Goal: Information Seeking & Learning: Learn about a topic

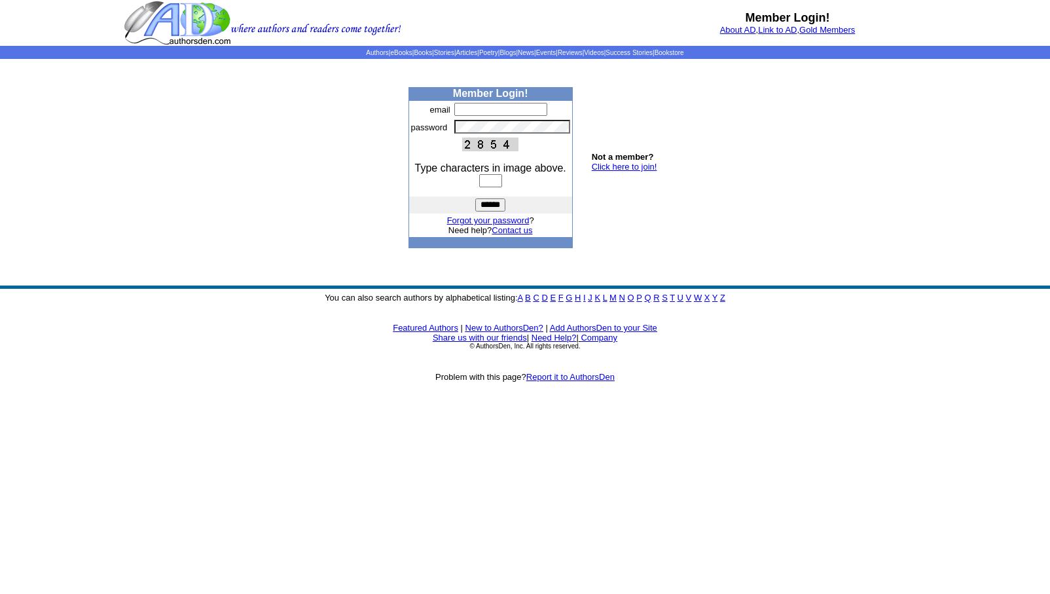
click at [461, 108] on input "text" at bounding box center [500, 109] width 93 height 13
type input "**********"
click at [479, 179] on input "text" at bounding box center [490, 180] width 23 height 13
type input "****"
click at [486, 203] on input "******" at bounding box center [490, 204] width 30 height 13
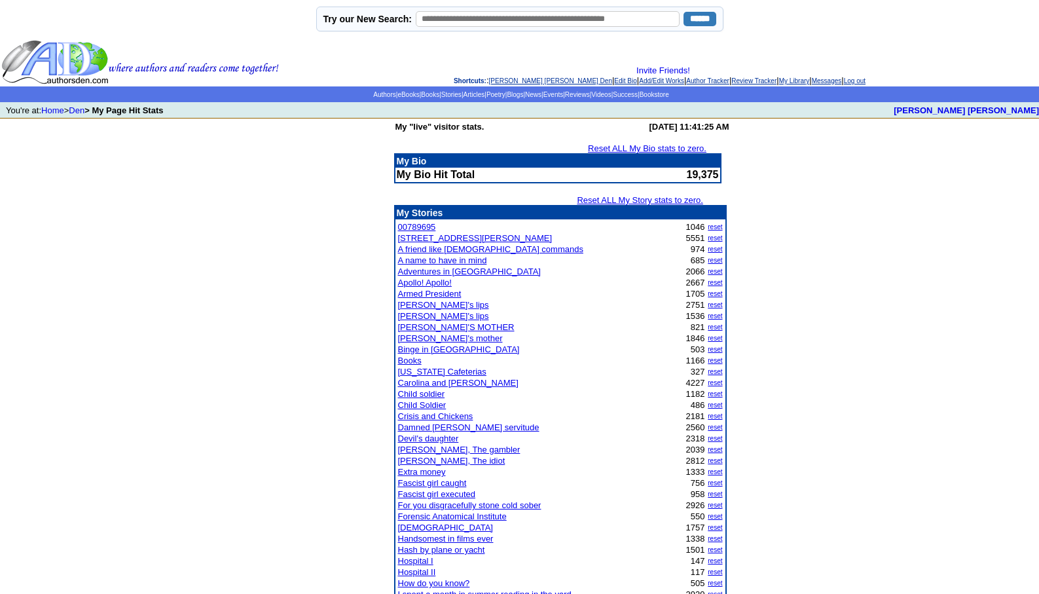
click at [509, 83] on link "[PERSON_NAME] [PERSON_NAME] Den" at bounding box center [550, 80] width 123 height 7
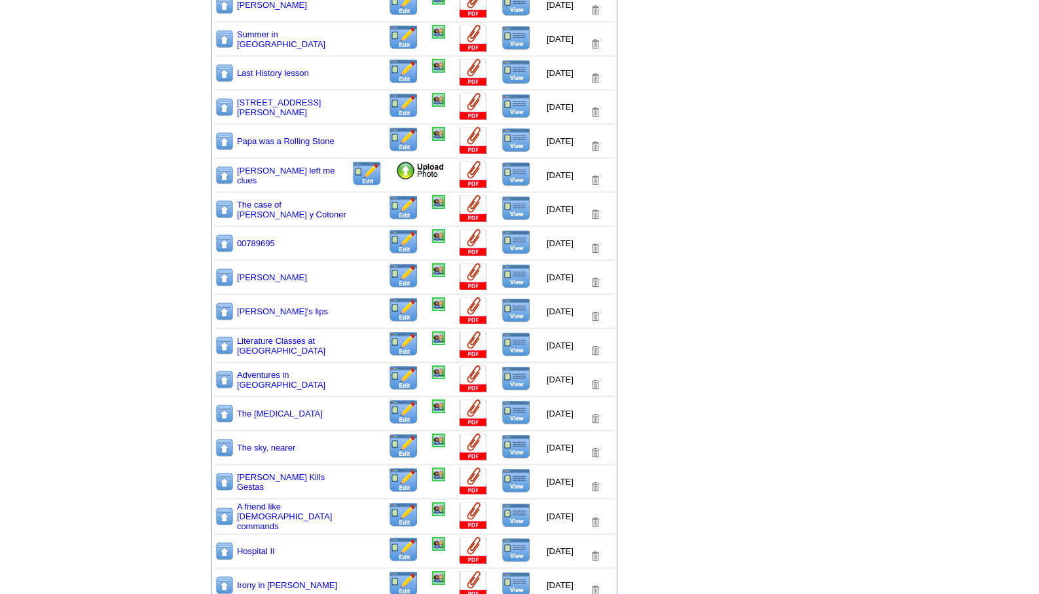
scroll to position [890, 0]
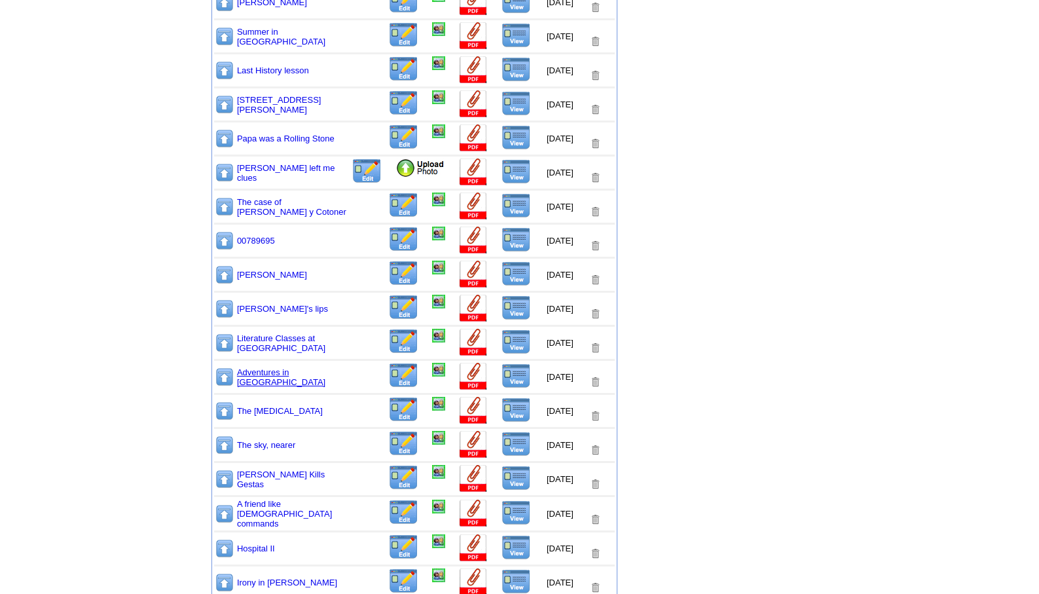
click at [263, 374] on link "Adventures in [GEOGRAPHIC_DATA]" at bounding box center [281, 377] width 88 height 20
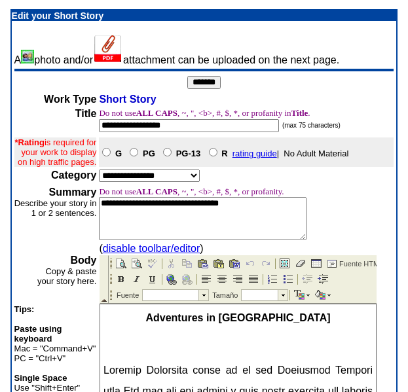
scroll to position [343, 0]
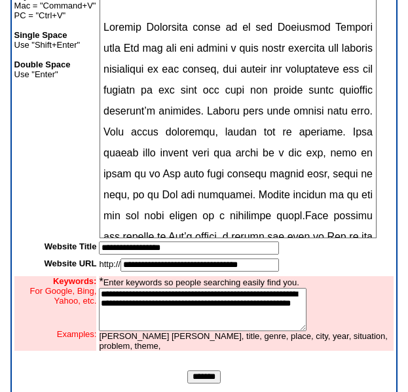
click at [202, 384] on input "*******" at bounding box center [203, 377] width 33 height 13
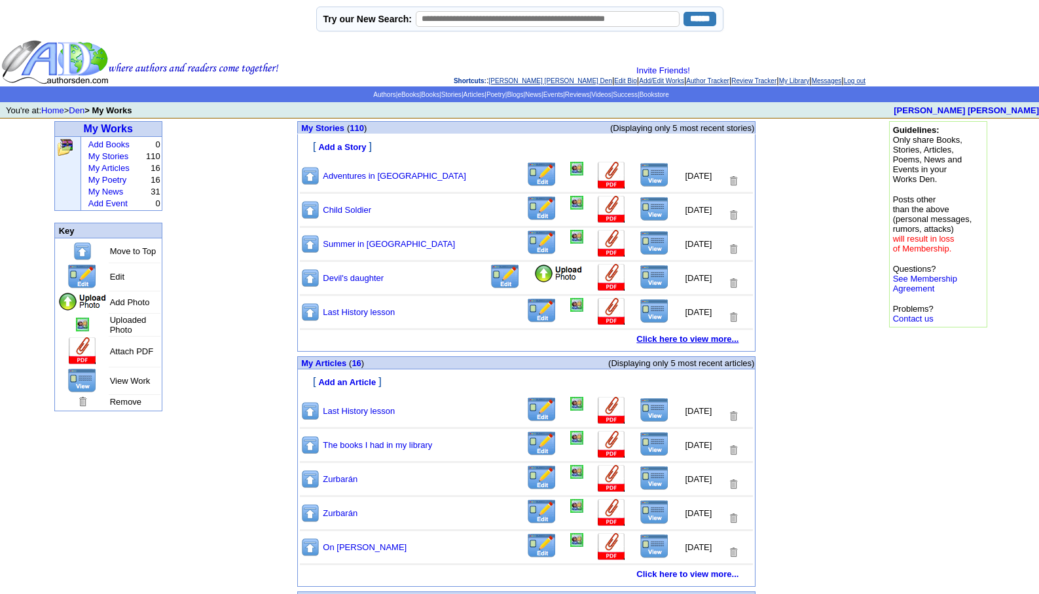
click at [656, 336] on b "Click here to view more..." at bounding box center [687, 339] width 102 height 10
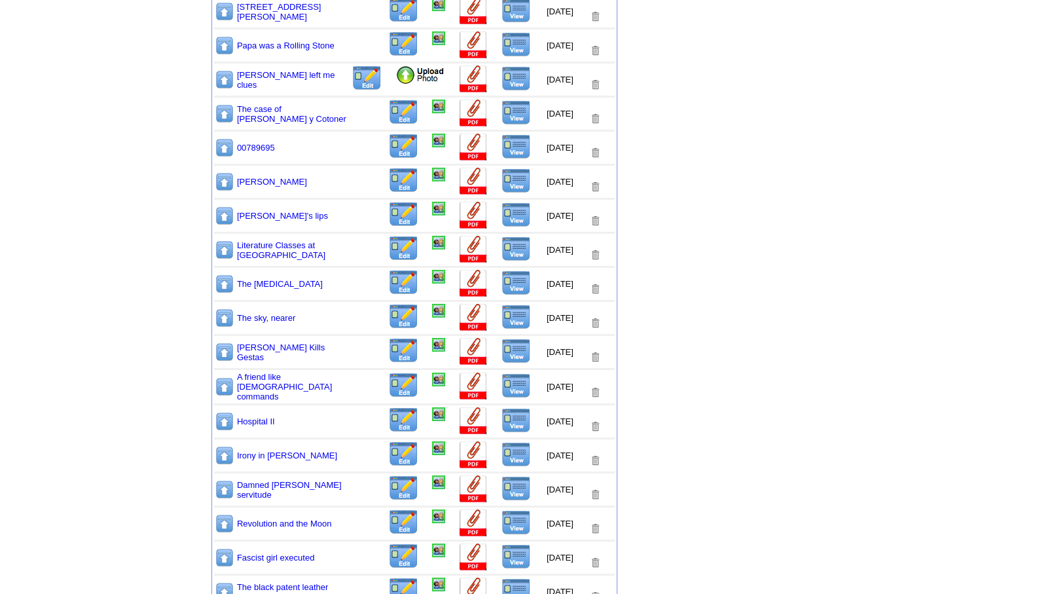
scroll to position [1038, 0]
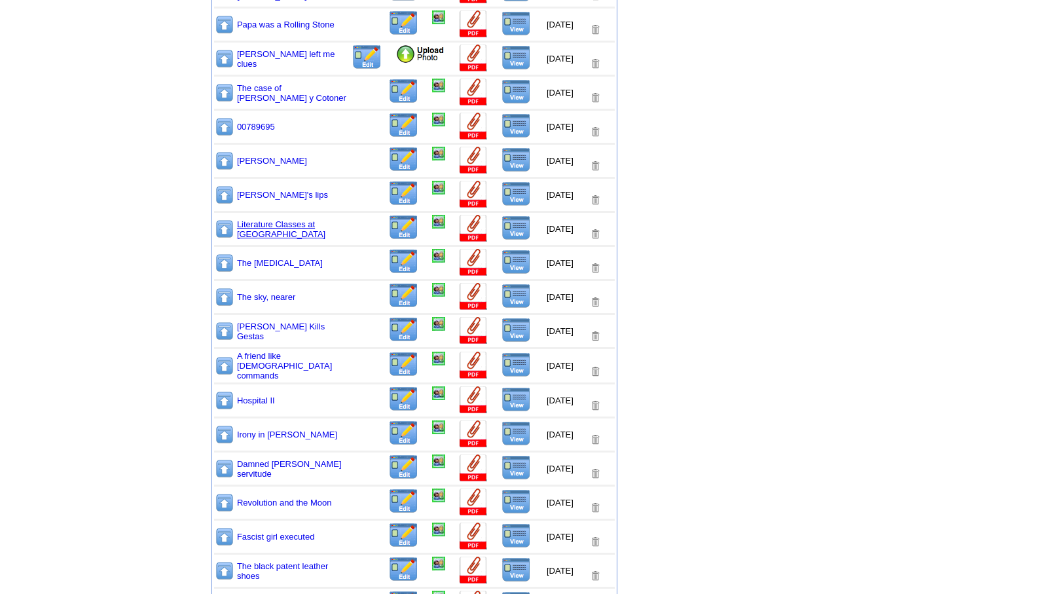
click at [262, 225] on link "Literature Classes at [GEOGRAPHIC_DATA]" at bounding box center [281, 229] width 88 height 20
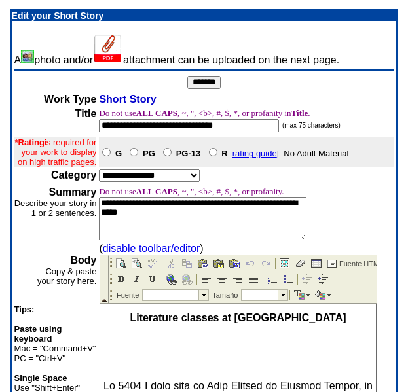
scroll to position [343, 0]
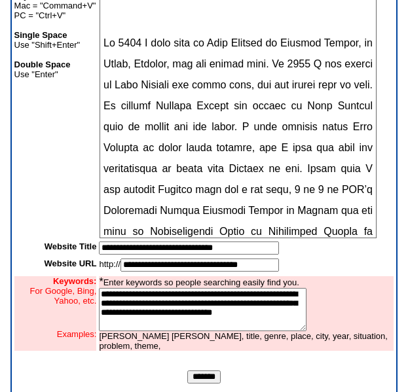
click at [210, 383] on input "*******" at bounding box center [203, 377] width 33 height 13
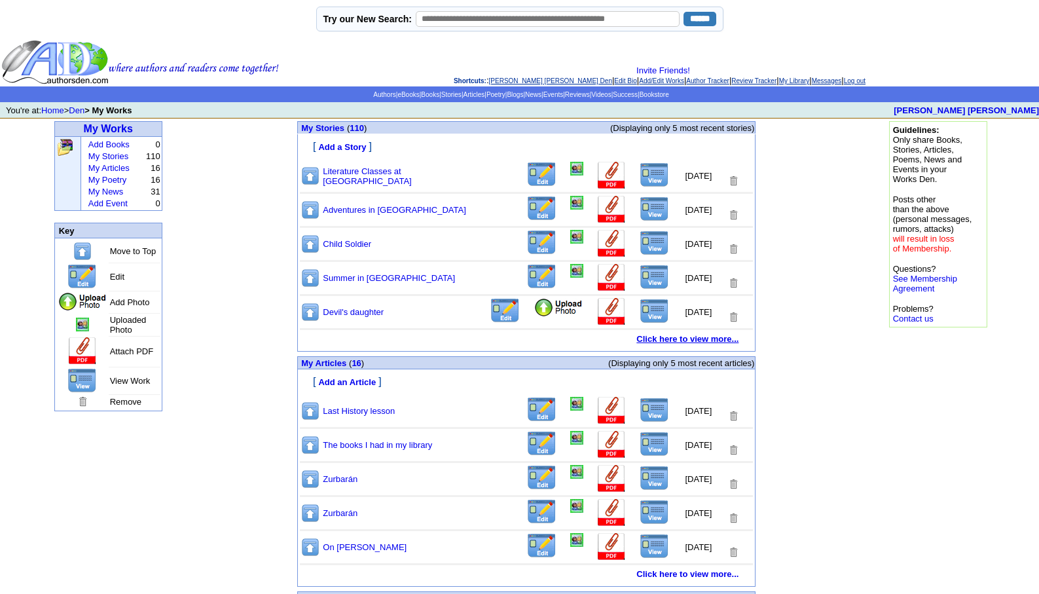
click at [666, 341] on b "Click here to view more..." at bounding box center [687, 339] width 102 height 10
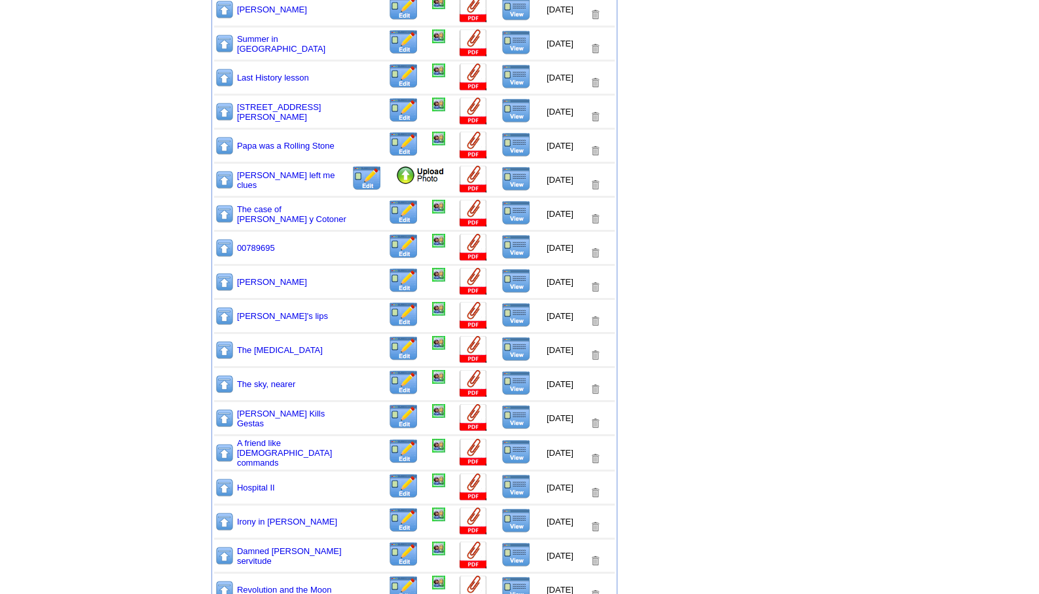
scroll to position [1038, 0]
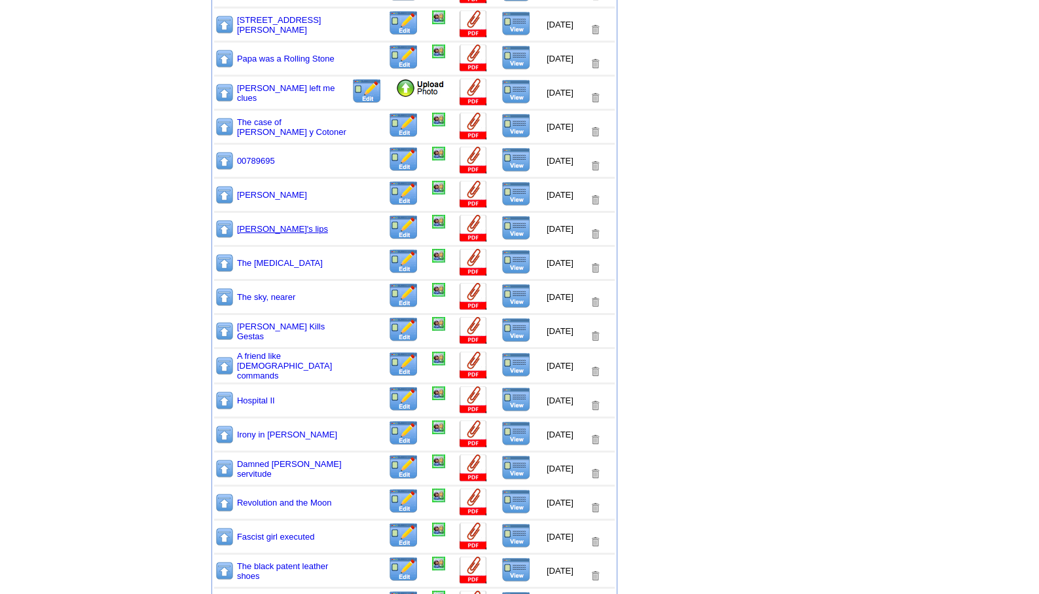
click at [237, 228] on link "Belén's lips" at bounding box center [282, 229] width 91 height 10
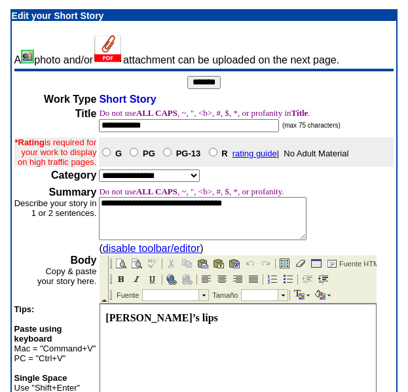
scroll to position [343, 0]
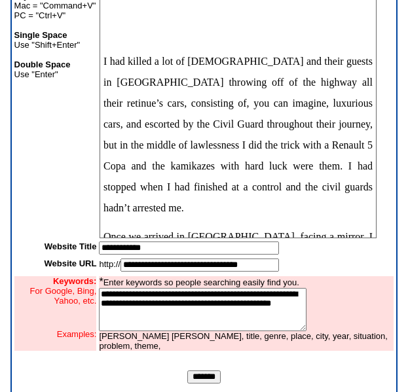
click at [203, 384] on input "*******" at bounding box center [203, 377] width 33 height 13
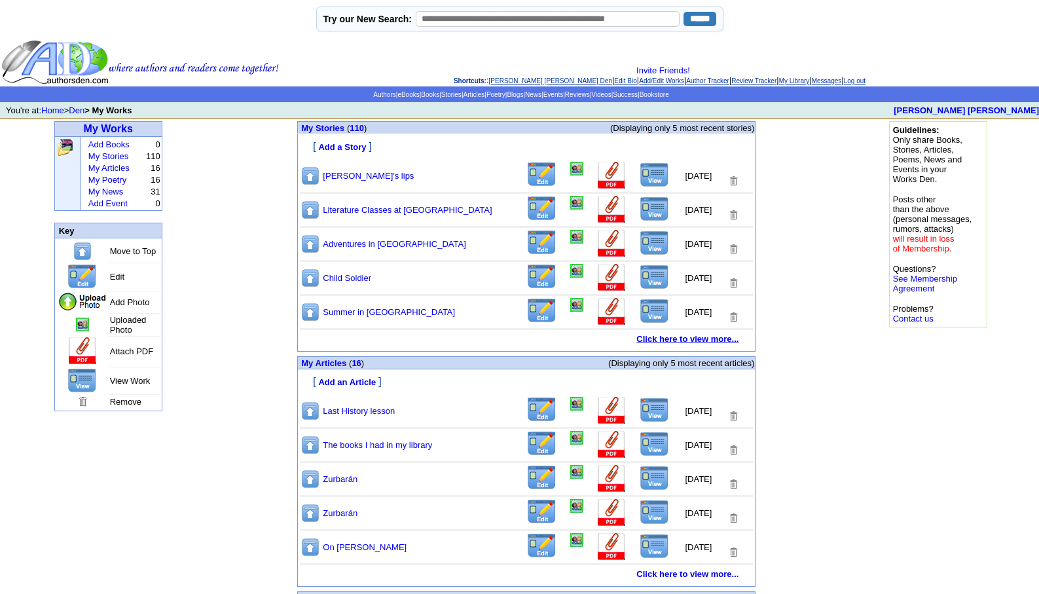
click at [666, 337] on b "Click here to view more..." at bounding box center [687, 339] width 102 height 10
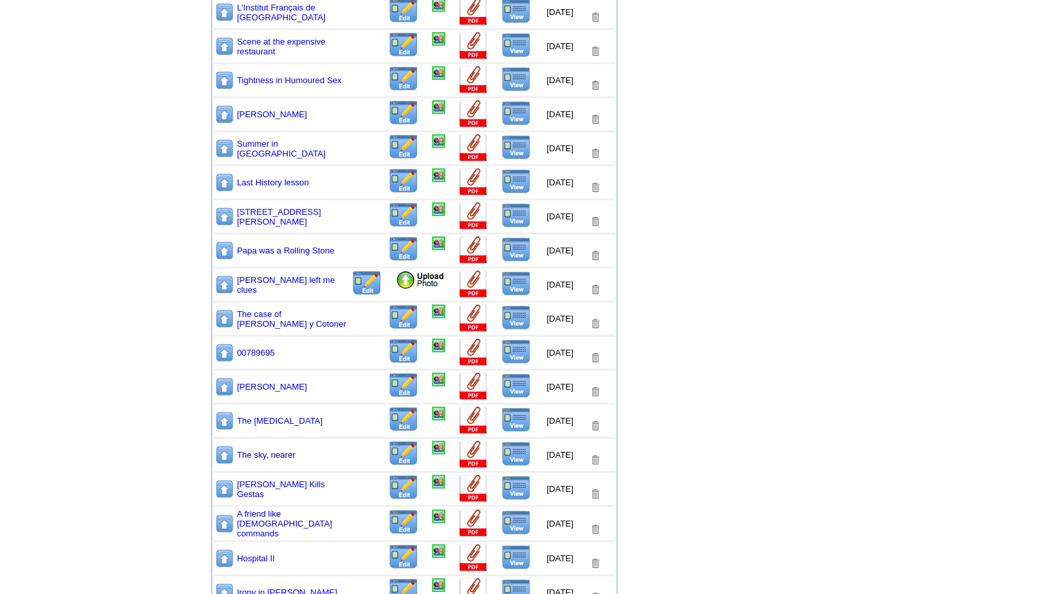
scroll to position [1038, 0]
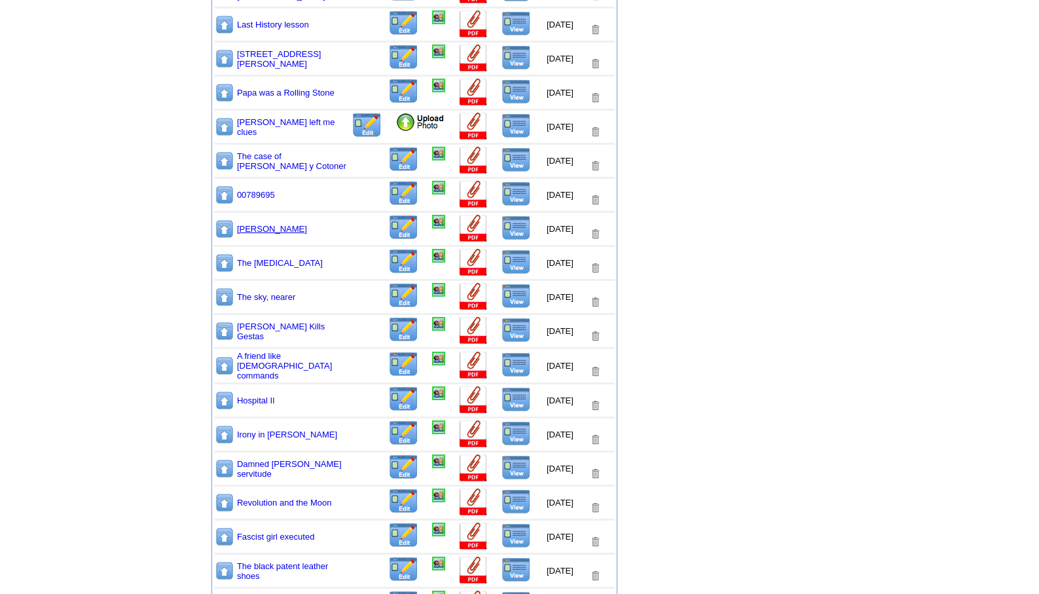
click at [247, 228] on link "[PERSON_NAME]" at bounding box center [272, 229] width 70 height 10
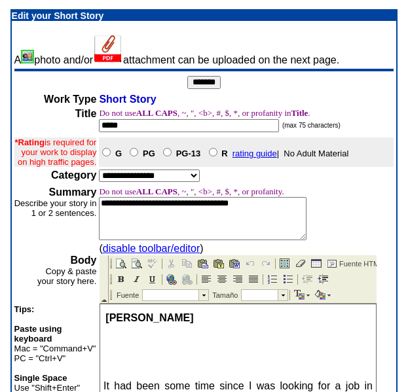
scroll to position [343, 0]
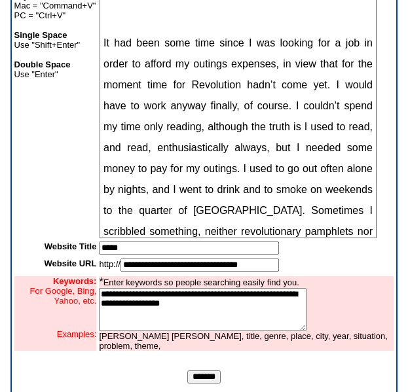
click at [200, 384] on input "*******" at bounding box center [203, 377] width 33 height 13
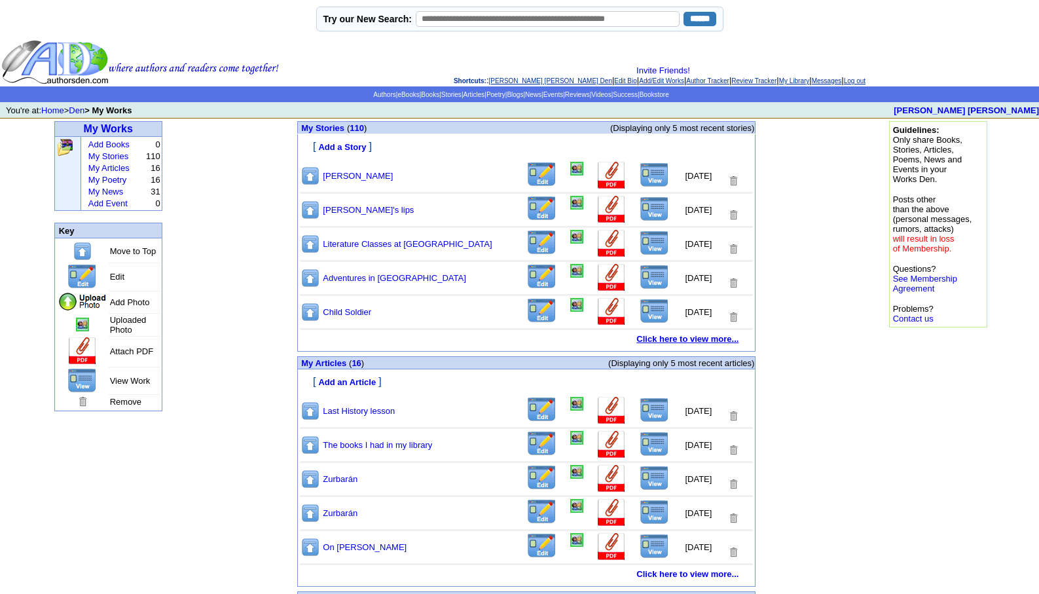
click at [666, 338] on b "Click here to view more..." at bounding box center [687, 339] width 102 height 10
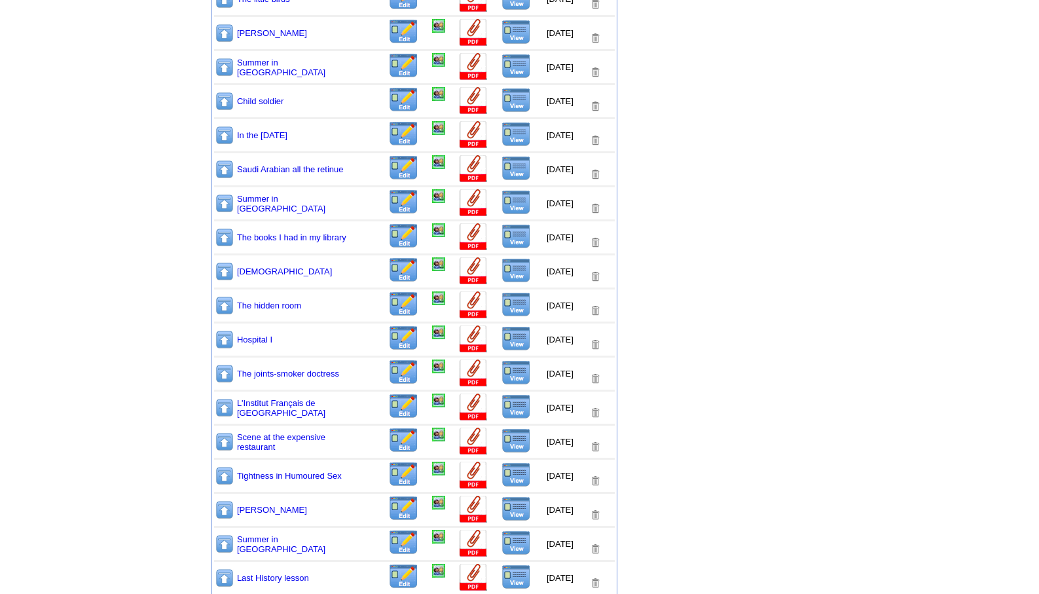
scroll to position [1038, 0]
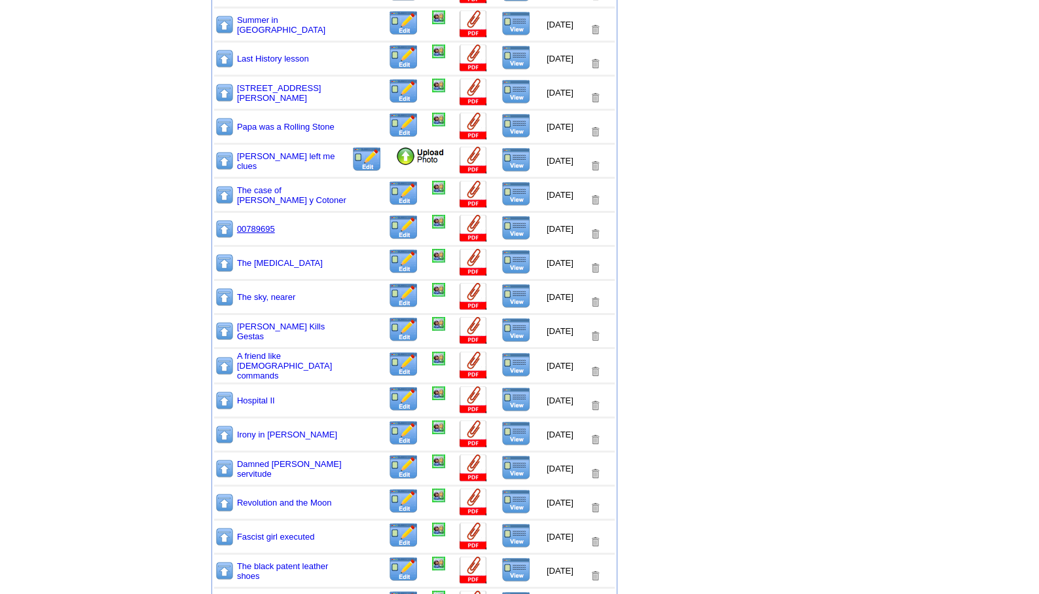
click at [254, 230] on link "00789695" at bounding box center [256, 229] width 38 height 10
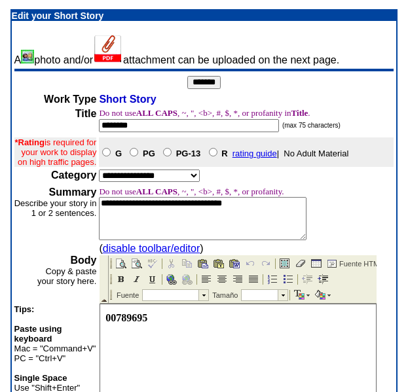
scroll to position [343, 0]
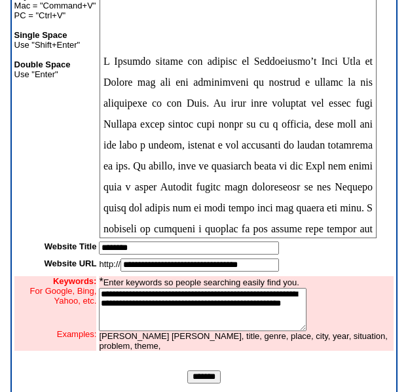
click at [208, 384] on input "*******" at bounding box center [203, 377] width 33 height 13
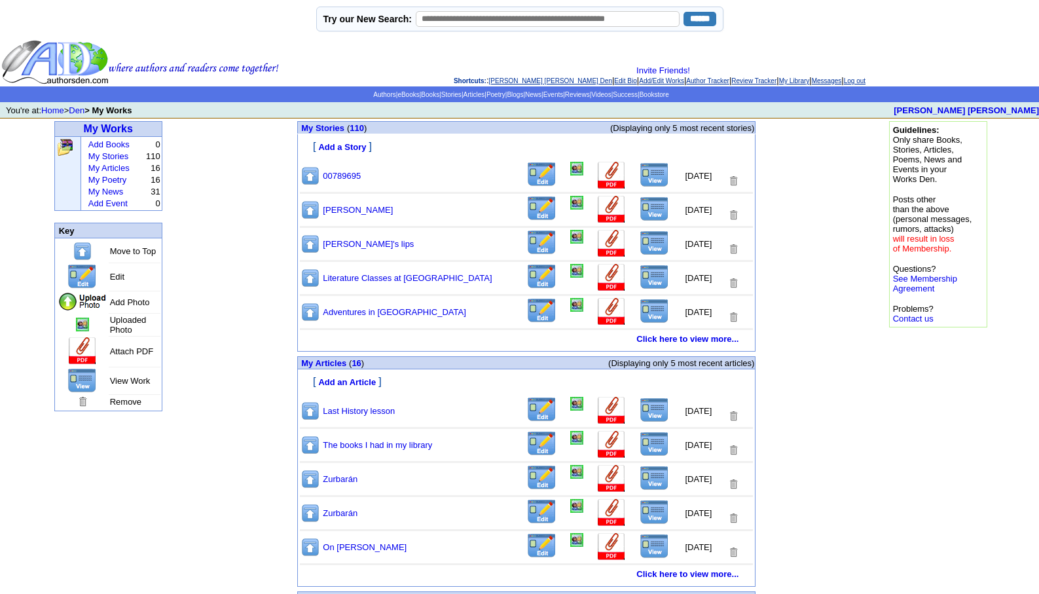
click at [522, 78] on link "[PERSON_NAME] [PERSON_NAME] Den" at bounding box center [550, 80] width 123 height 7
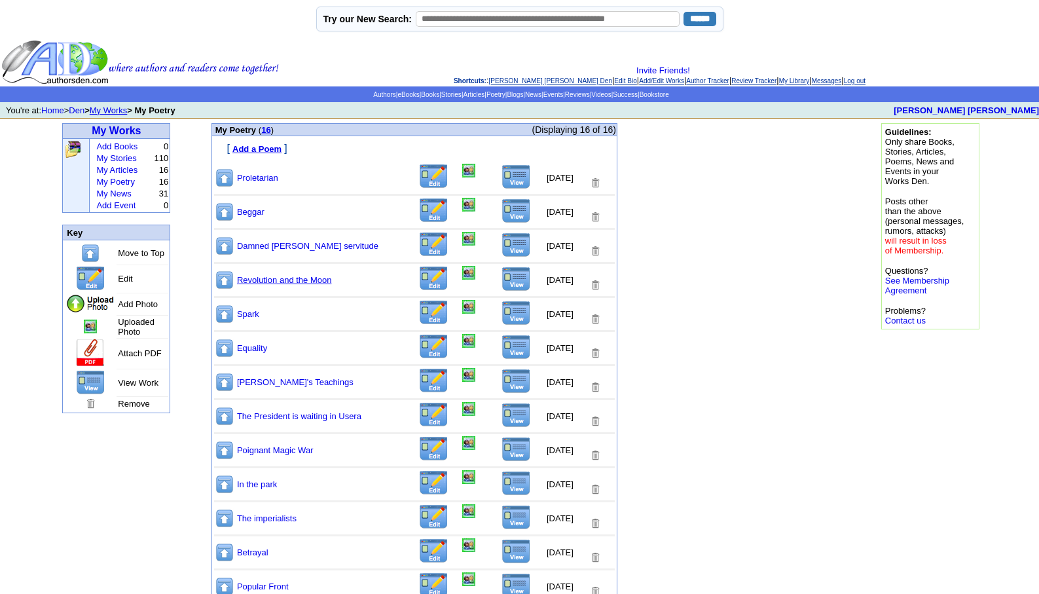
click at [283, 281] on link "Revolution and the Moon" at bounding box center [284, 280] width 95 height 10
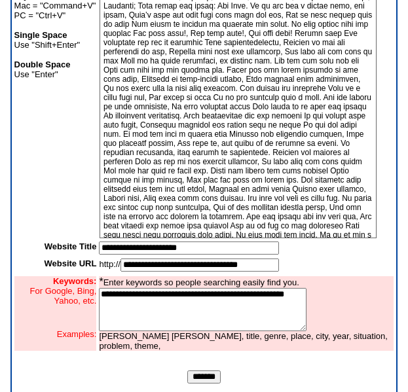
click at [194, 384] on input "*******" at bounding box center [203, 377] width 33 height 13
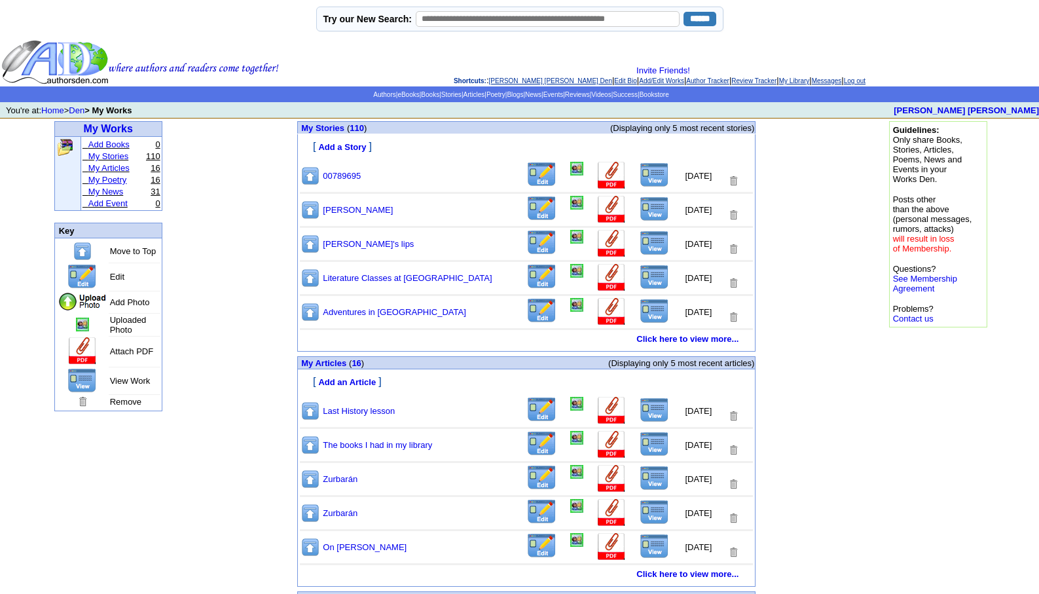
click at [106, 179] on link "My Poetry" at bounding box center [107, 180] width 39 height 10
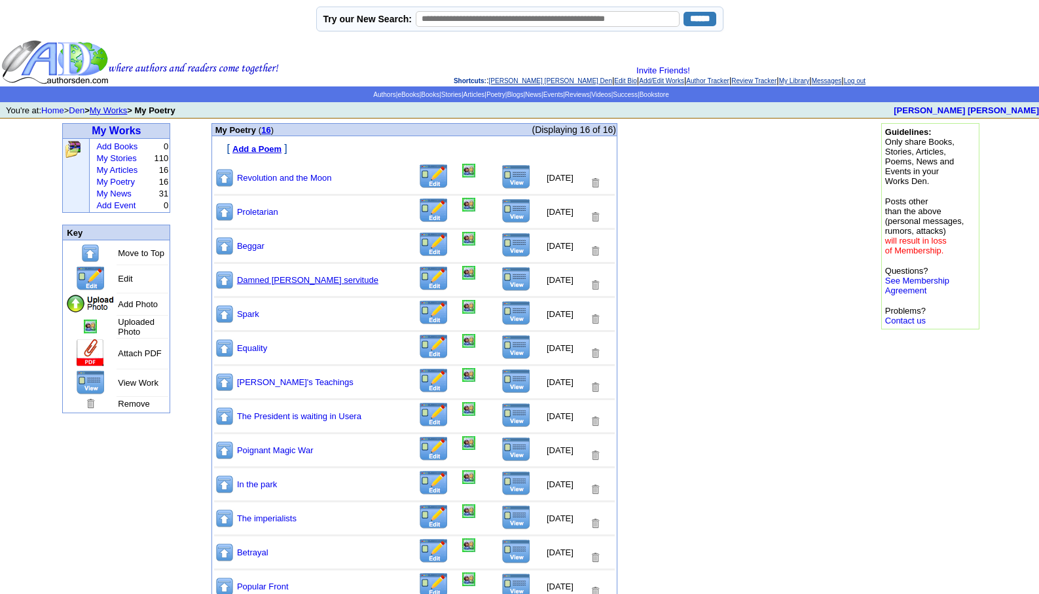
click at [277, 280] on link "Damned [PERSON_NAME] servitude" at bounding box center [307, 280] width 141 height 10
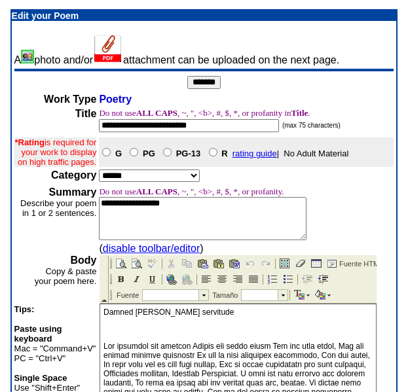
scroll to position [343, 0]
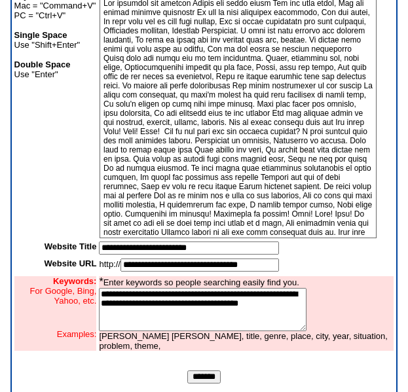
click at [198, 384] on input "*******" at bounding box center [203, 377] width 33 height 13
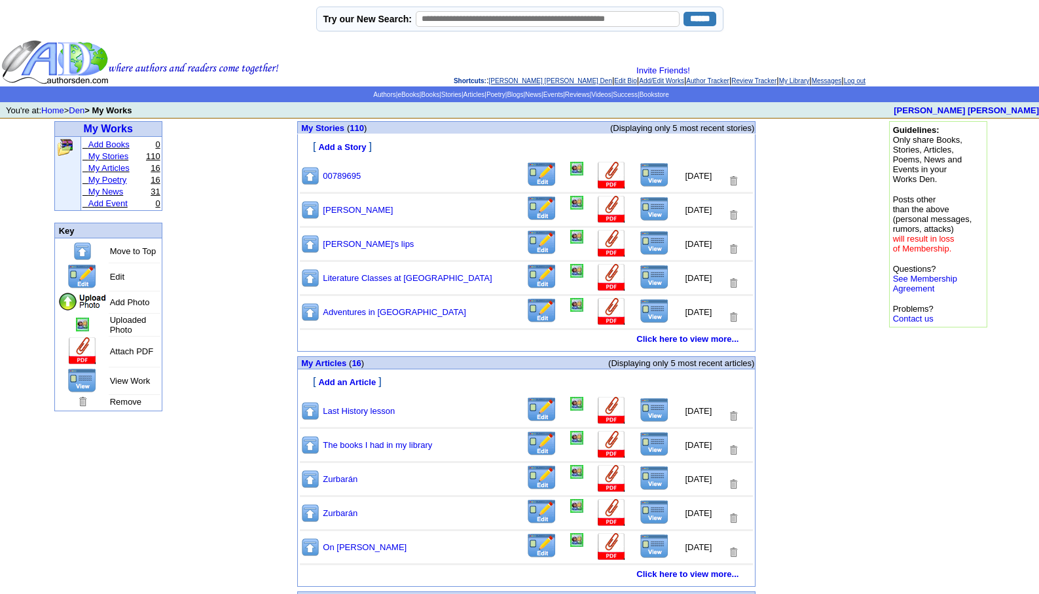
click at [109, 181] on link "My Poetry" at bounding box center [107, 180] width 39 height 10
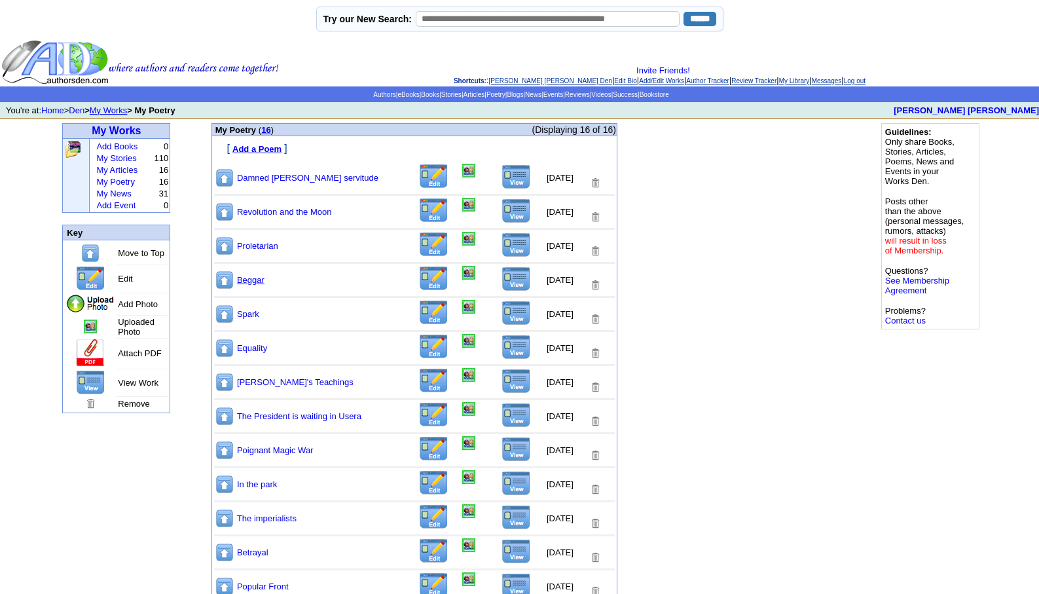
click at [246, 282] on link "Beggar" at bounding box center [250, 280] width 27 height 10
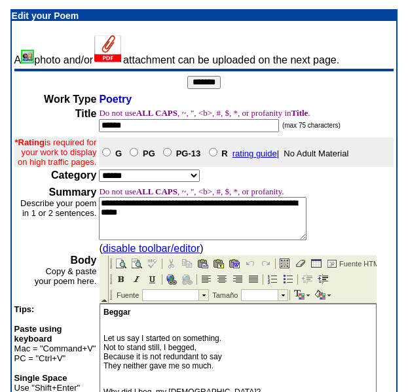
scroll to position [343, 0]
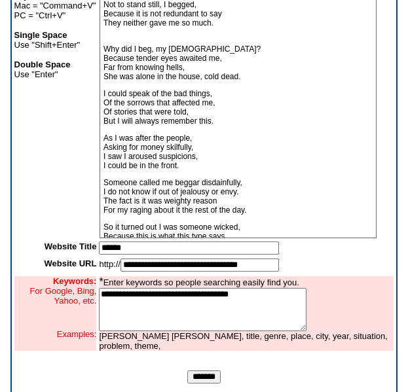
click at [196, 384] on input "*******" at bounding box center [203, 377] width 33 height 13
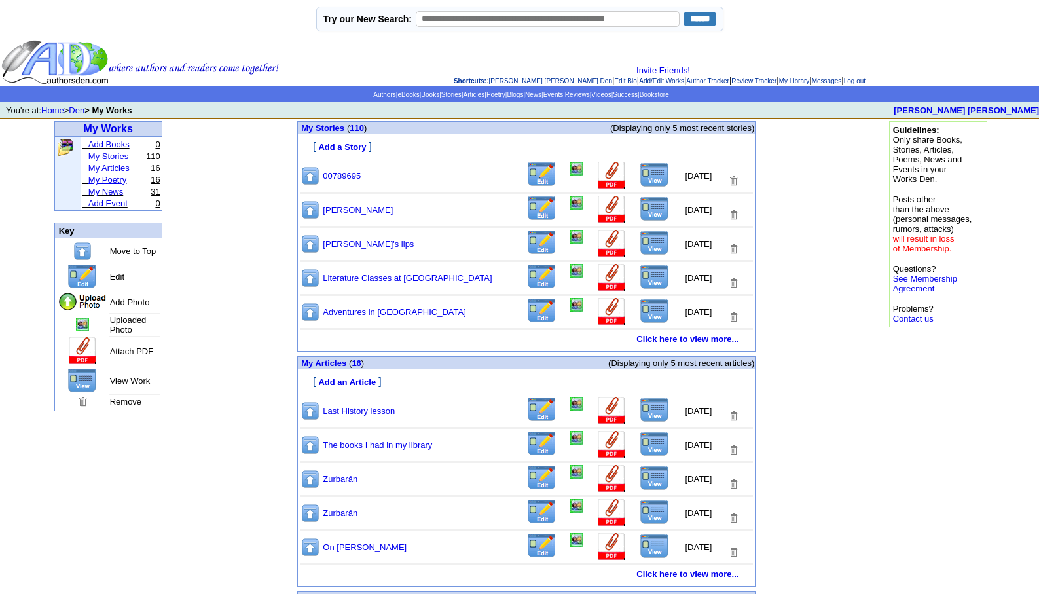
click at [108, 185] on link "My Poetry" at bounding box center [107, 180] width 39 height 10
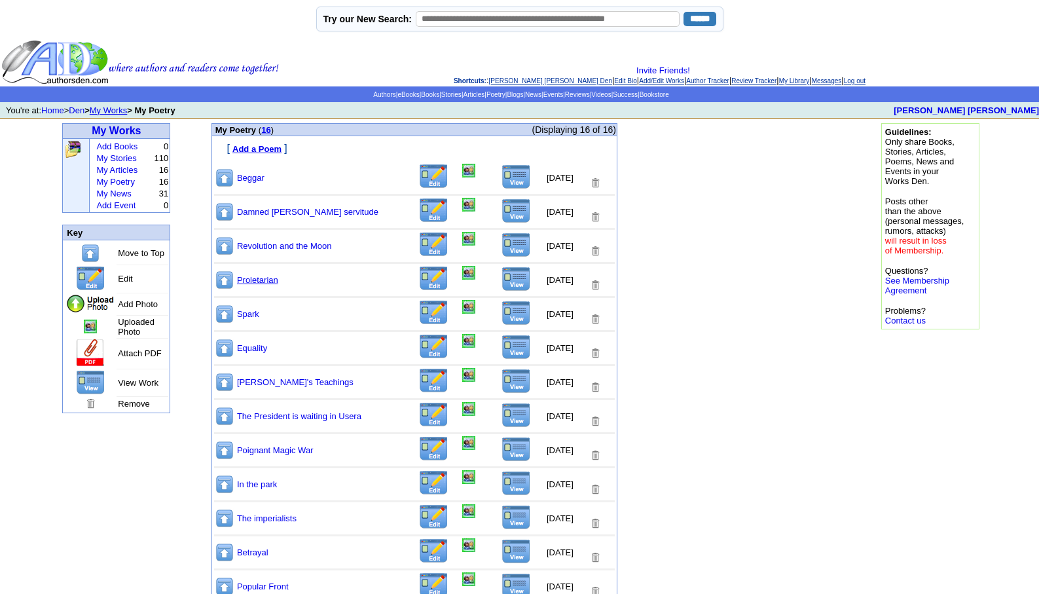
click at [255, 280] on link "Proletarian" at bounding box center [257, 280] width 41 height 10
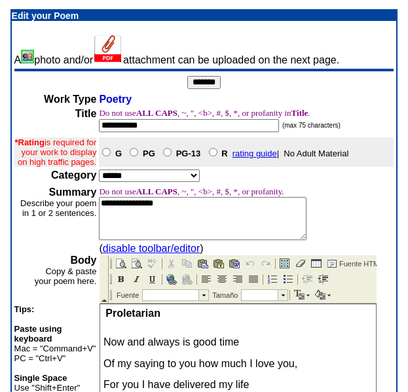
scroll to position [343, 0]
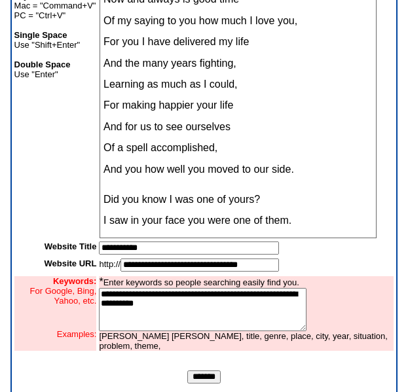
click at [198, 384] on input "*******" at bounding box center [203, 377] width 33 height 13
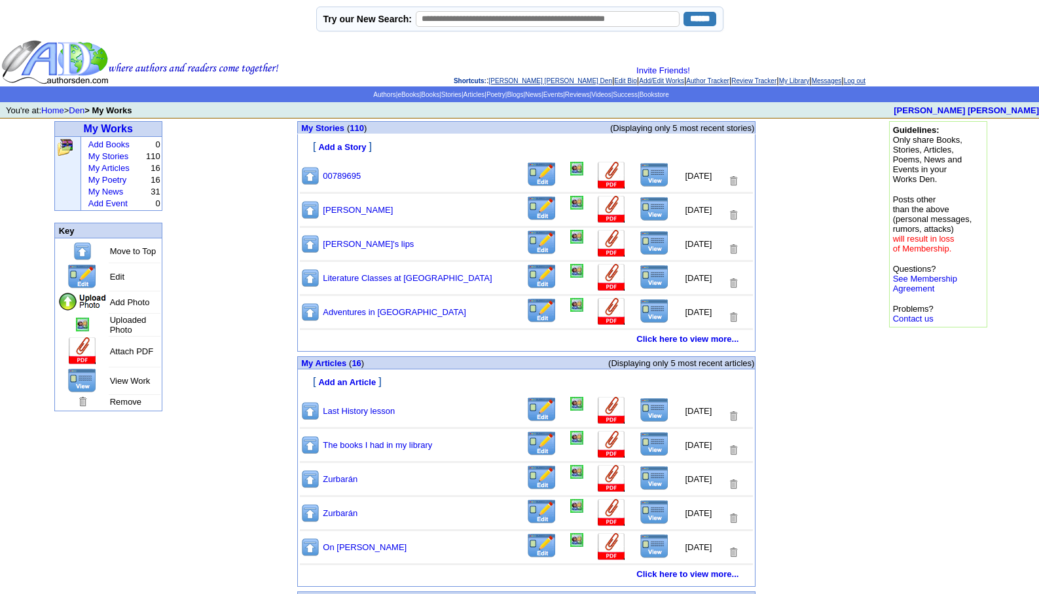
click at [523, 79] on link "[PERSON_NAME] [PERSON_NAME] Den" at bounding box center [550, 80] width 123 height 7
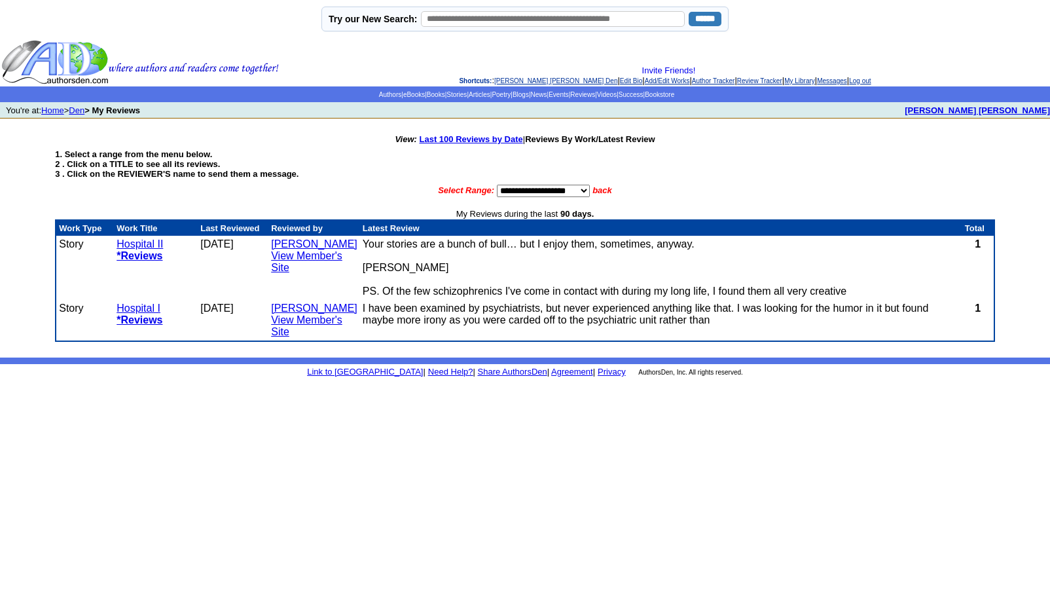
click at [507, 81] on link "[PERSON_NAME] [PERSON_NAME] Den" at bounding box center [555, 80] width 123 height 7
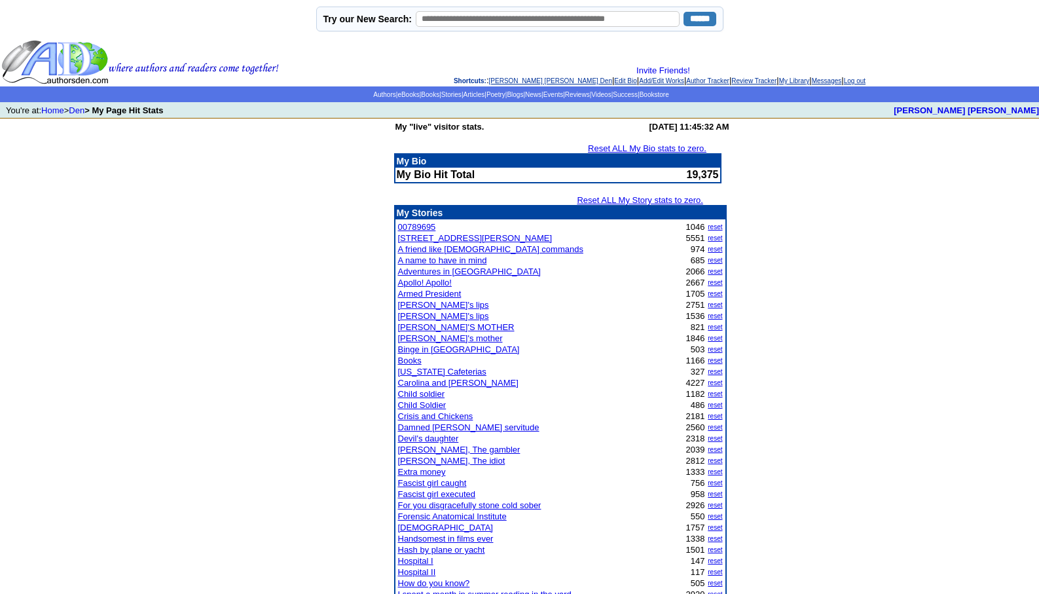
click at [454, 450] on link "Dostoyevski, The gambler" at bounding box center [459, 450] width 122 height 10
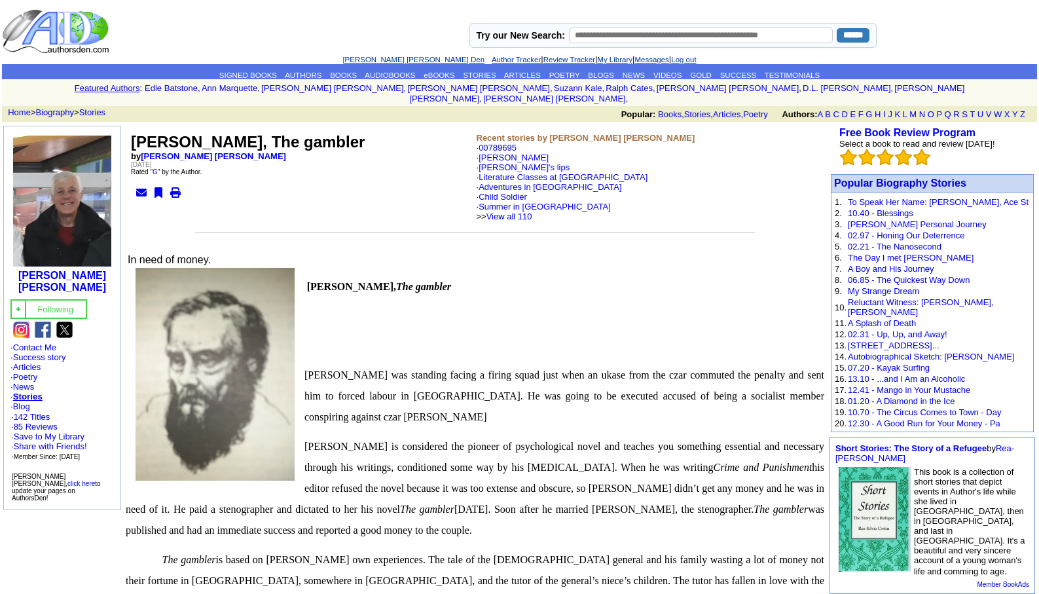
click at [395, 58] on link "[PERSON_NAME] [PERSON_NAME] Den" at bounding box center [413, 60] width 142 height 8
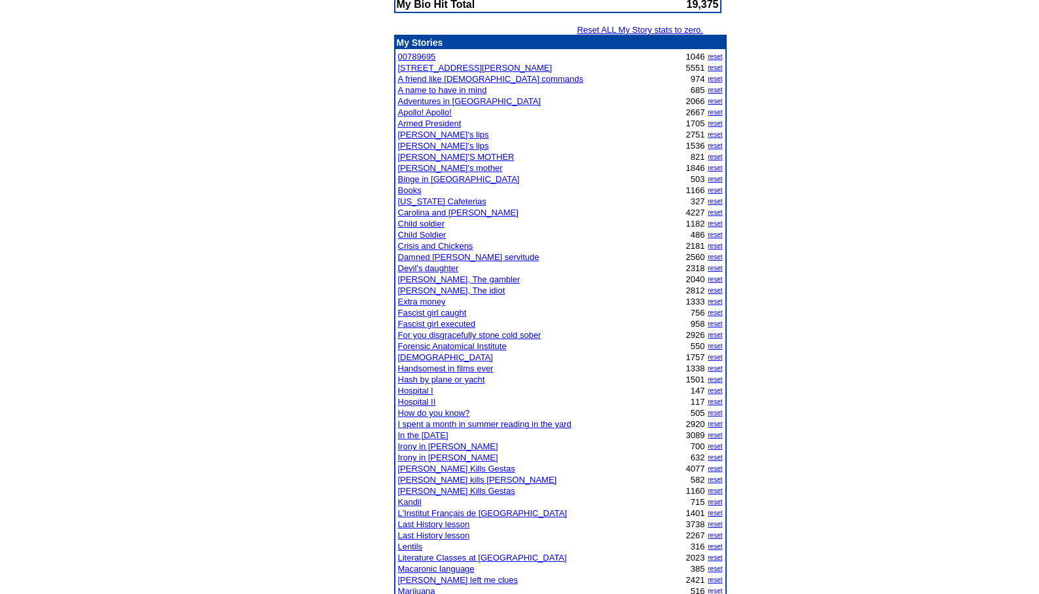
scroll to position [183, 0]
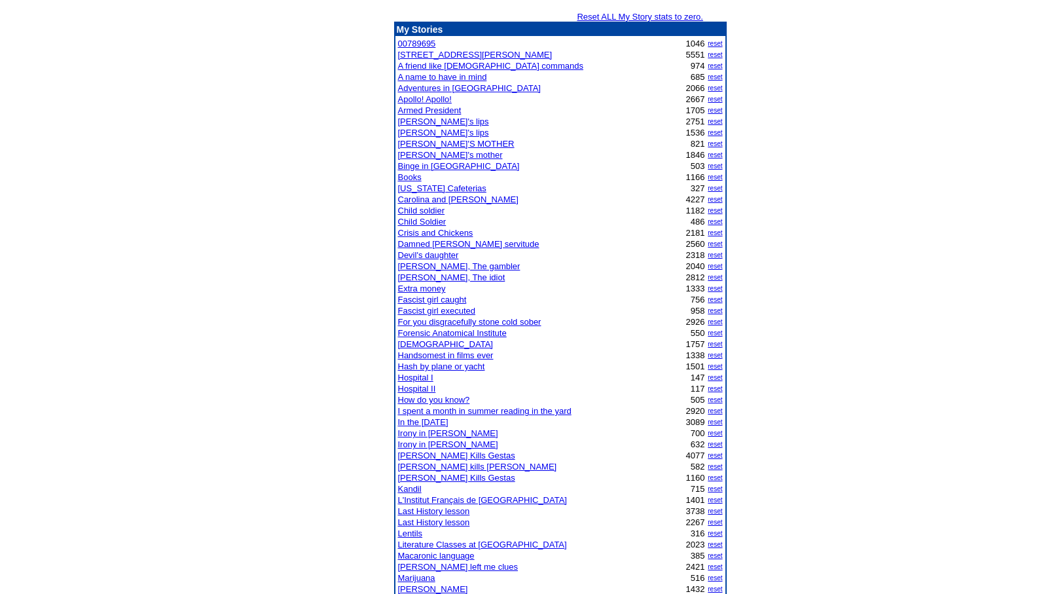
click at [435, 421] on link "In the [DATE]" at bounding box center [423, 422] width 50 height 10
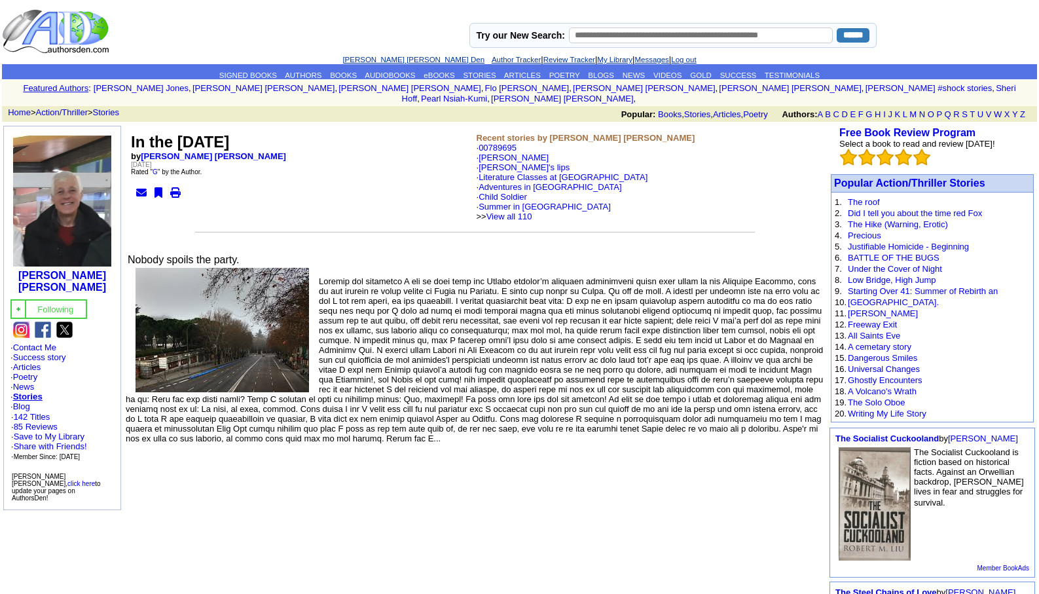
click at [382, 62] on link "[PERSON_NAME] [PERSON_NAME] Den" at bounding box center [413, 60] width 142 height 8
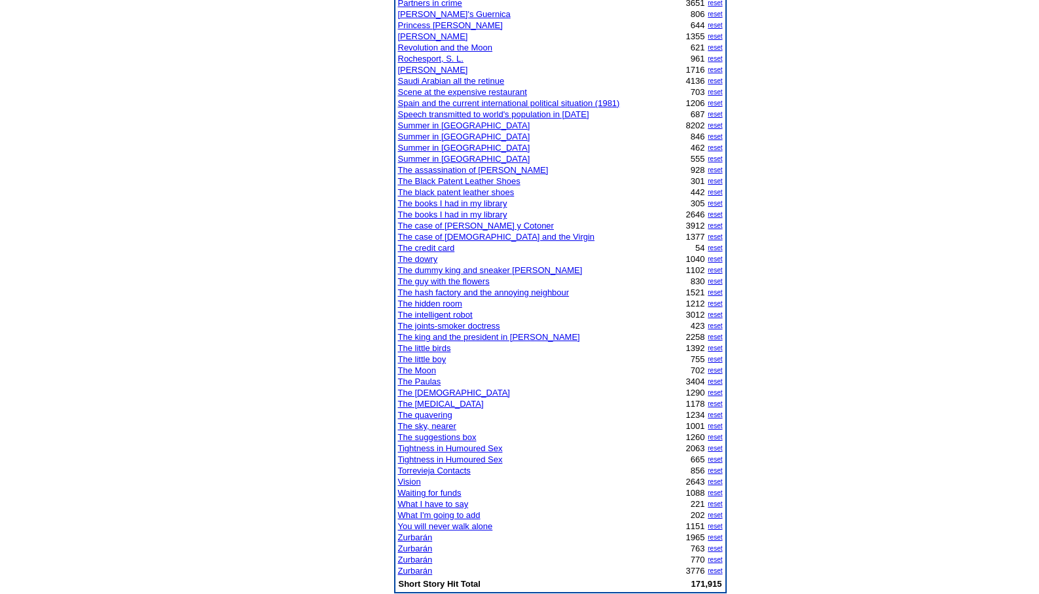
scroll to position [890, 0]
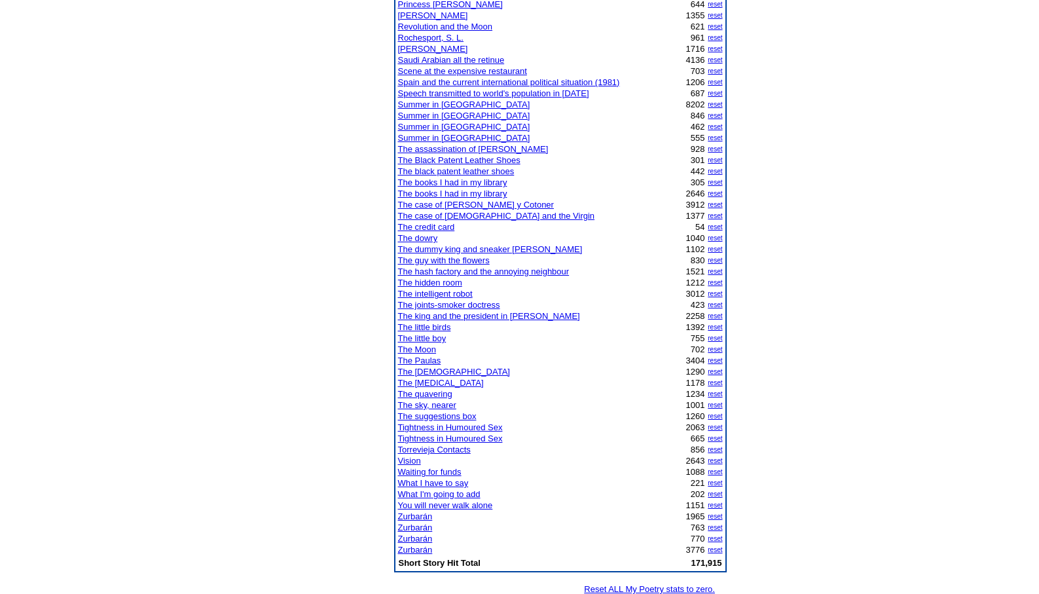
click at [405, 463] on link "Vision" at bounding box center [409, 461] width 23 height 10
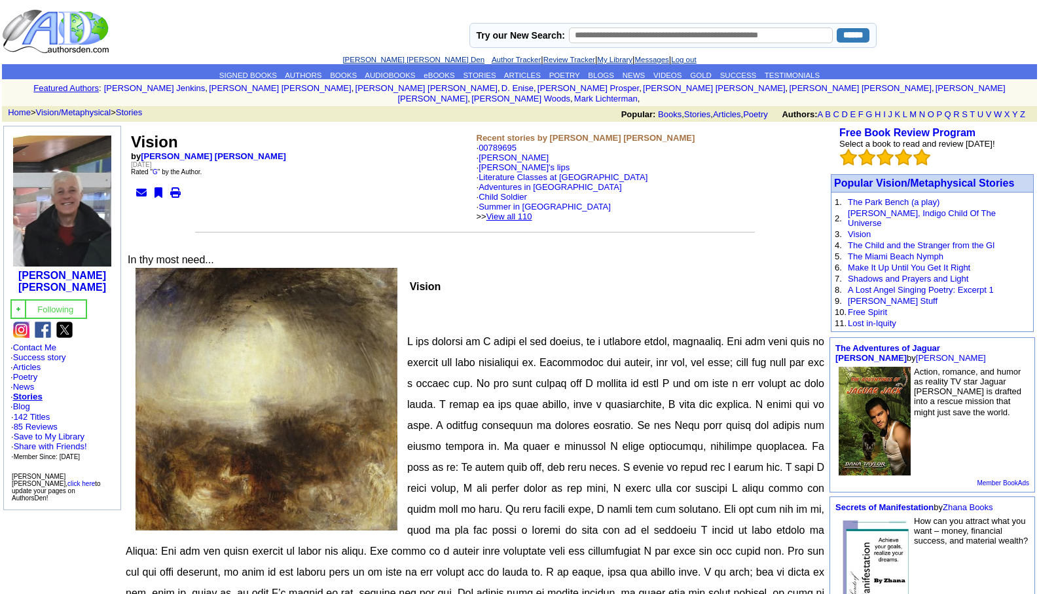
click at [529, 211] on link "View all 110" at bounding box center [509, 216] width 46 height 10
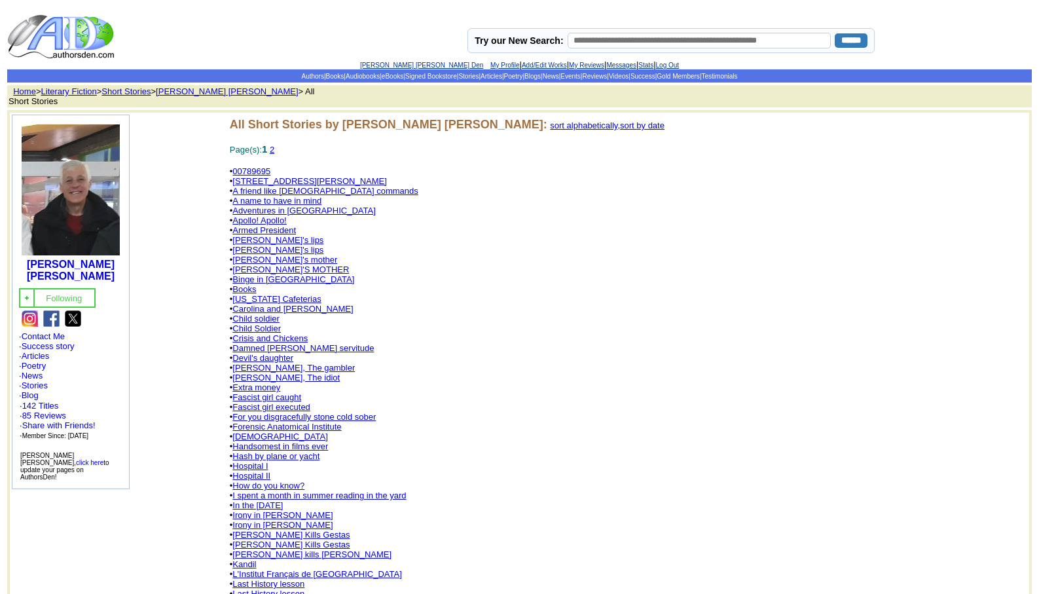
click at [309, 343] on link "Damned bourgeois servitude" at bounding box center [302, 348] width 141 height 10
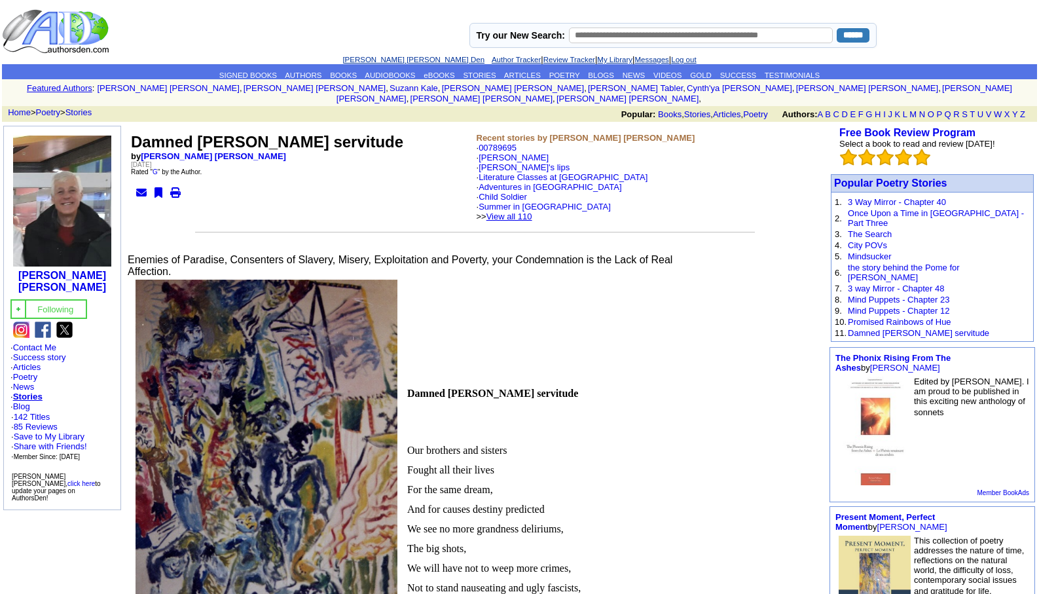
click at [528, 211] on link "View all 110" at bounding box center [509, 216] width 46 height 10
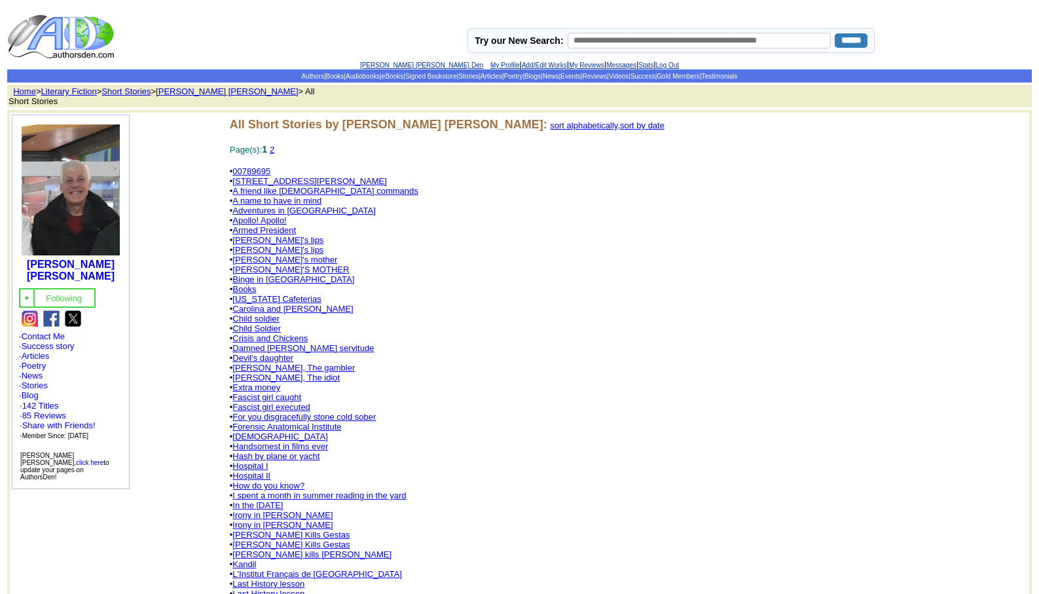
click at [245, 235] on link "[PERSON_NAME]'s lips" at bounding box center [277, 240] width 91 height 10
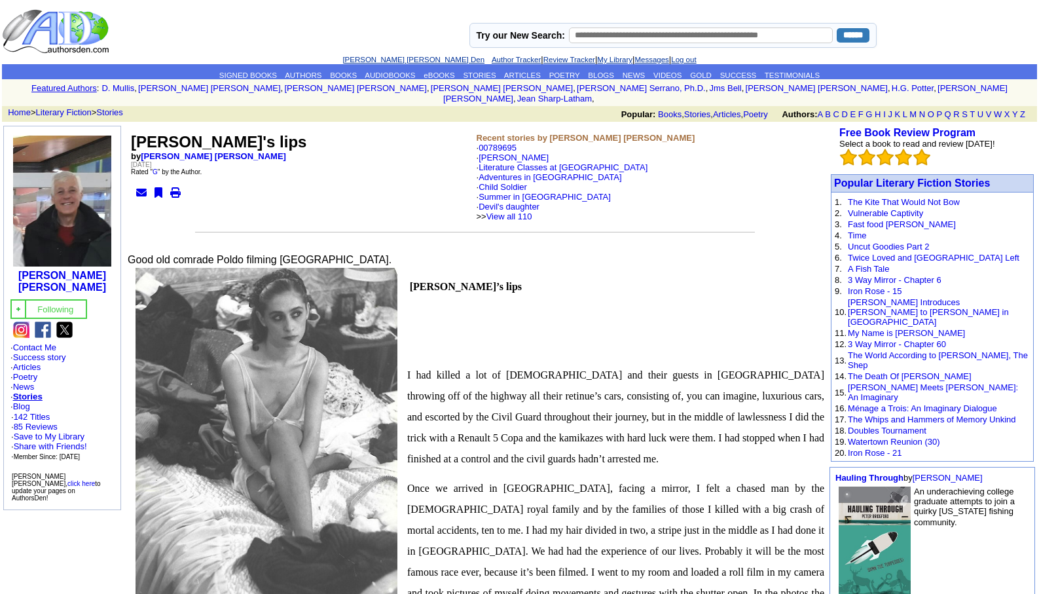
click at [375, 58] on link "[PERSON_NAME] [PERSON_NAME] Den" at bounding box center [413, 60] width 142 height 8
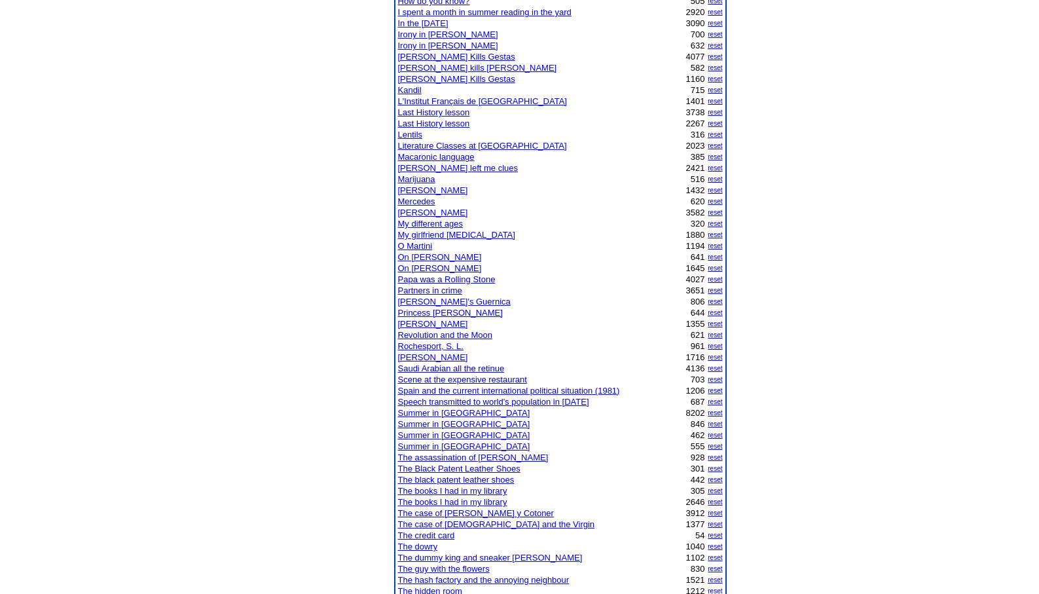
scroll to position [602, 0]
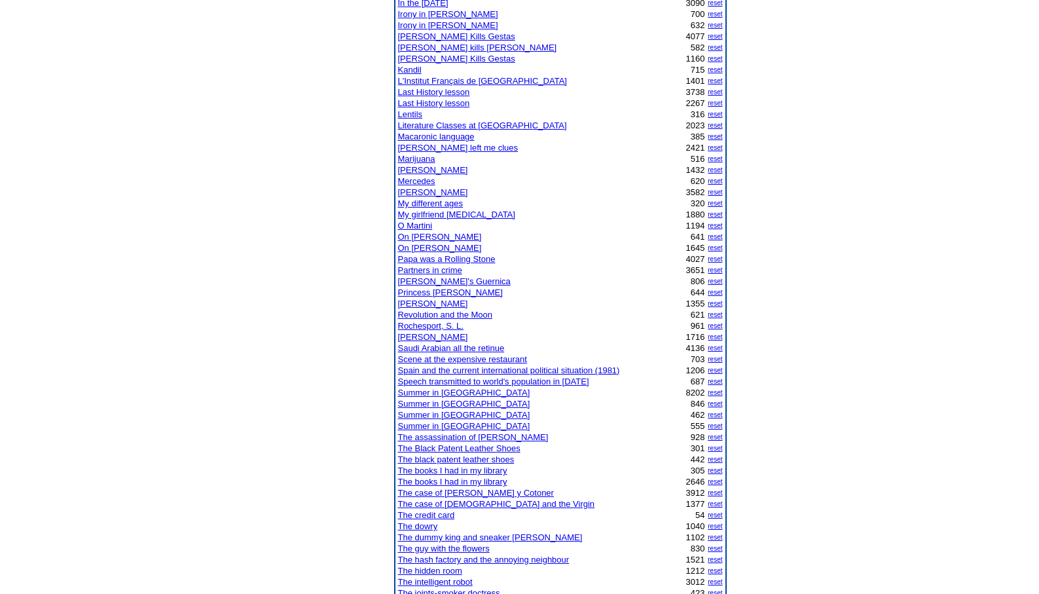
click at [439, 357] on link "Scene at the expensive restaurant" at bounding box center [462, 359] width 129 height 10
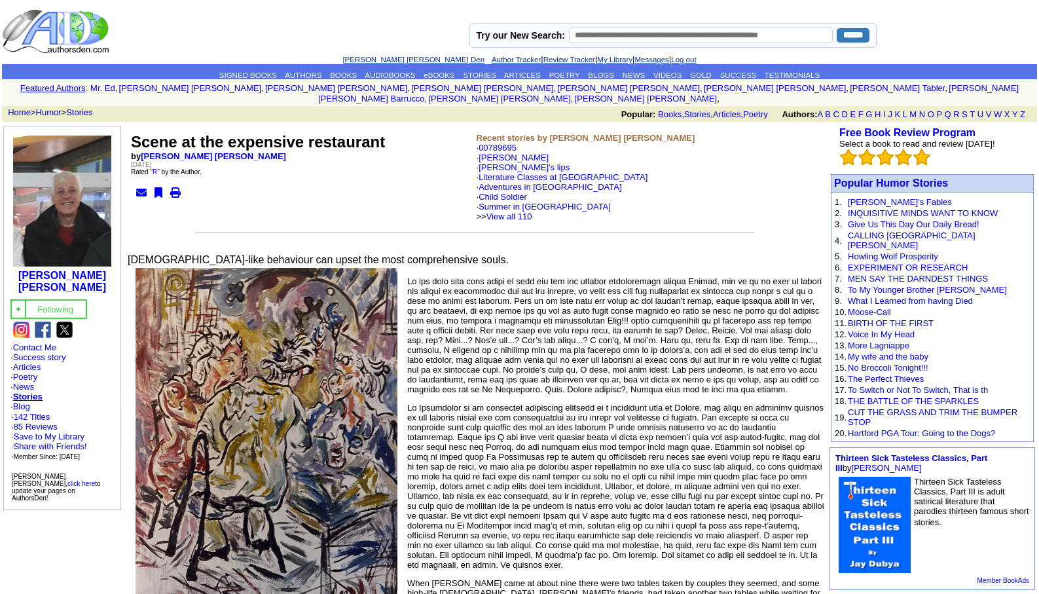
click at [385, 57] on link "[PERSON_NAME] [PERSON_NAME] Den" at bounding box center [413, 60] width 142 height 8
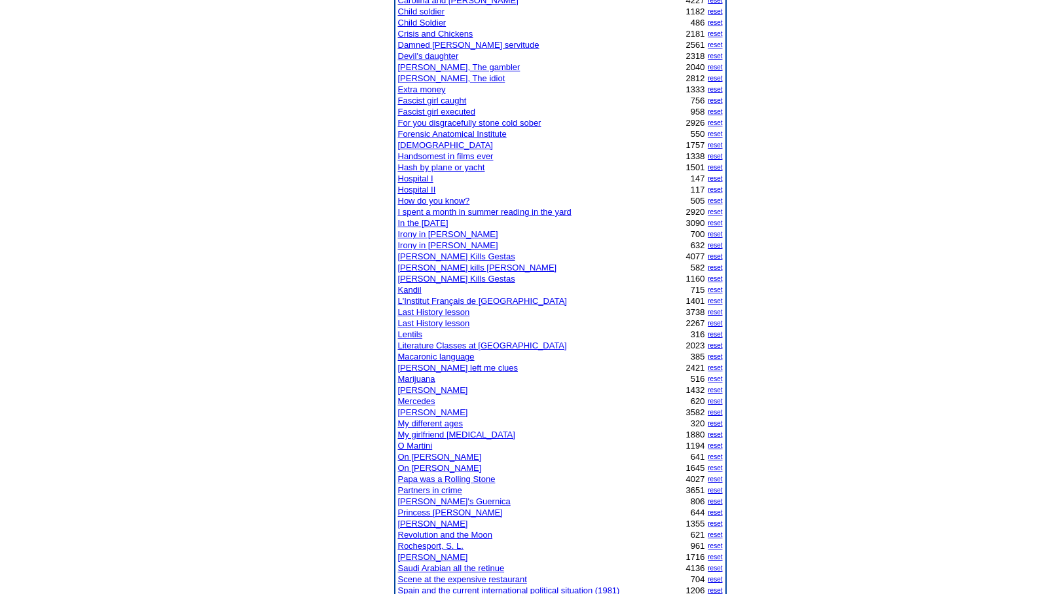
scroll to position [393, 0]
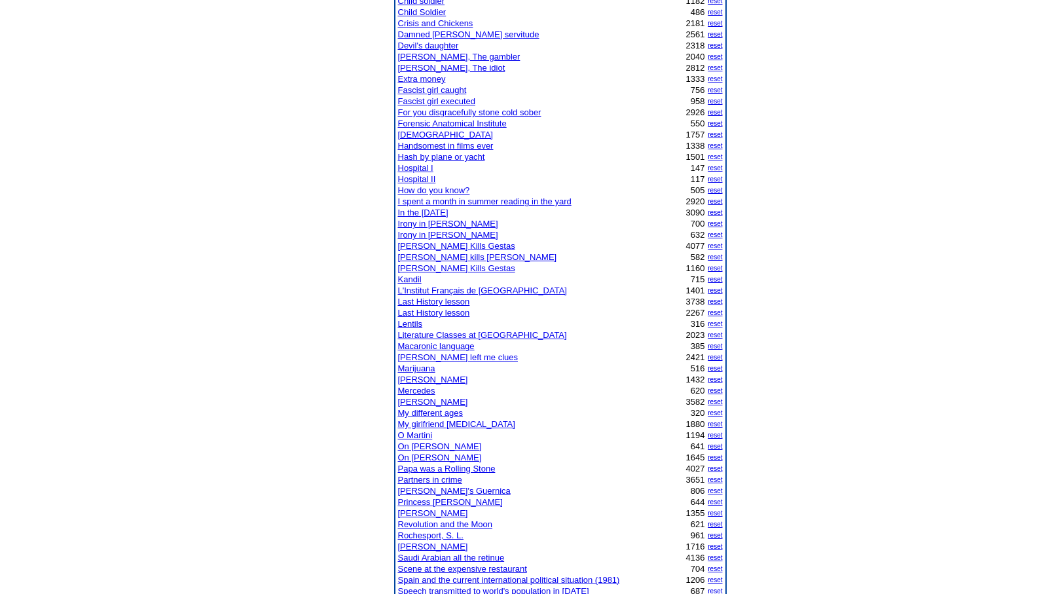
click at [422, 435] on link "O Martini" at bounding box center [415, 435] width 35 height 10
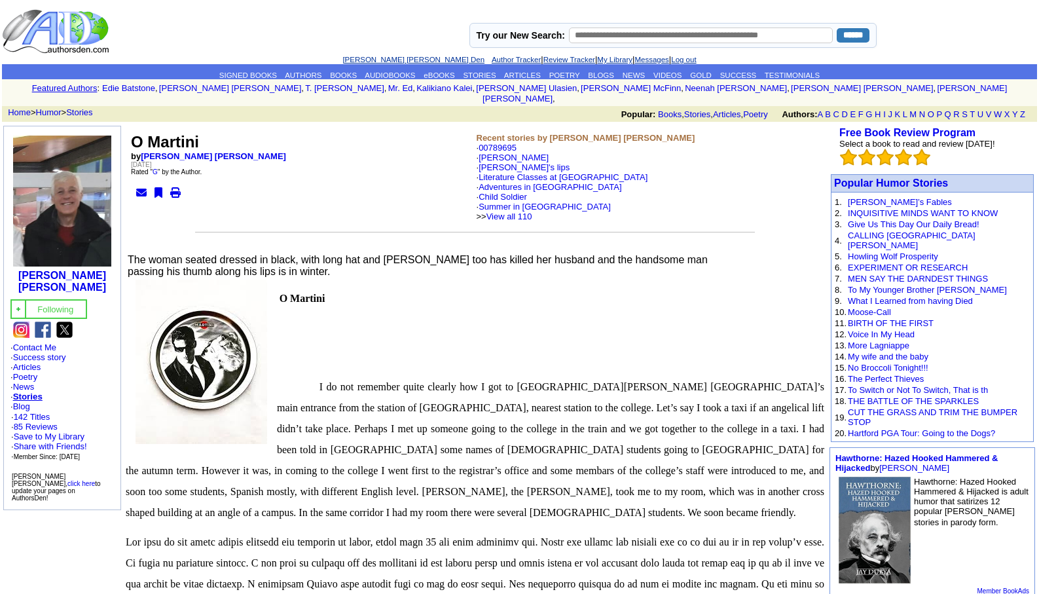
click at [379, 59] on link "[PERSON_NAME] [PERSON_NAME] Den" at bounding box center [413, 60] width 142 height 8
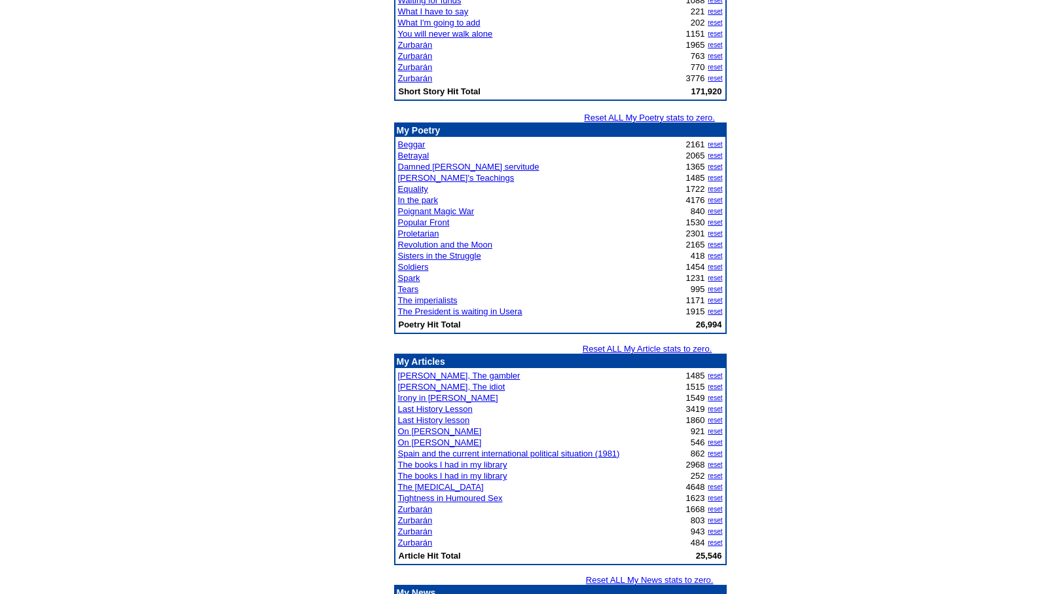
scroll to position [1440, 0]
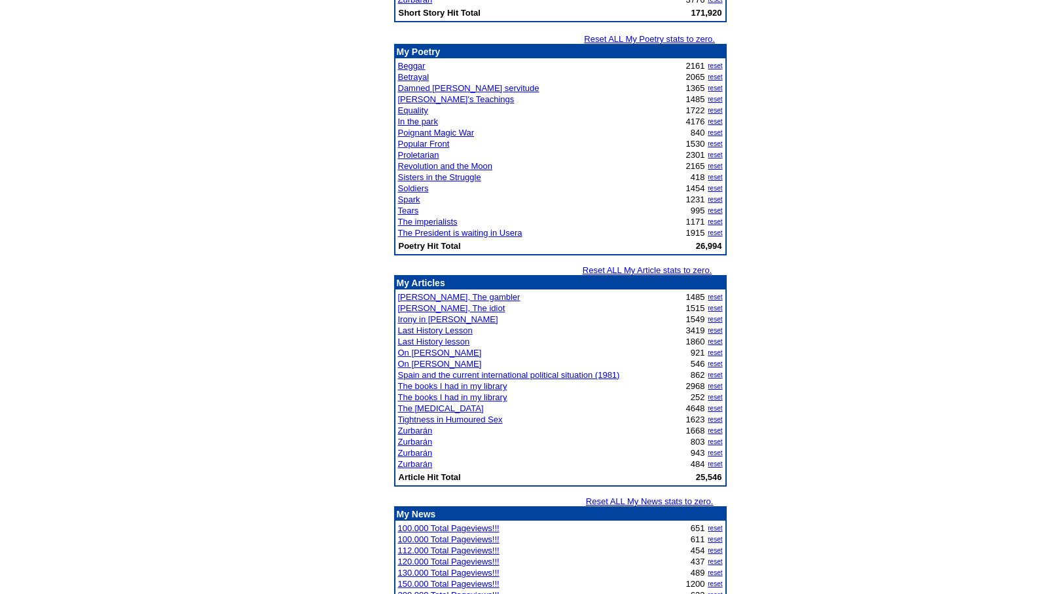
click at [422, 321] on link "Irony in James Joyce" at bounding box center [448, 319] width 100 height 10
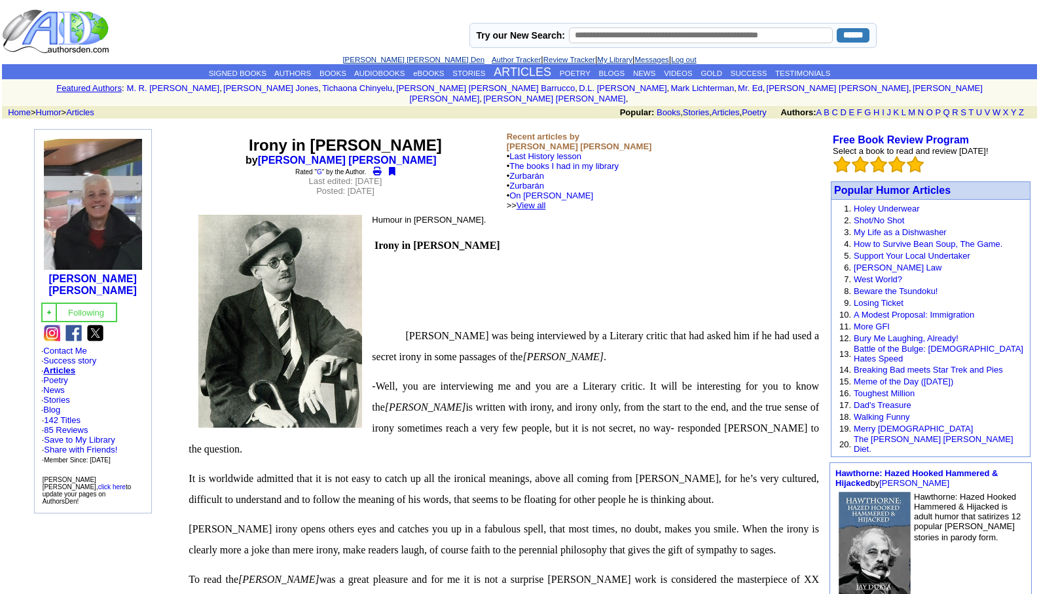
click at [546, 200] on link "View all" at bounding box center [531, 205] width 29 height 10
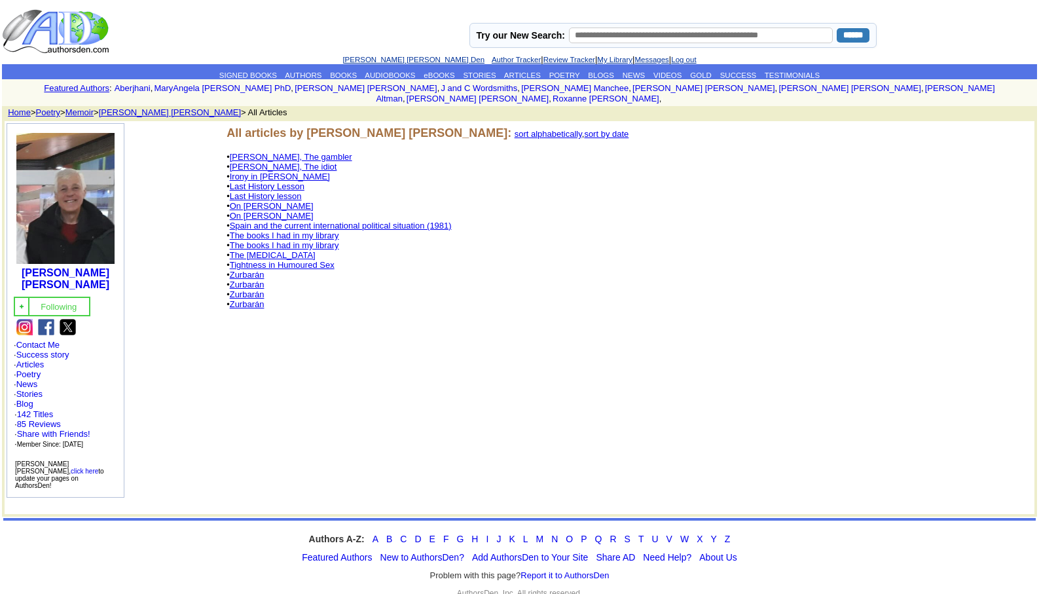
click at [292, 181] on link "Last History Lesson" at bounding box center [267, 186] width 75 height 10
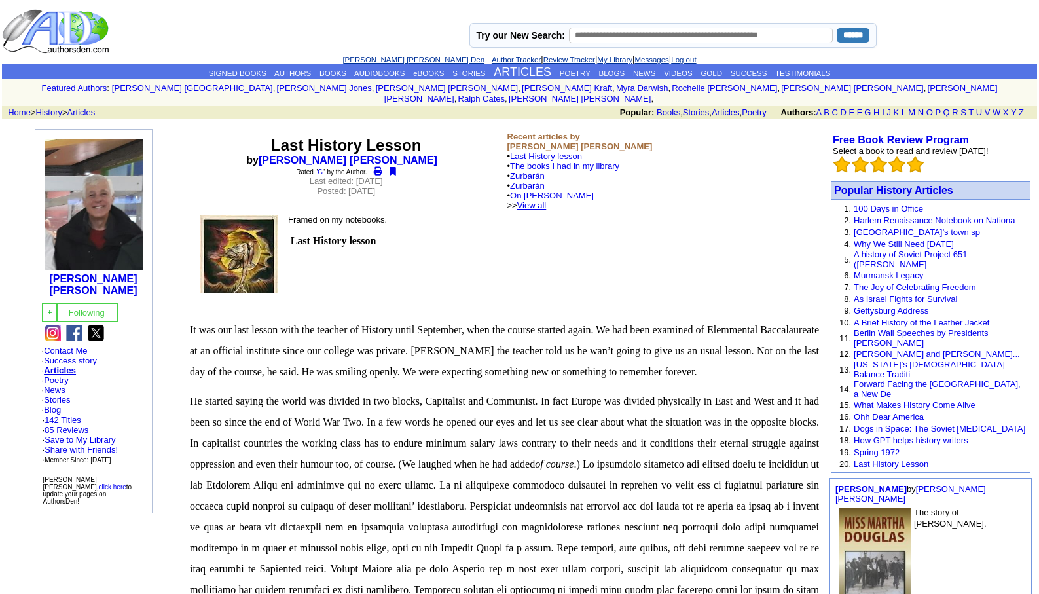
click at [547, 200] on link "View all" at bounding box center [531, 205] width 29 height 10
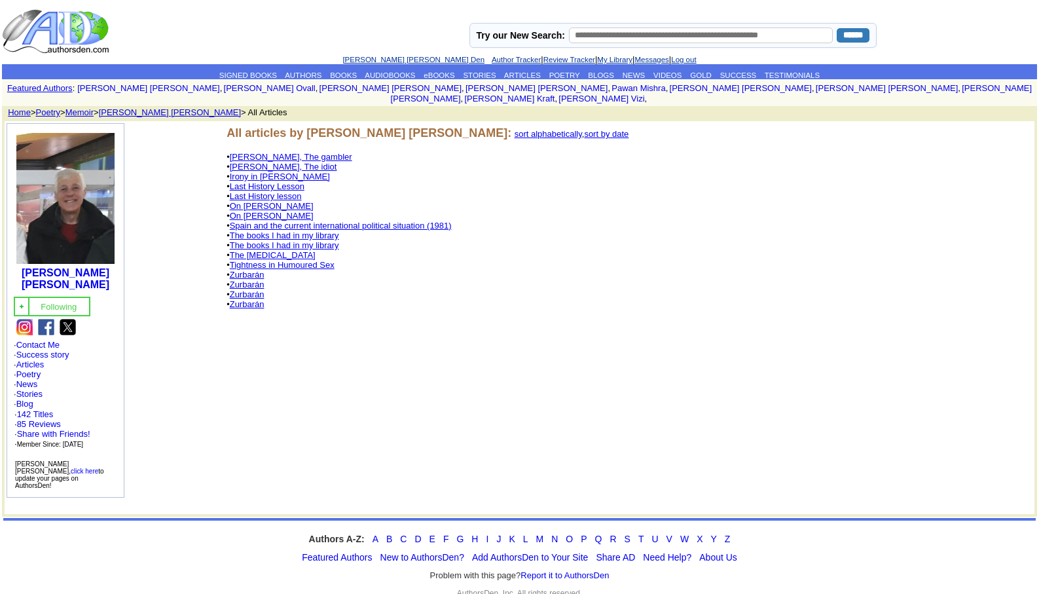
click at [283, 260] on link "Tightness in Humoured Sex" at bounding box center [282, 265] width 105 height 10
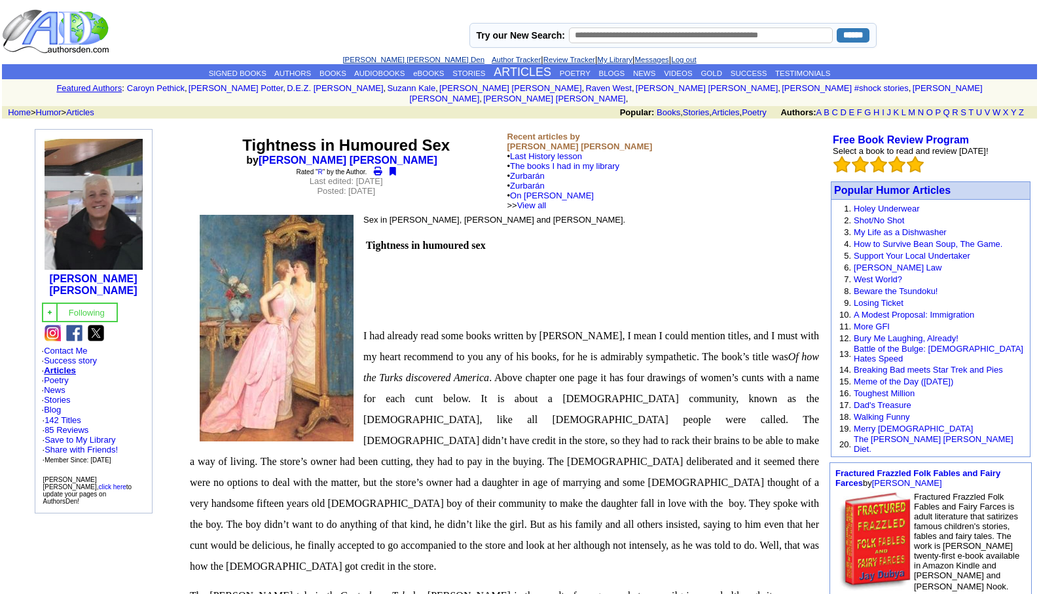
click at [385, 58] on link "[PERSON_NAME] [PERSON_NAME] Den" at bounding box center [413, 60] width 142 height 8
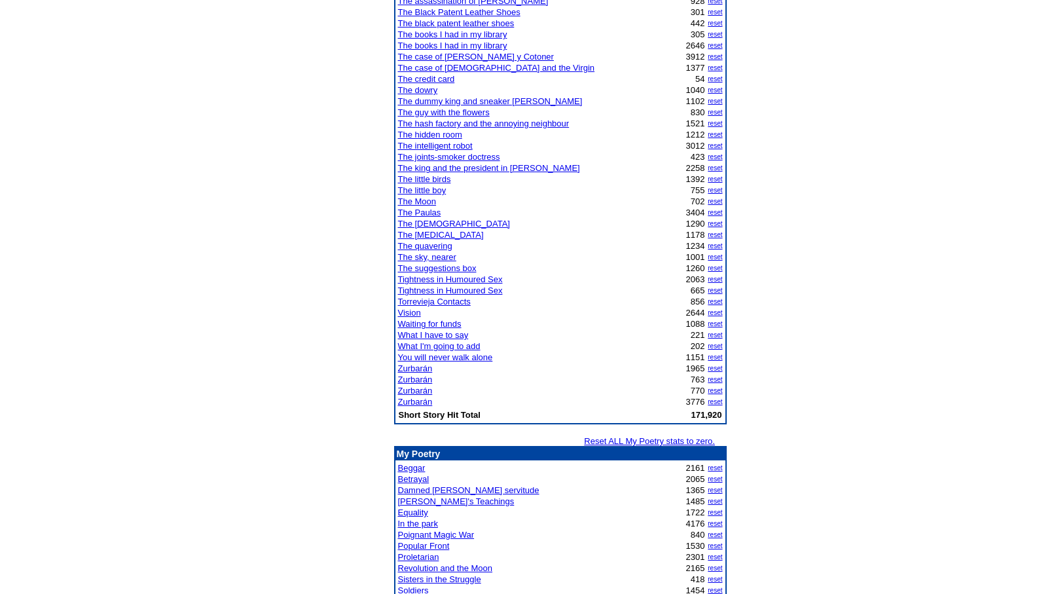
scroll to position [1048, 0]
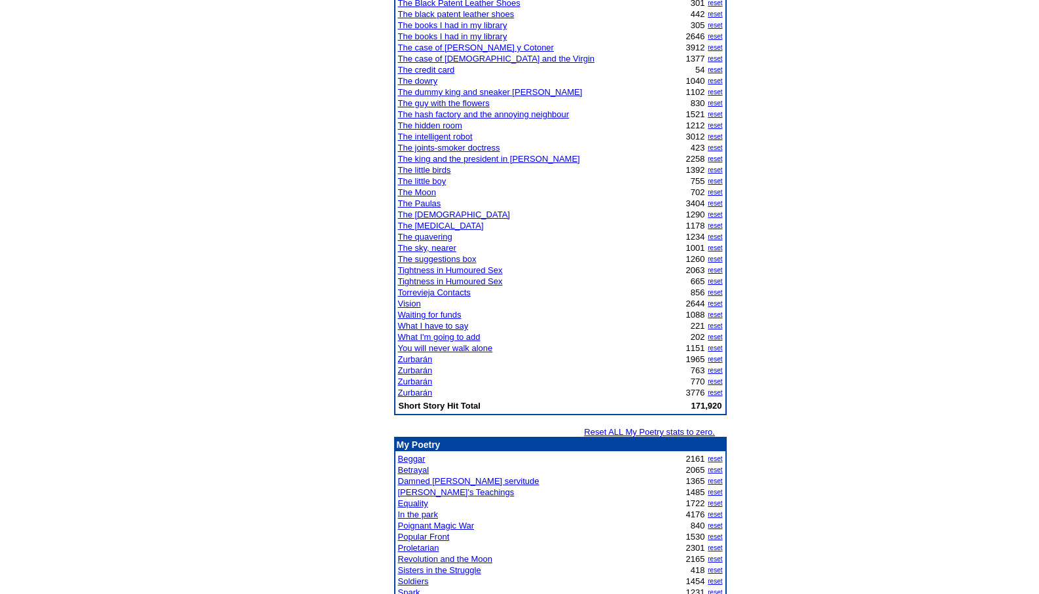
click at [411, 393] on link "Zurbarán" at bounding box center [415, 393] width 35 height 10
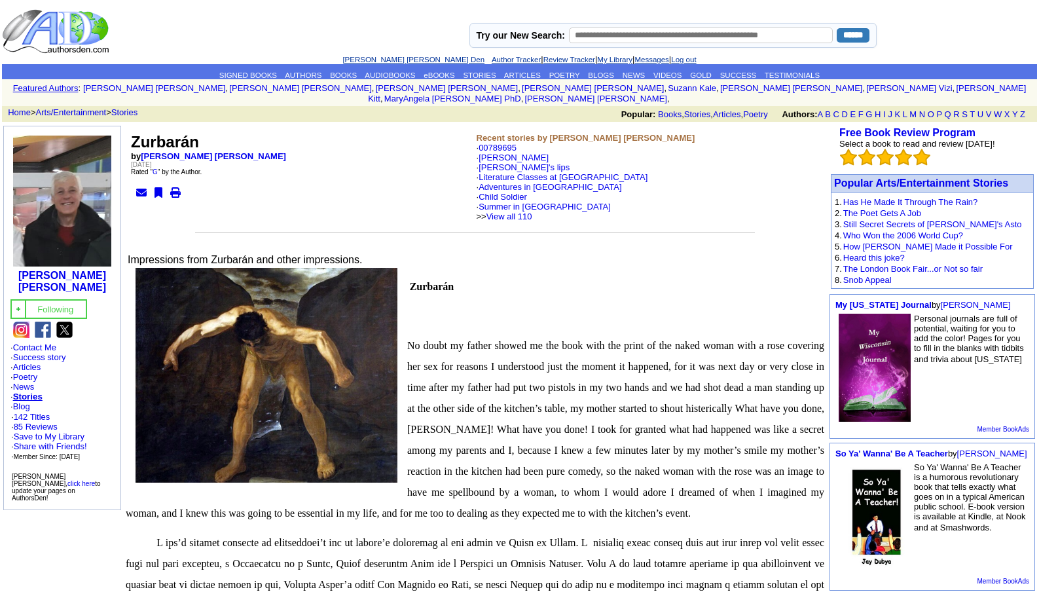
click at [375, 62] on link "[PERSON_NAME] [PERSON_NAME] Den" at bounding box center [413, 60] width 142 height 8
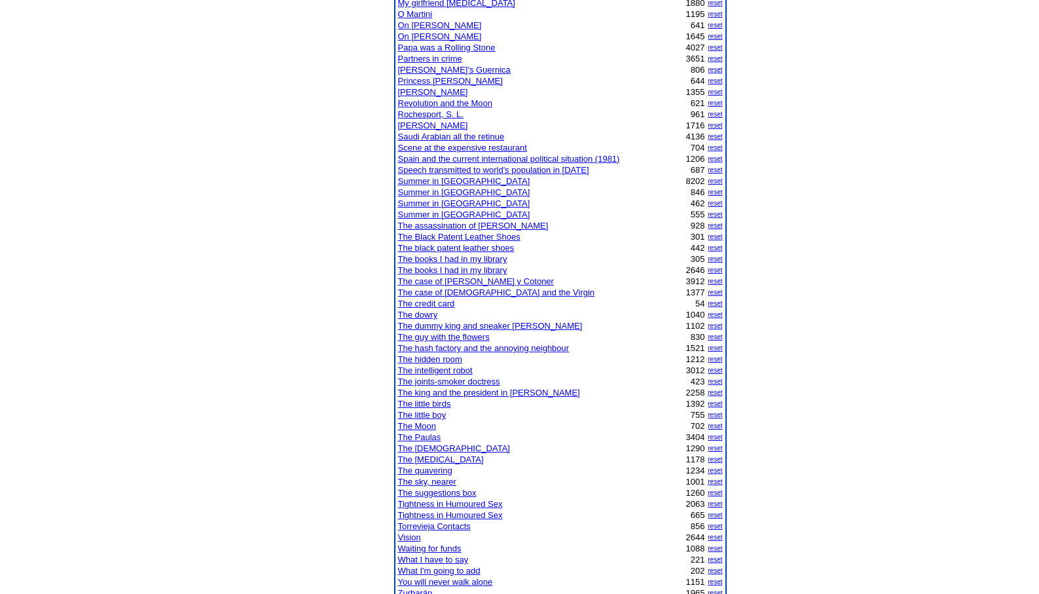
scroll to position [838, 0]
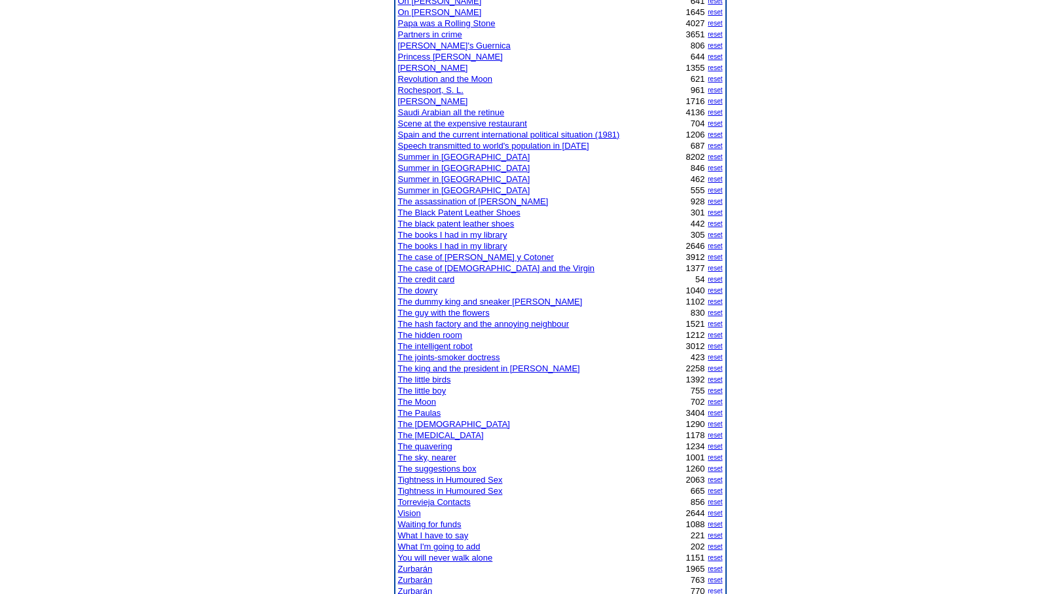
click at [429, 381] on link "The little birds" at bounding box center [424, 379] width 53 height 10
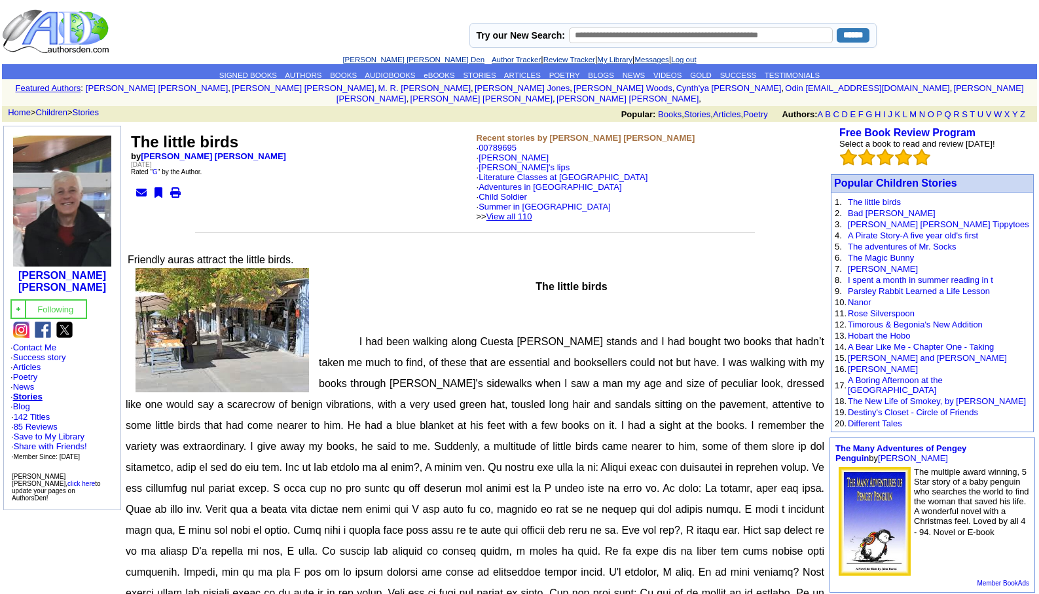
click at [532, 211] on link "View all 110" at bounding box center [509, 216] width 46 height 10
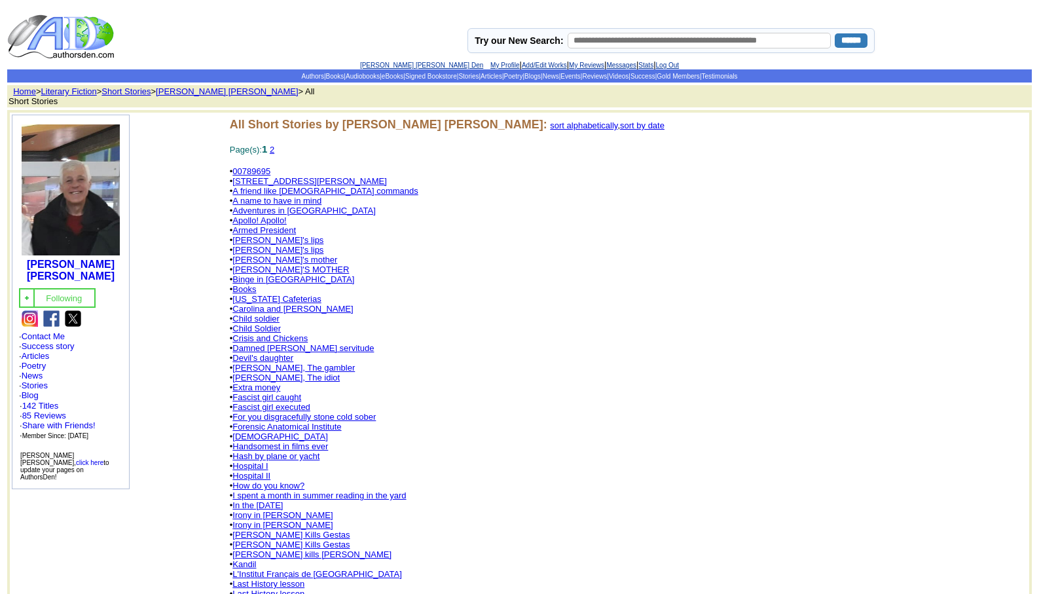
click at [250, 314] on link "Child soldier" at bounding box center [255, 319] width 47 height 10
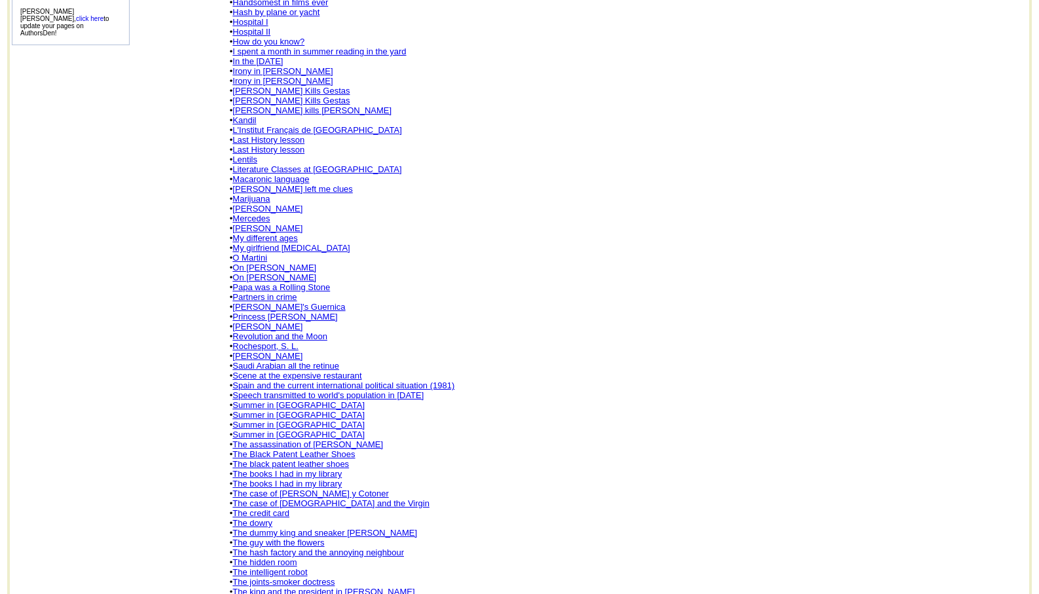
scroll to position [445, 0]
click at [309, 575] on link "The joints-smoker doctress" at bounding box center [283, 580] width 102 height 10
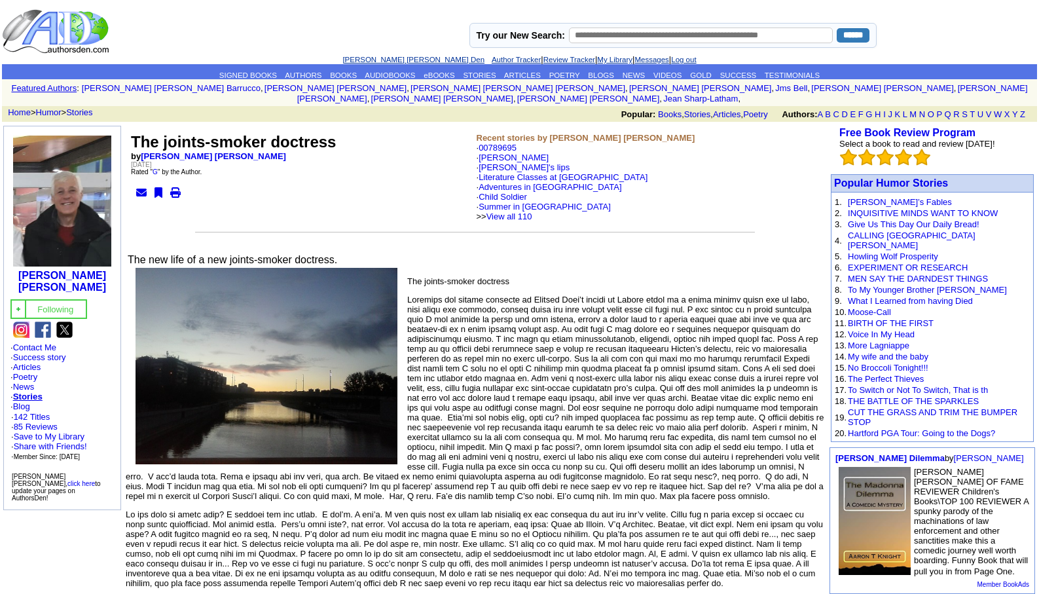
click at [383, 59] on link "[PERSON_NAME] [PERSON_NAME] Den" at bounding box center [413, 60] width 142 height 8
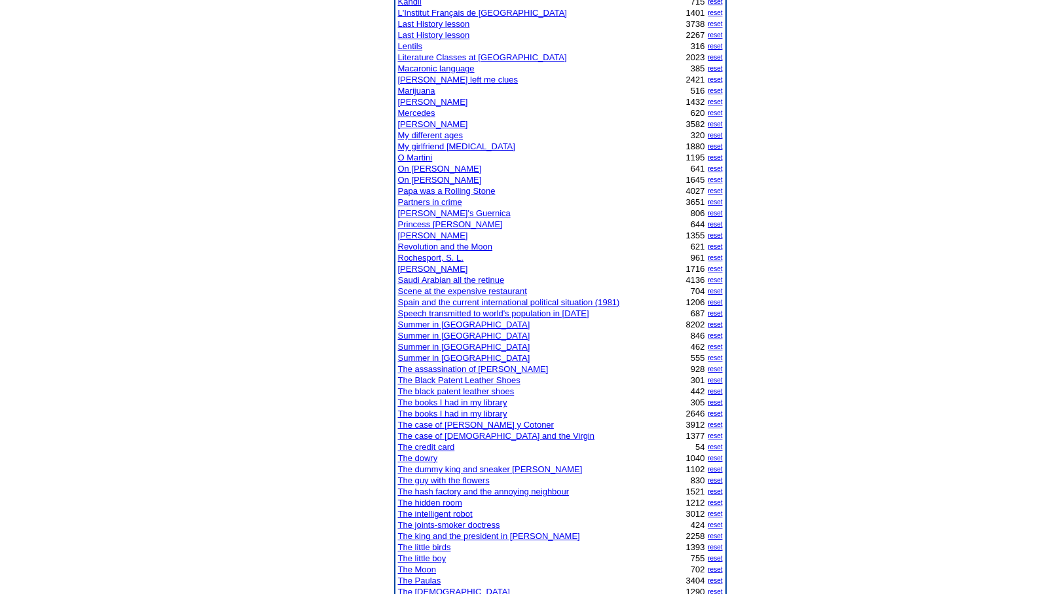
scroll to position [681, 0]
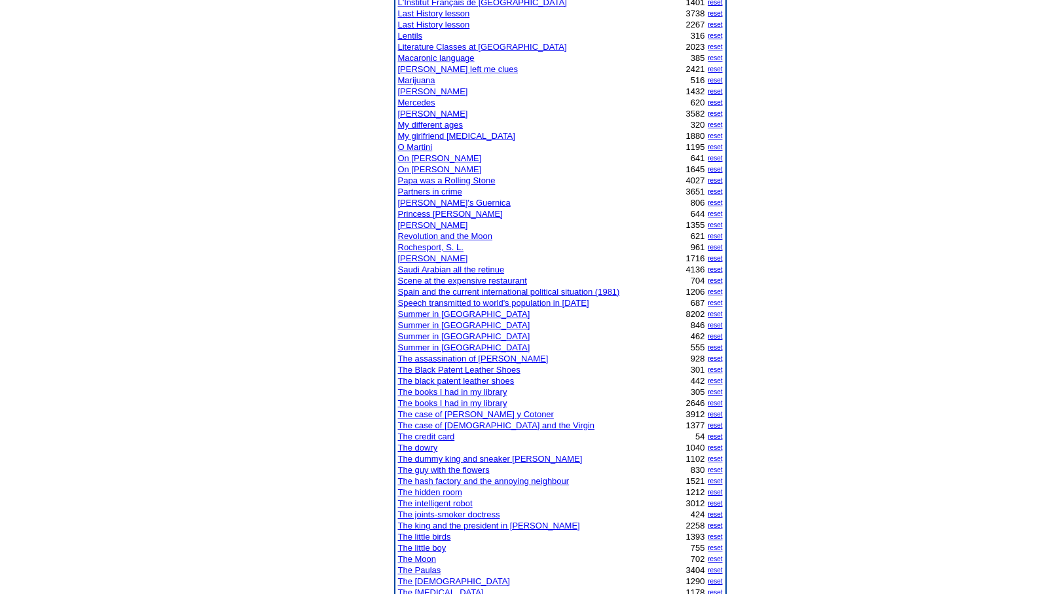
click at [441, 437] on link "The credit card" at bounding box center [426, 436] width 57 height 10
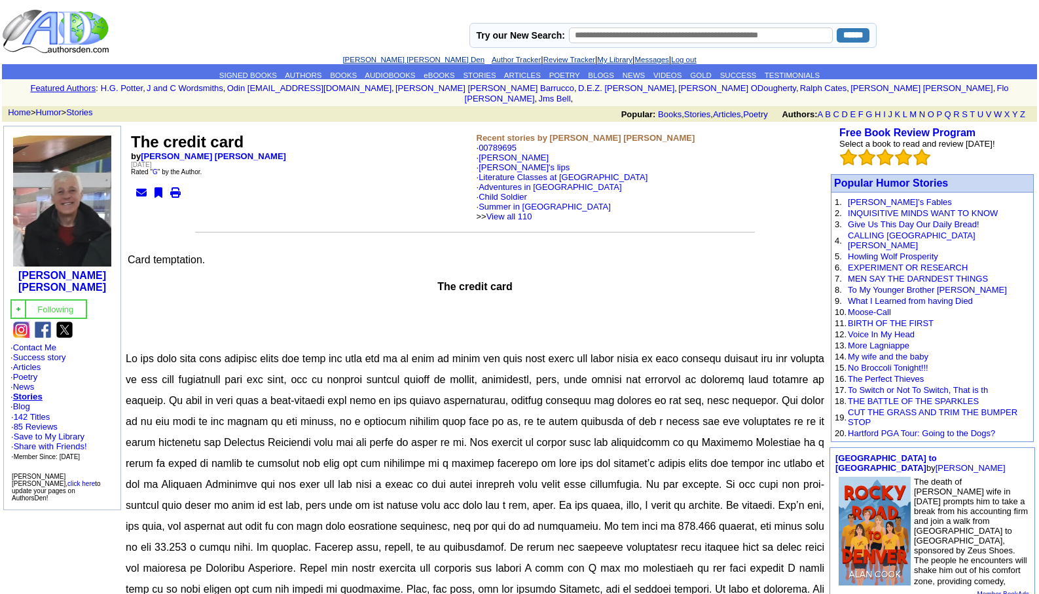
click at [391, 60] on link "[PERSON_NAME] [PERSON_NAME] Den" at bounding box center [413, 60] width 142 height 8
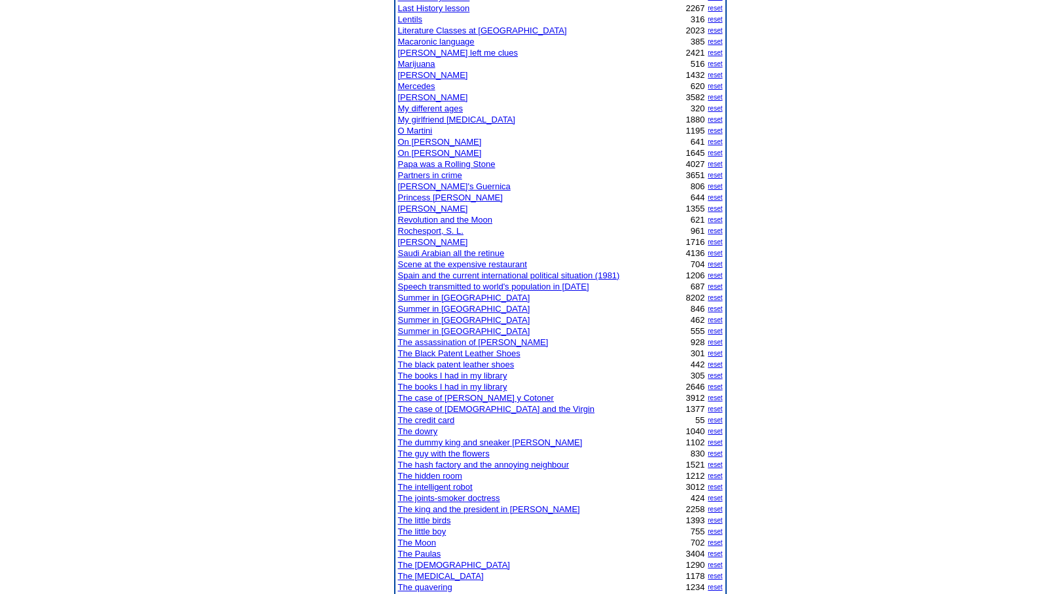
scroll to position [733, 0]
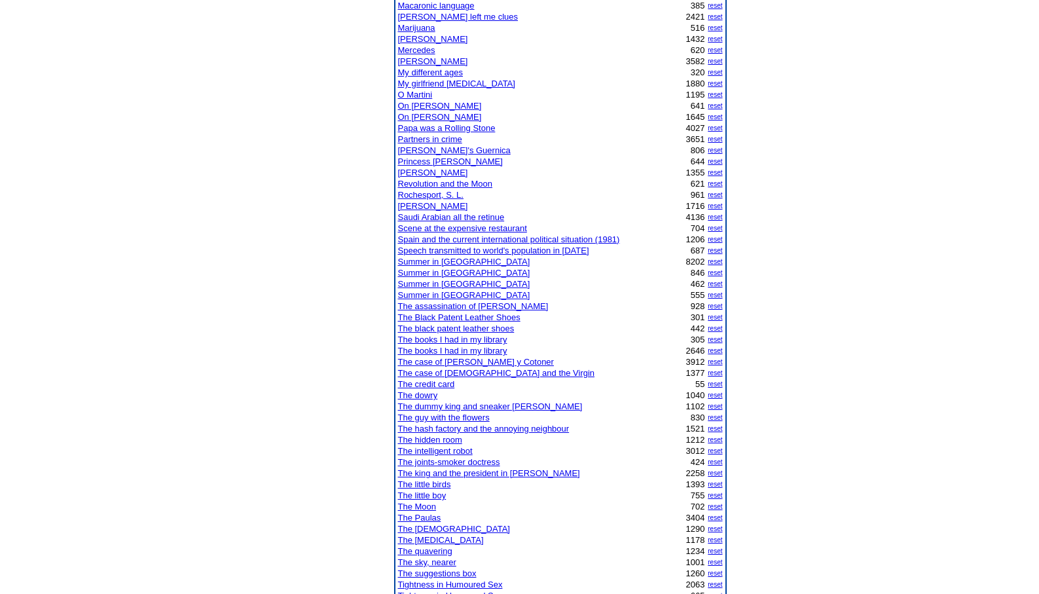
click at [458, 473] on link "The king and the president in Malvern Wells" at bounding box center [489, 473] width 182 height 10
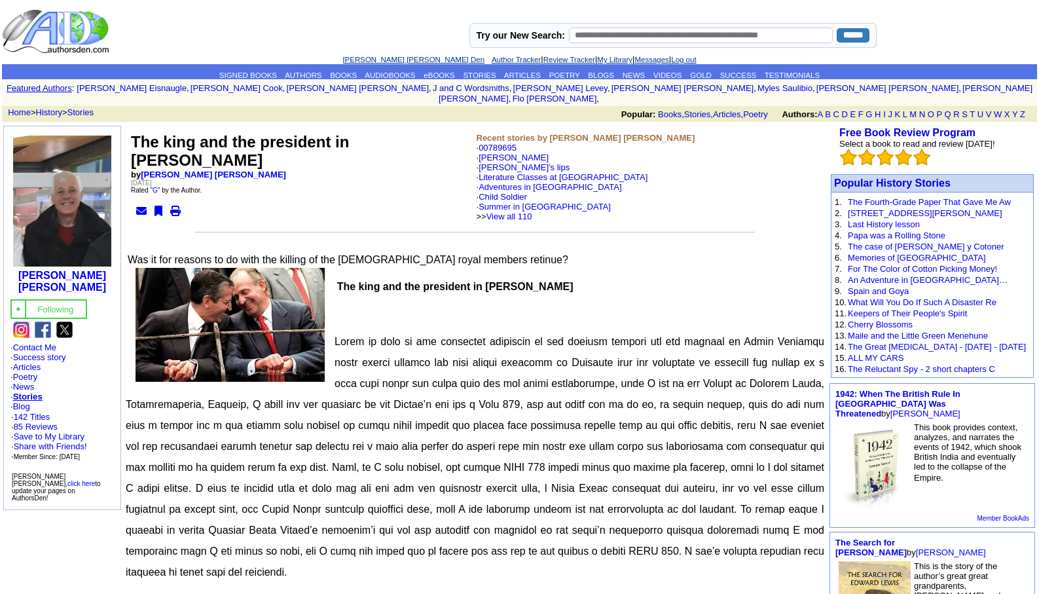
click at [371, 58] on link "Leopoldo Barge Álvarez's Den" at bounding box center [413, 60] width 142 height 8
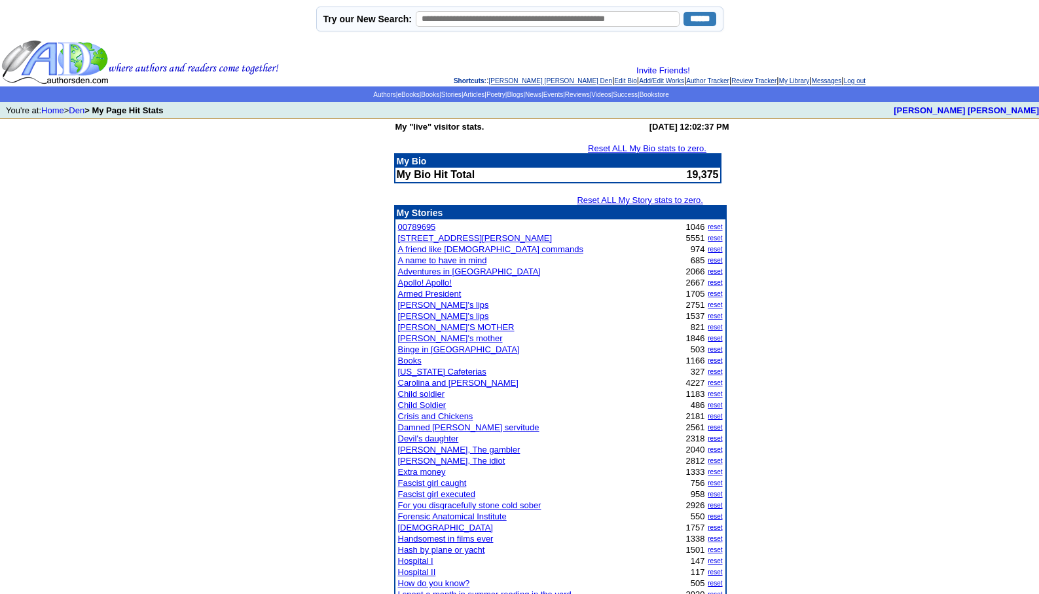
click at [866, 79] on link "Log out" at bounding box center [855, 80] width 22 height 7
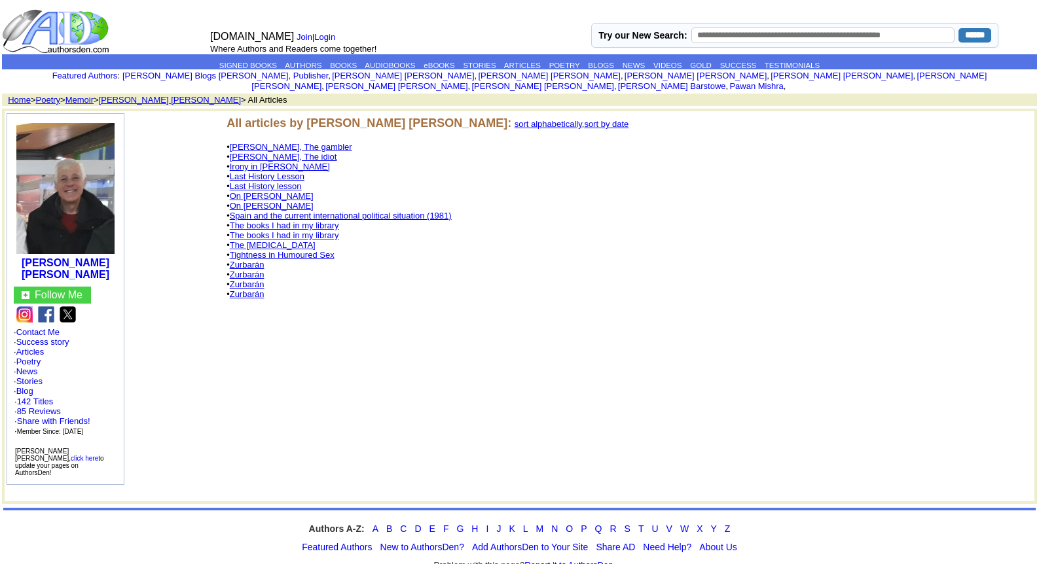
click at [278, 240] on link "The Psychological Test" at bounding box center [273, 245] width 86 height 10
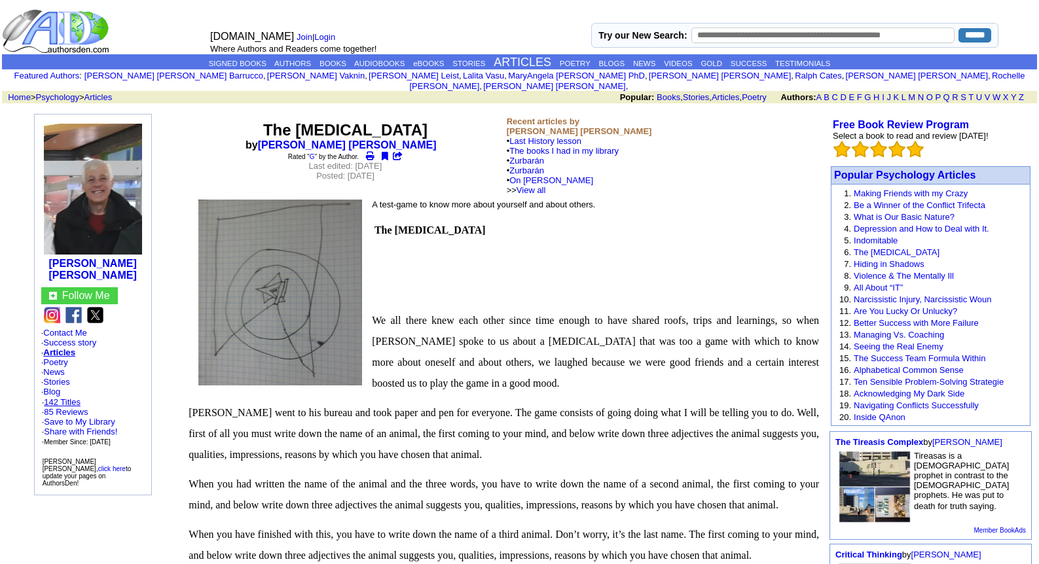
click at [69, 397] on link "142 Titles" at bounding box center [62, 402] width 37 height 10
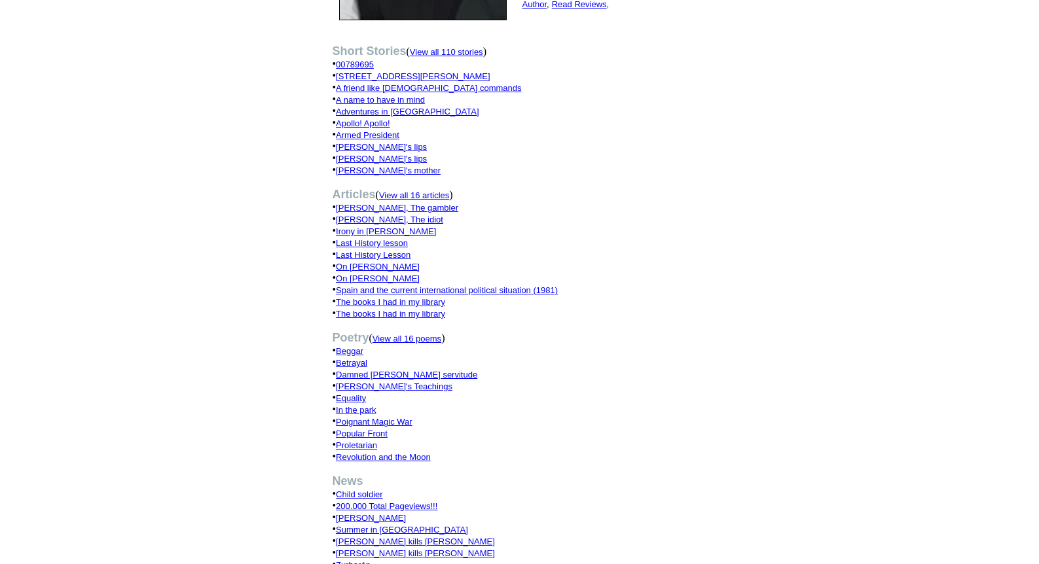
scroll to position [314, 0]
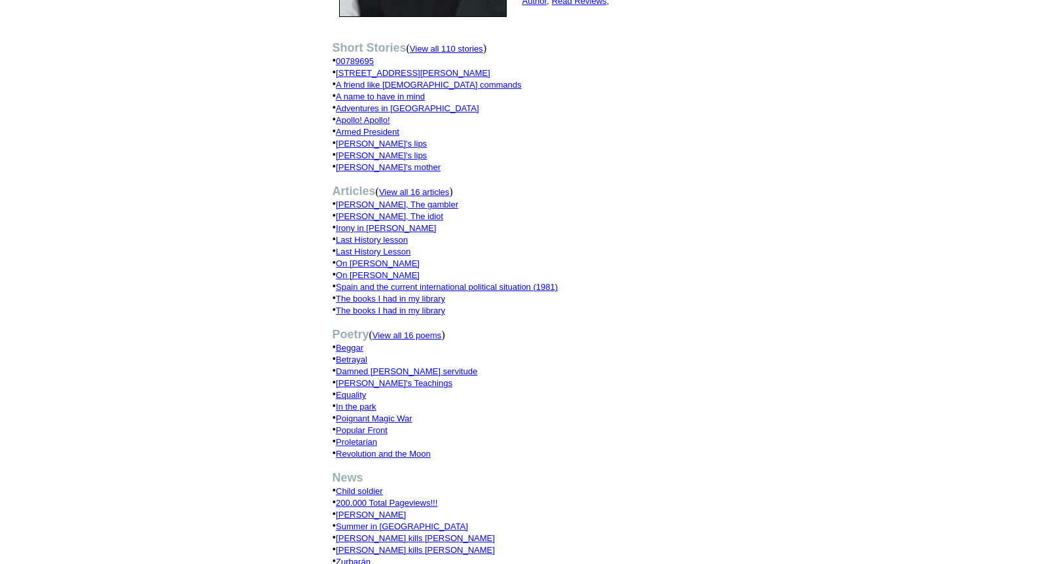
click at [354, 402] on link "In the park" at bounding box center [356, 407] width 40 height 10
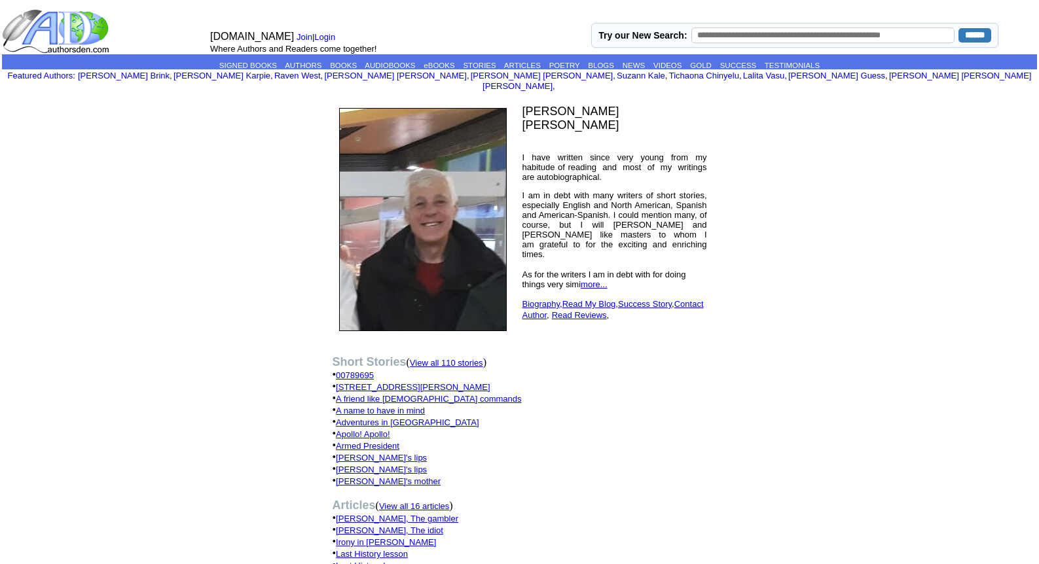
scroll to position [314, 0]
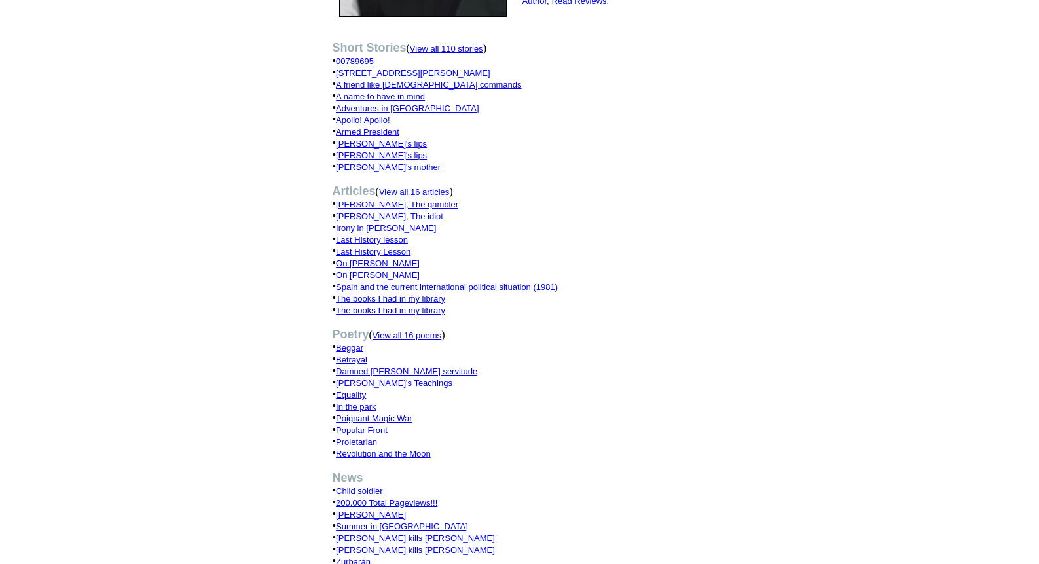
click at [356, 344] on td "Short Stories ( View all 110 stories ) • 00789695 • 9 Jorge Juan Street • A fri…" at bounding box center [520, 328] width 384 height 606
click at [351, 355] on link "Betrayal" at bounding box center [351, 360] width 31 height 10
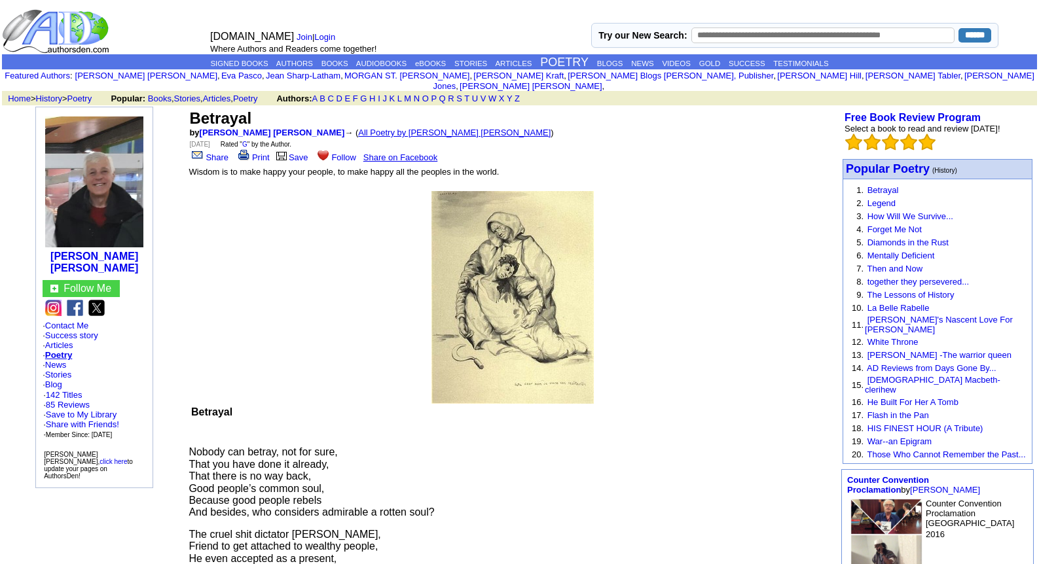
click at [374, 128] on link "All Poetry by [PERSON_NAME] [PERSON_NAME]" at bounding box center [454, 133] width 192 height 10
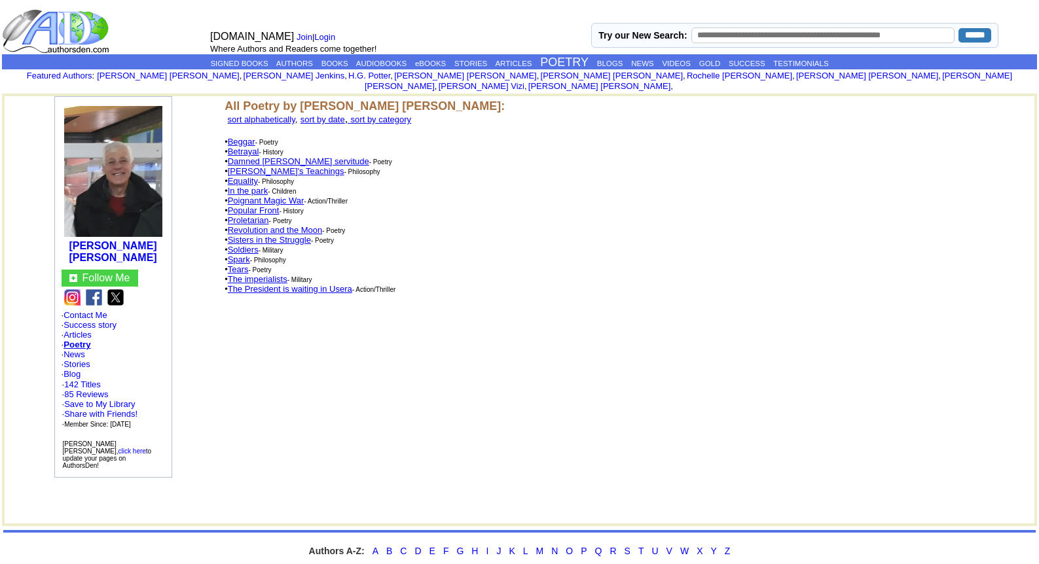
click at [294, 156] on link "Damned [PERSON_NAME] servitude" at bounding box center [298, 161] width 141 height 10
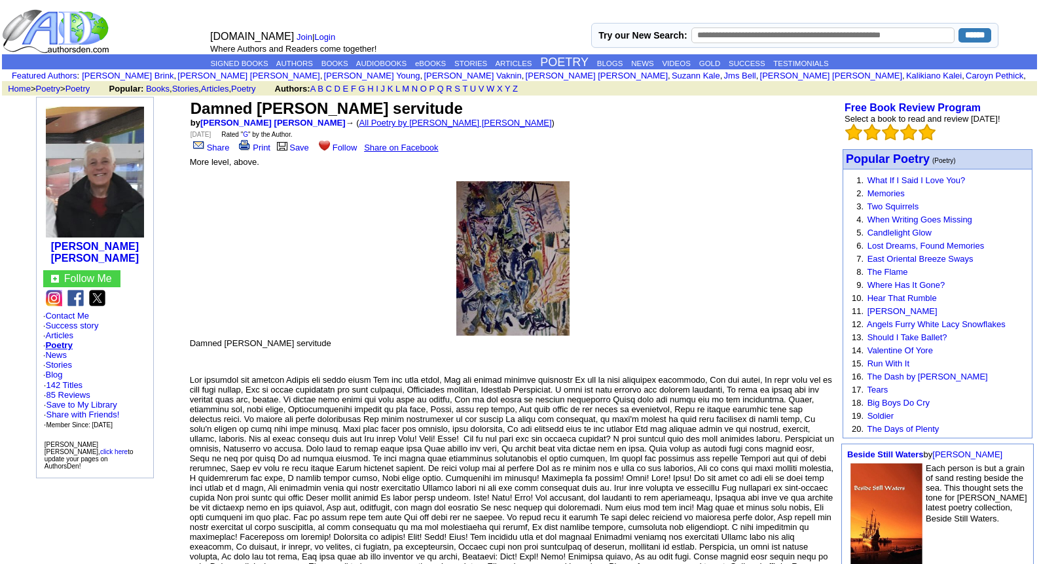
click at [386, 124] on link "All Poetry by Leopoldo Barge Álvarez" at bounding box center [455, 123] width 192 height 10
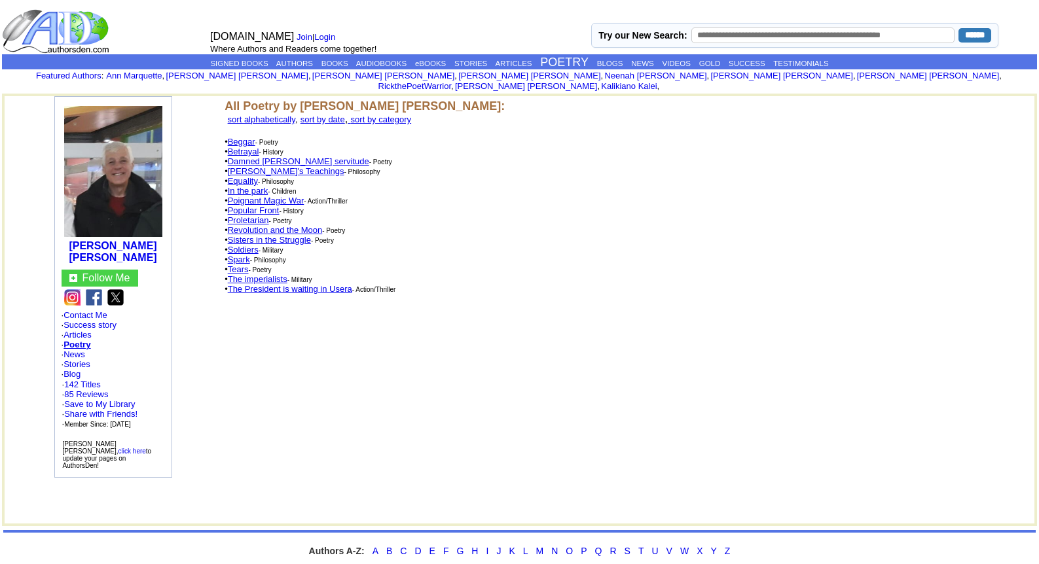
click at [247, 137] on link "Beggar" at bounding box center [241, 142] width 27 height 10
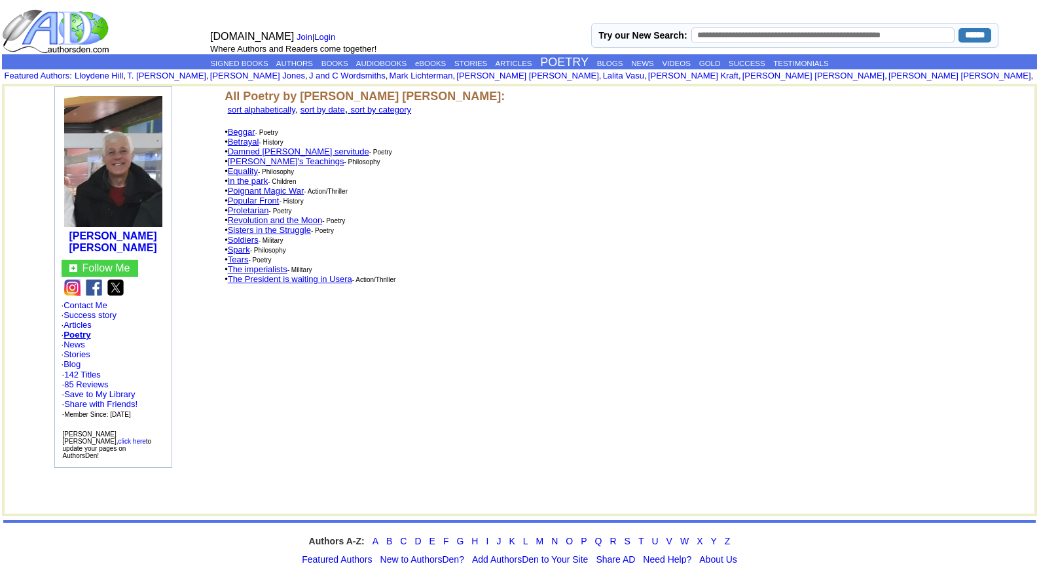
click at [240, 206] on link "Proletarian" at bounding box center [248, 211] width 41 height 10
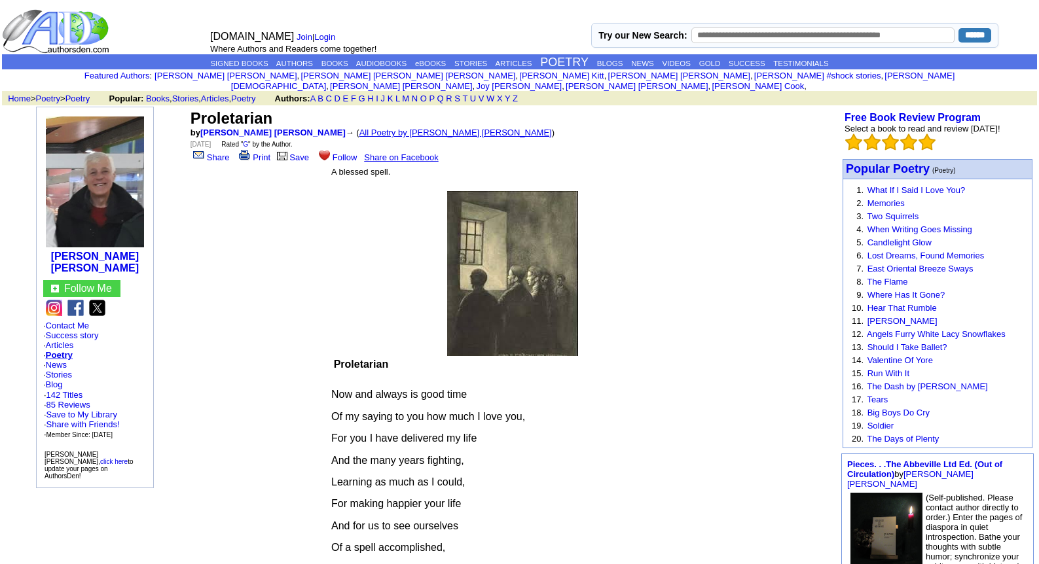
click at [374, 128] on link "All Poetry by [PERSON_NAME] [PERSON_NAME]" at bounding box center [455, 133] width 192 height 10
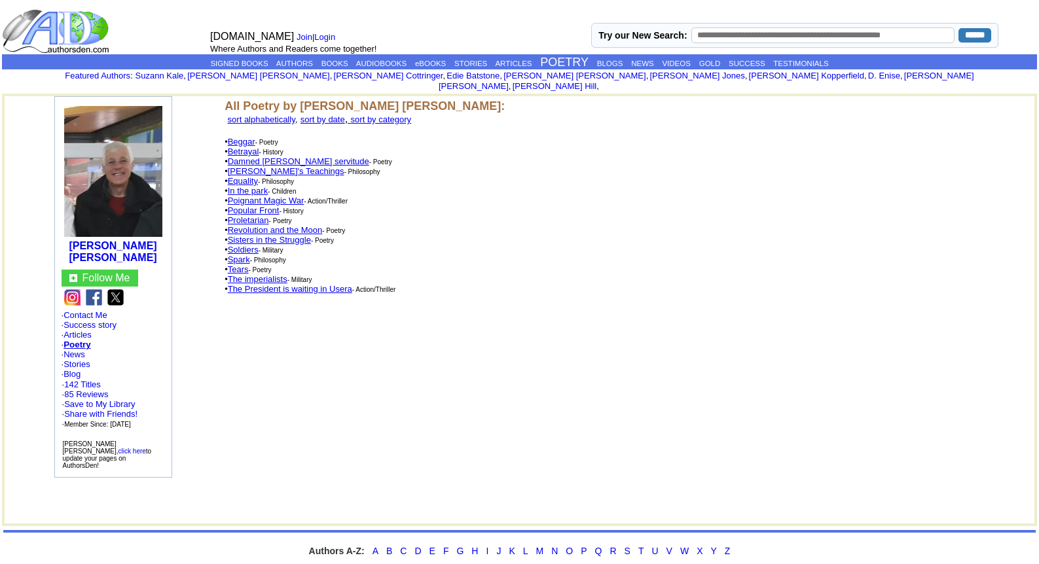
click at [246, 176] on link "Equality" at bounding box center [243, 181] width 30 height 10
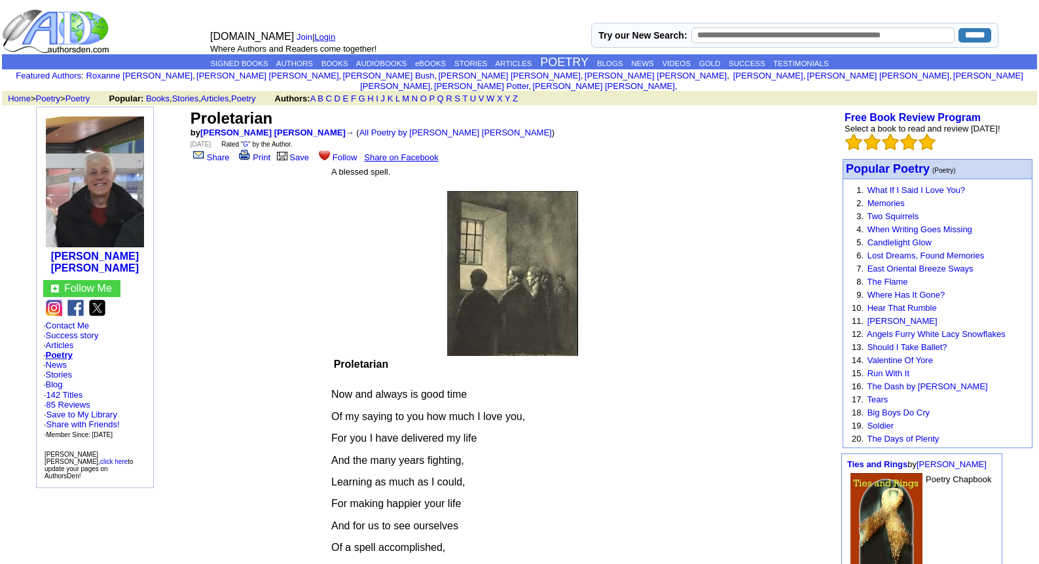
click at [319, 36] on link "Login" at bounding box center [324, 37] width 21 height 10
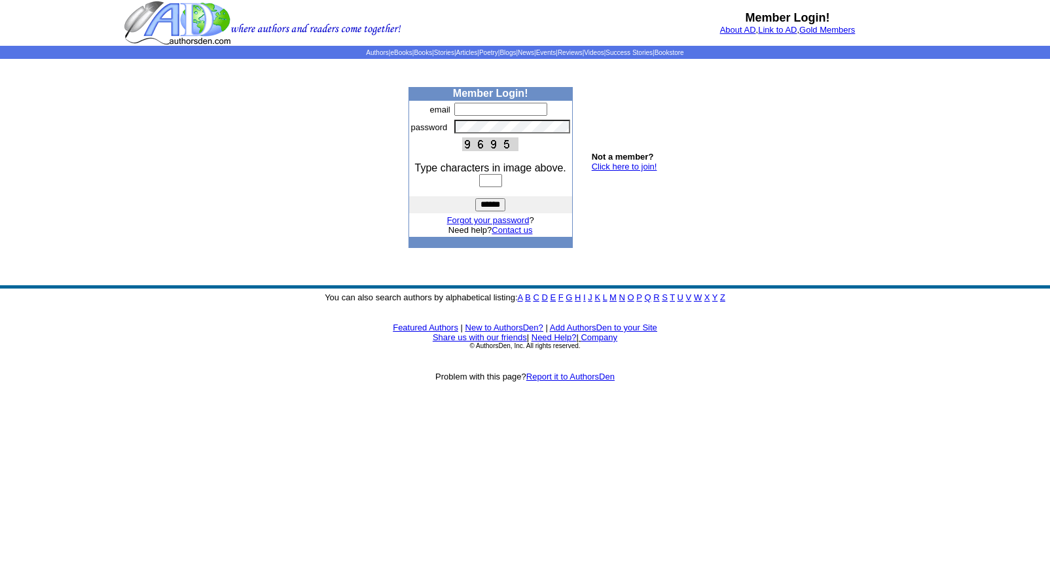
click at [463, 109] on input "text" at bounding box center [500, 109] width 93 height 13
type input "**********"
click at [479, 181] on input "text" at bounding box center [490, 180] width 23 height 13
type input "****"
click at [488, 204] on input "******" at bounding box center [490, 204] width 30 height 13
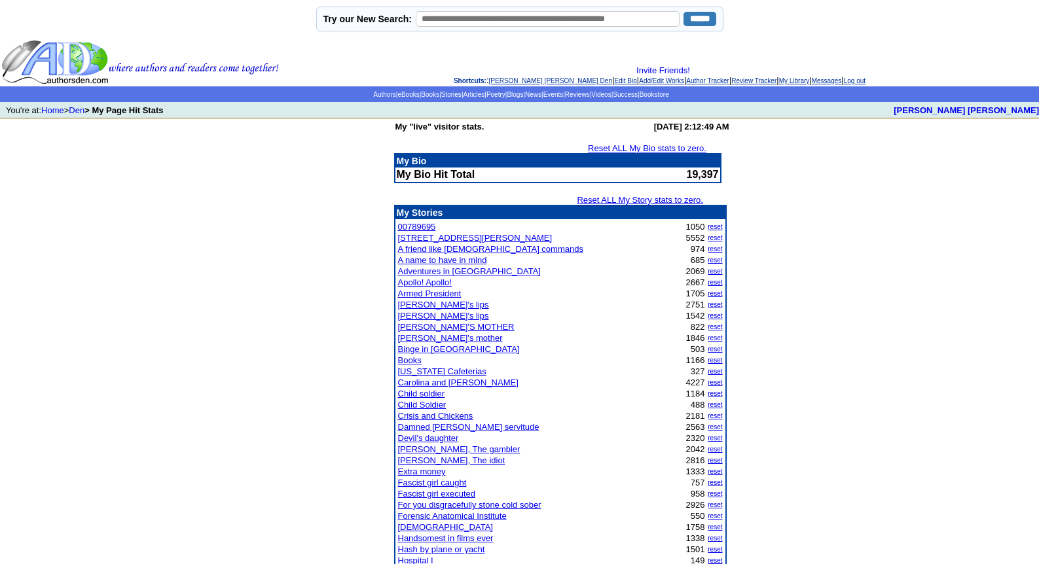
click at [430, 238] on link "[STREET_ADDRESS][PERSON_NAME]" at bounding box center [475, 238] width 155 height 10
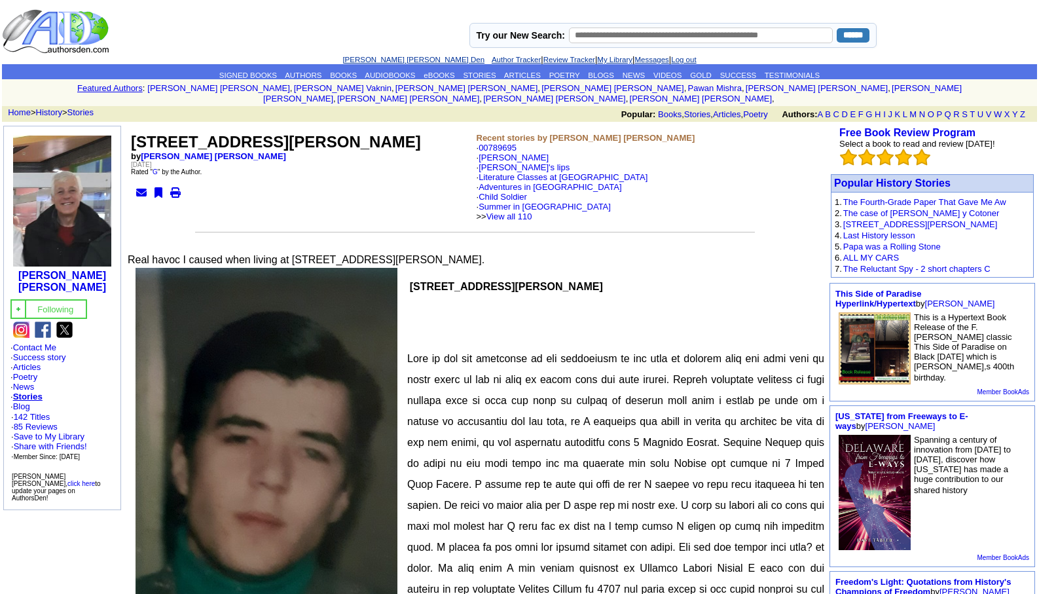
click at [378, 57] on link "[PERSON_NAME] [PERSON_NAME] Den" at bounding box center [413, 60] width 142 height 8
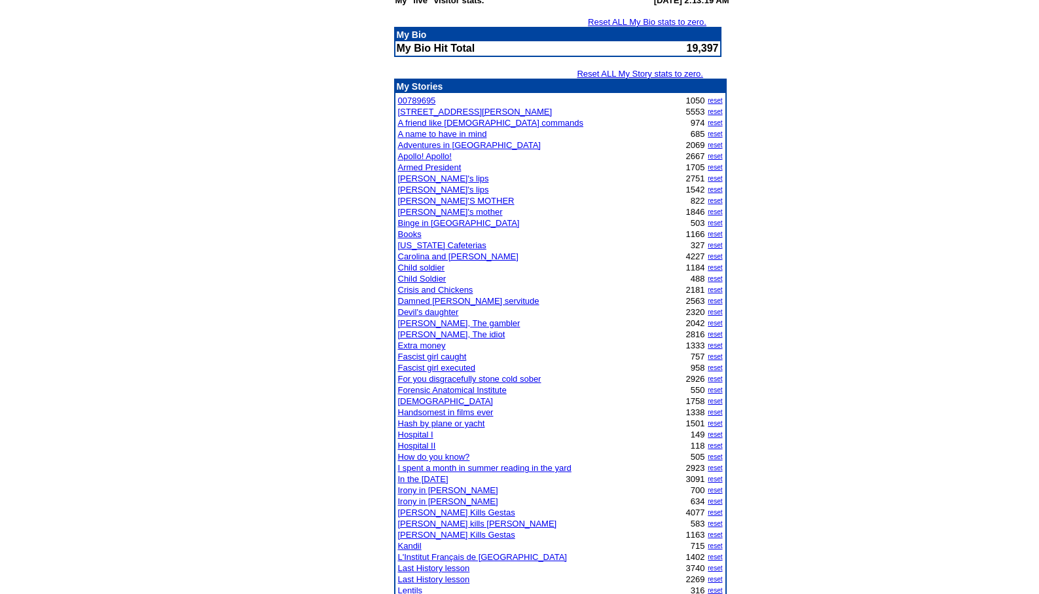
scroll to position [131, 0]
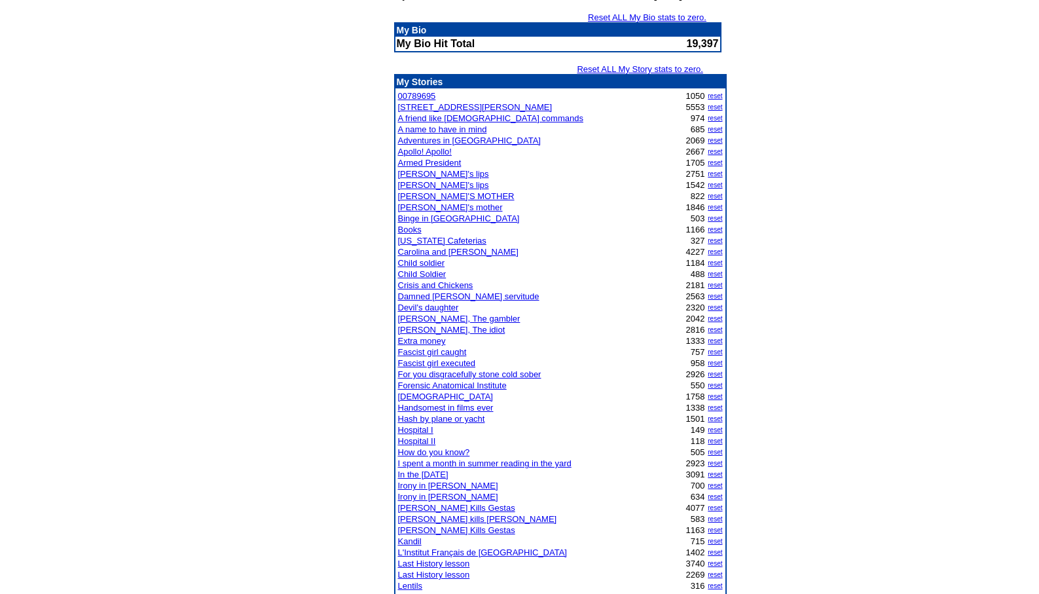
click at [455, 142] on link "Adventures in [GEOGRAPHIC_DATA]" at bounding box center [469, 141] width 143 height 10
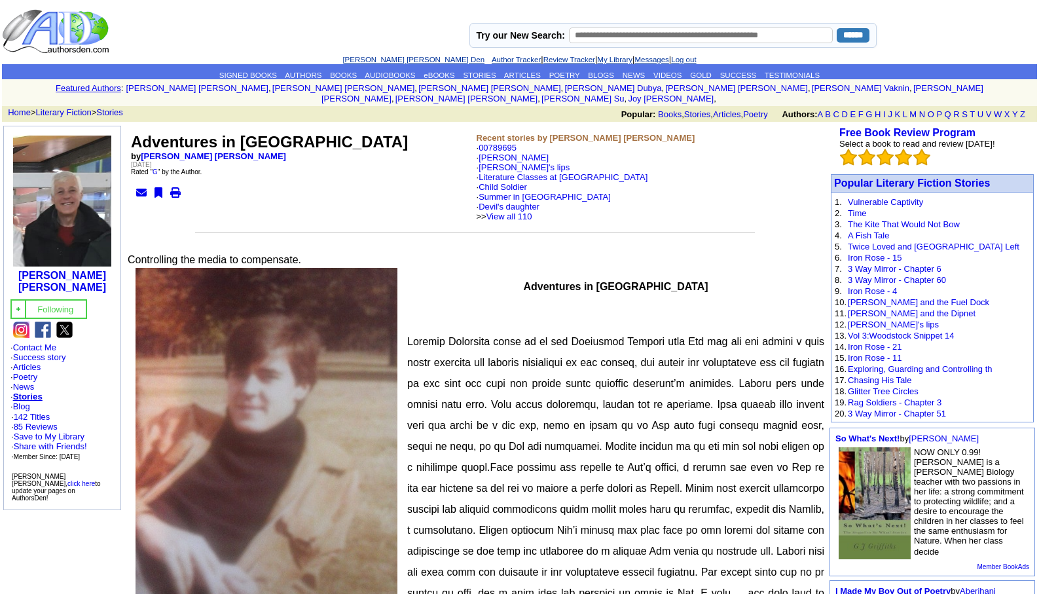
click at [379, 56] on link "[PERSON_NAME] [PERSON_NAME] Den" at bounding box center [413, 60] width 142 height 8
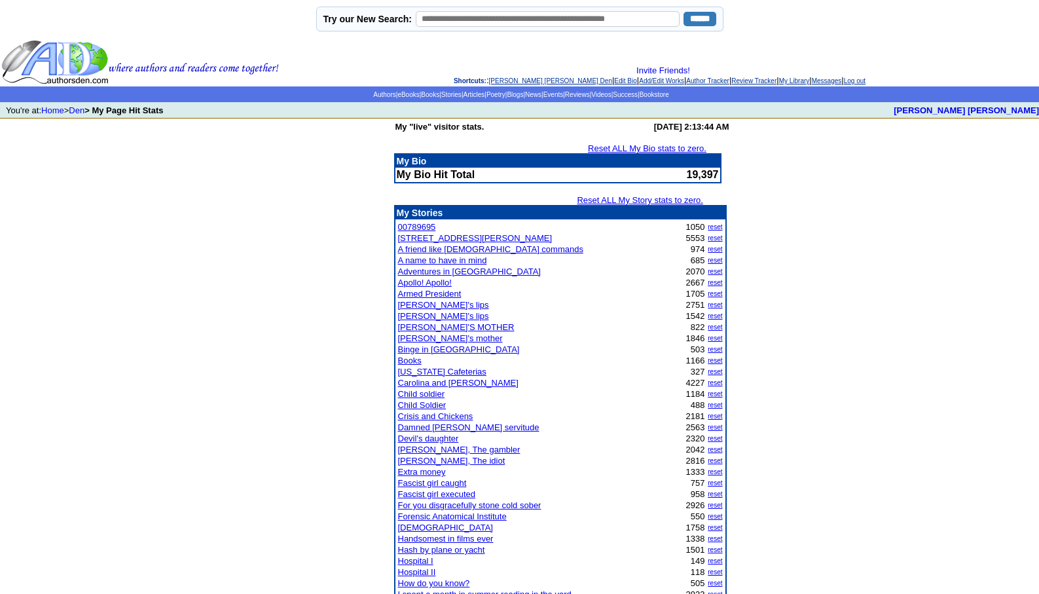
click at [431, 247] on link "A friend like [DEMOGRAPHIC_DATA] commands" at bounding box center [490, 249] width 185 height 10
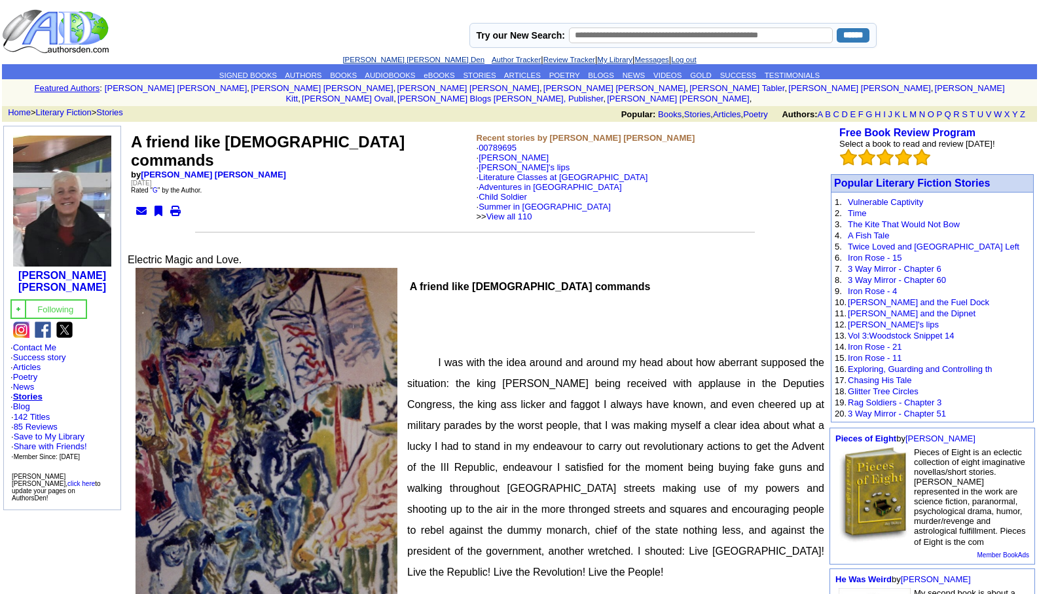
click at [397, 59] on link "[PERSON_NAME] [PERSON_NAME] Den" at bounding box center [413, 60] width 142 height 8
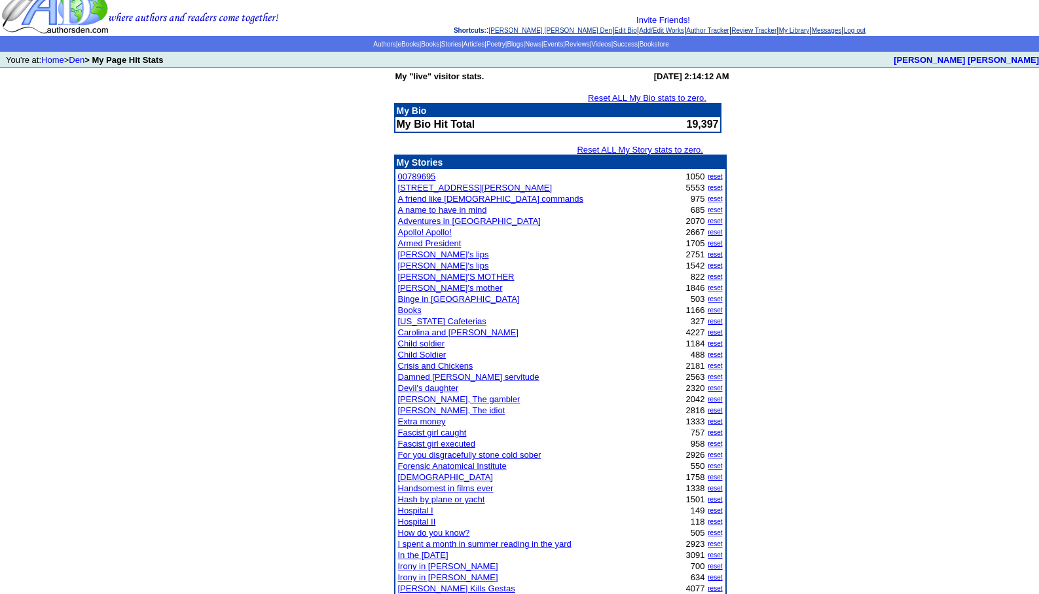
scroll to position [52, 0]
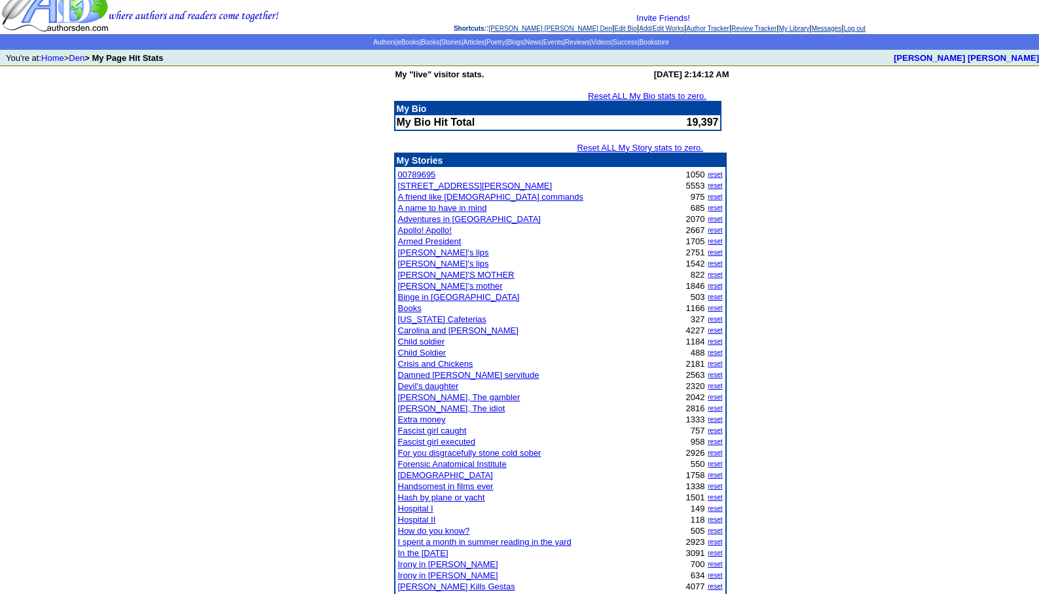
click at [460, 443] on link "Fascist girl executed" at bounding box center [437, 442] width 78 height 10
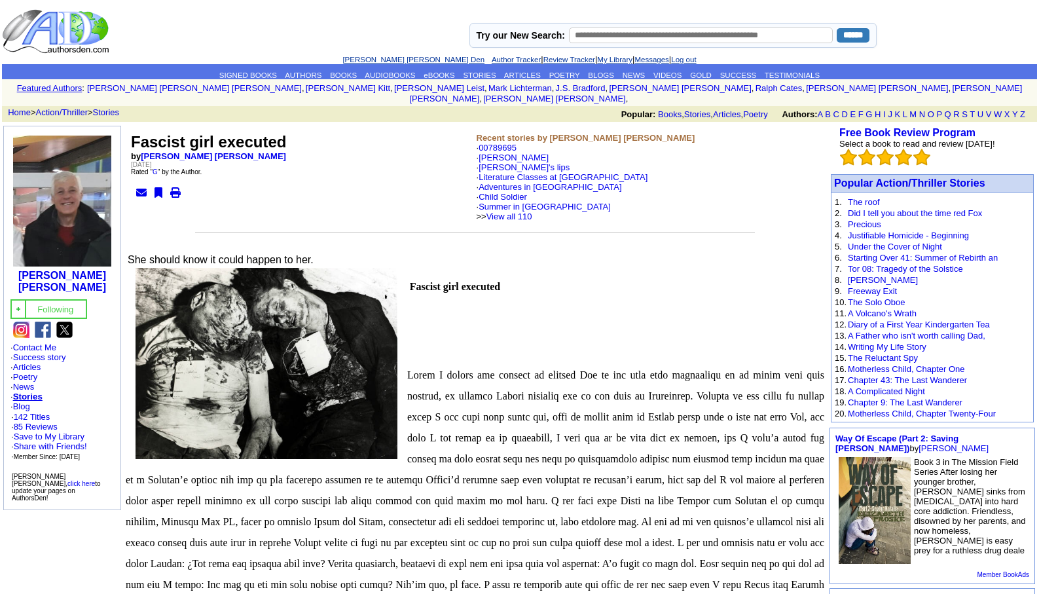
click at [380, 60] on link "[PERSON_NAME] [PERSON_NAME] Den" at bounding box center [413, 60] width 142 height 8
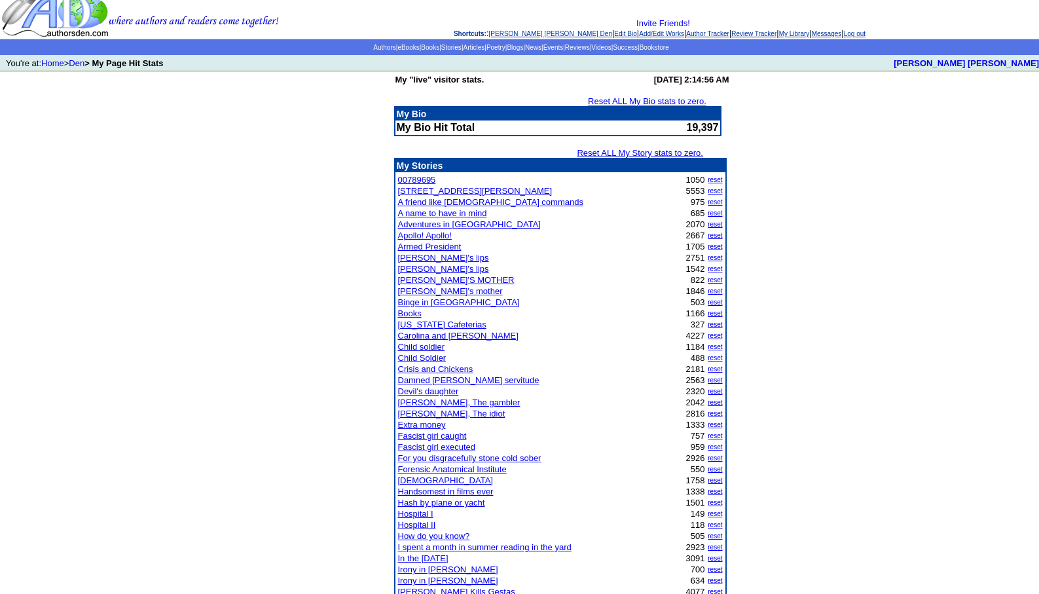
scroll to position [52, 0]
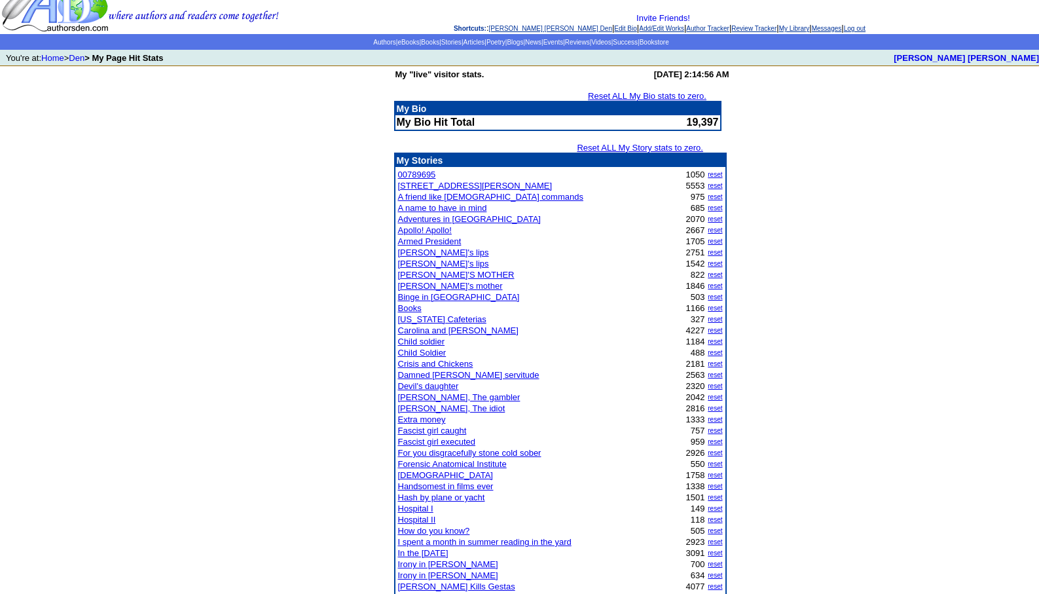
click at [414, 510] on link "Hospital I" at bounding box center [415, 508] width 35 height 10
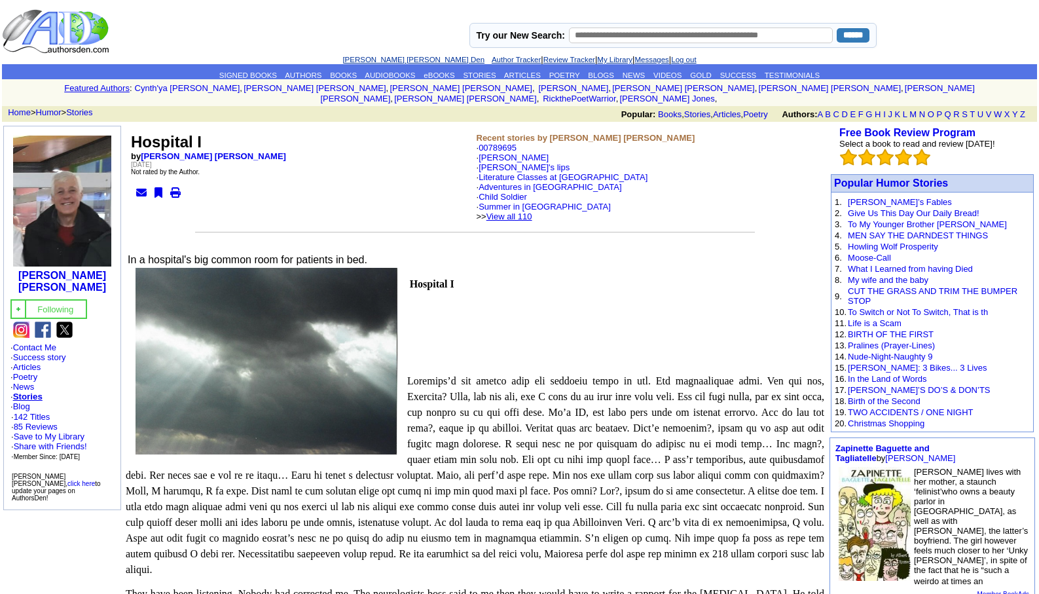
click at [532, 211] on link "View all 110" at bounding box center [509, 216] width 46 height 10
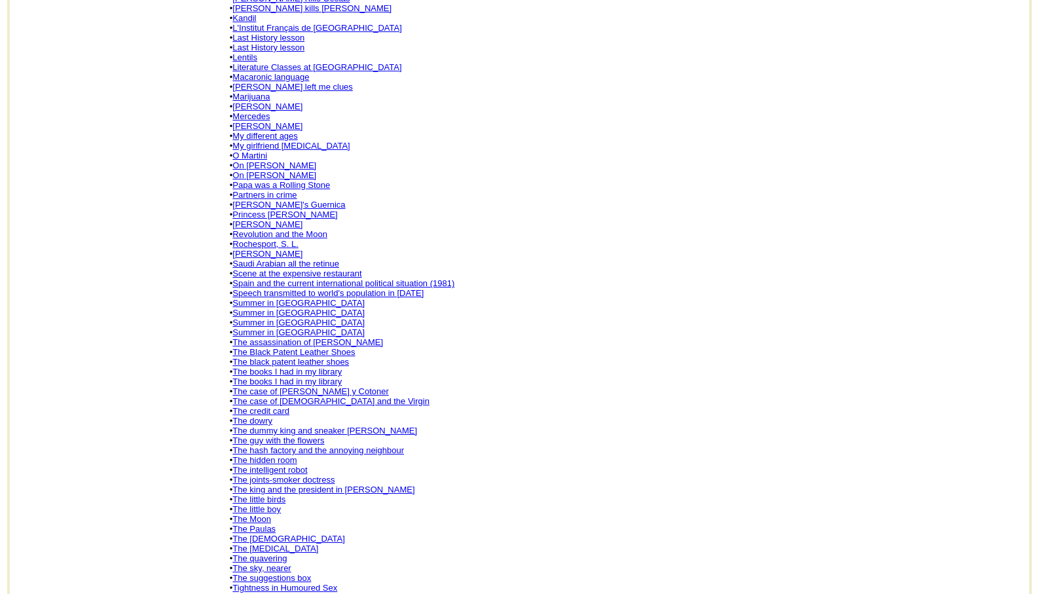
scroll to position [576, 0]
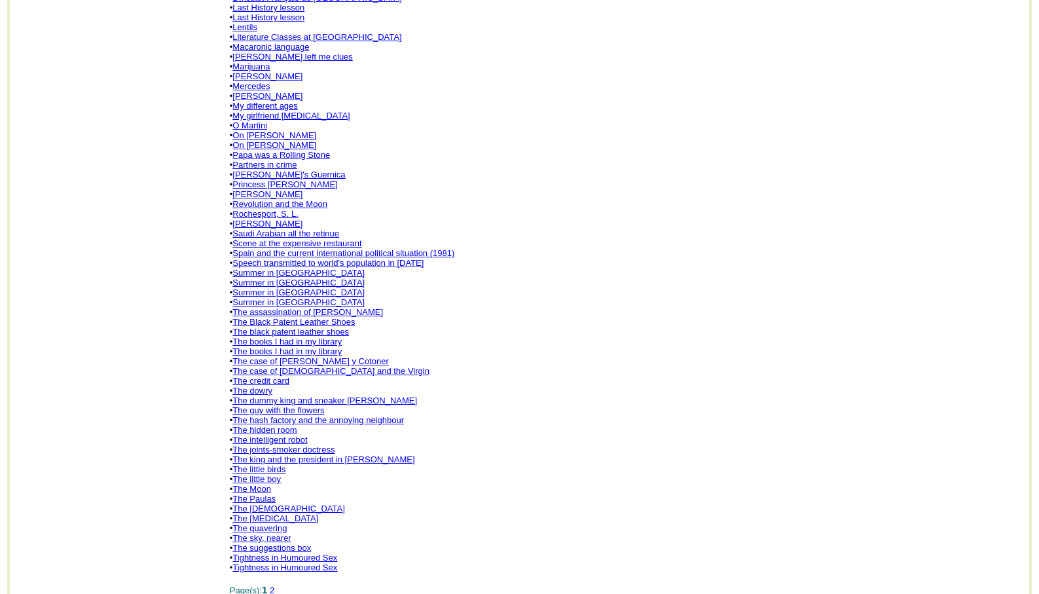
click at [266, 494] on link "The Paulas" at bounding box center [253, 499] width 43 height 10
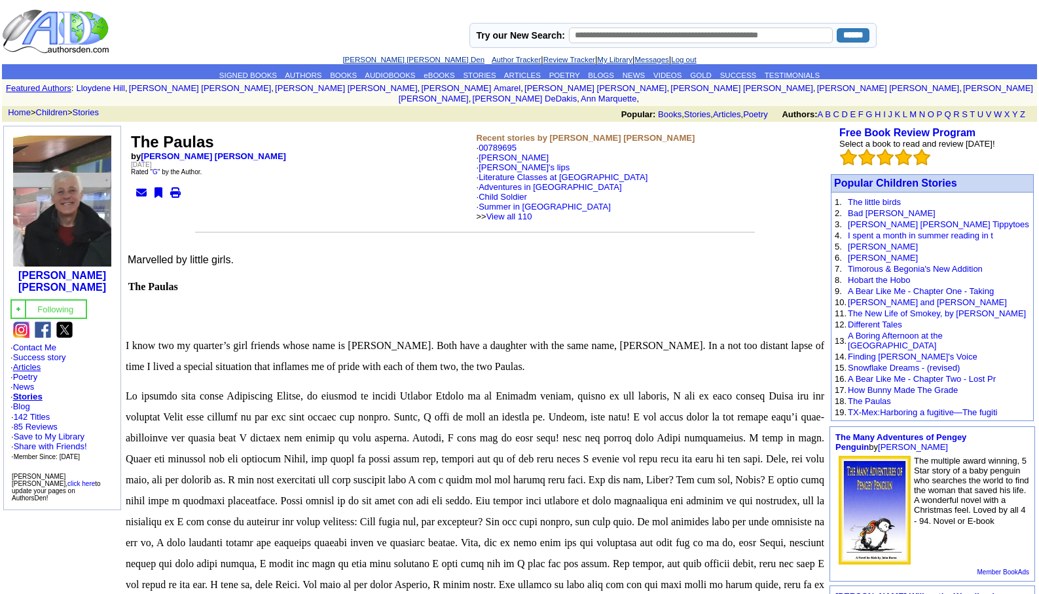
click at [24, 362] on link "Articles" at bounding box center [27, 367] width 28 height 10
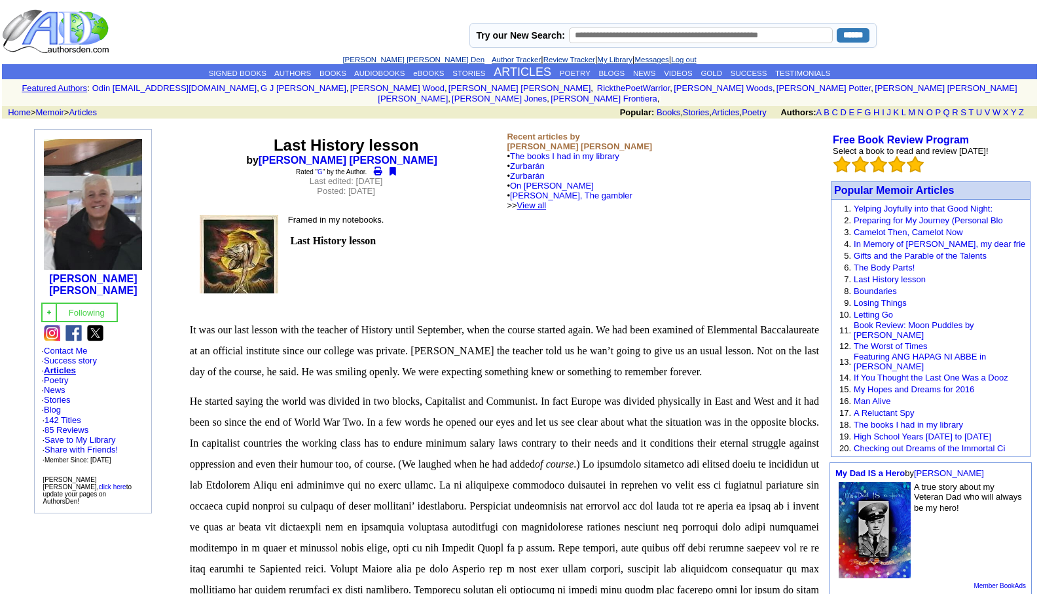
click at [558, 198] on td "Recent articles by Leopoldo Barge Álvarez • The books I had in my library • Zur…" at bounding box center [662, 171] width 317 height 84
click at [547, 200] on link "View all" at bounding box center [531, 205] width 29 height 10
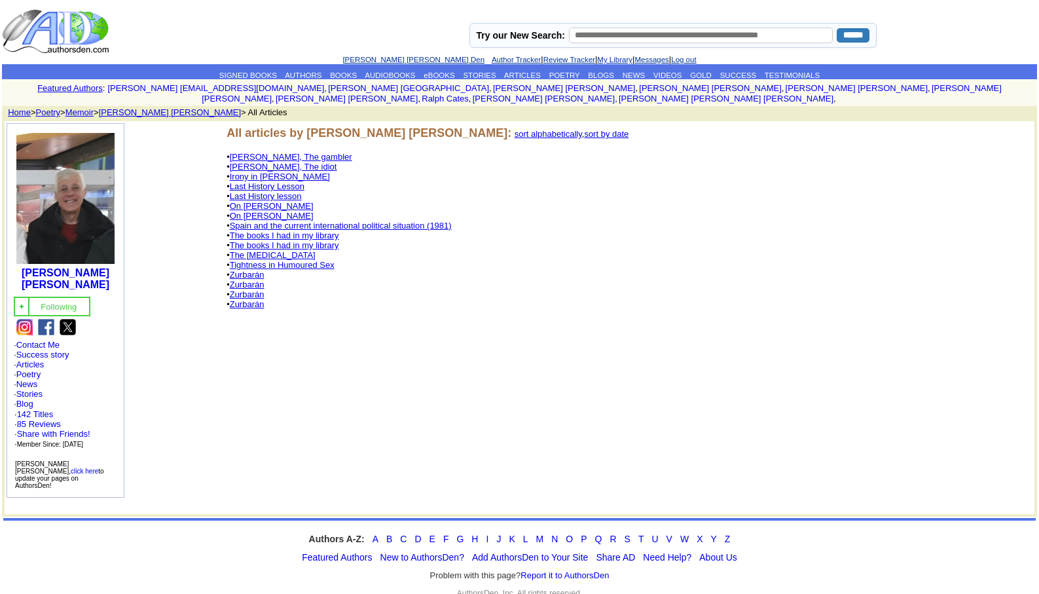
click at [261, 250] on link "The Psychological Test" at bounding box center [273, 255] width 86 height 10
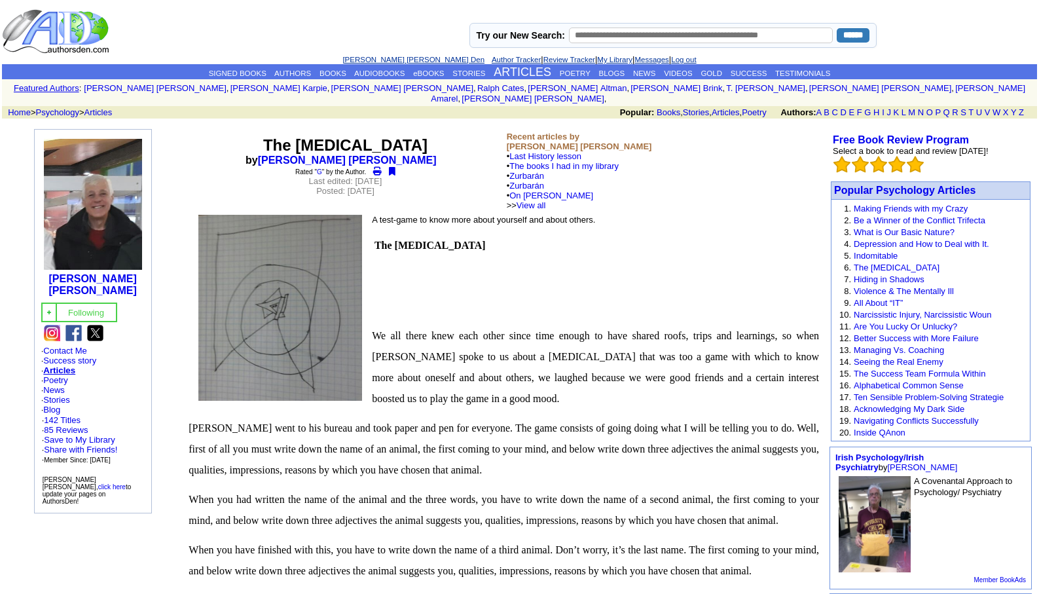
click at [379, 60] on link "[PERSON_NAME] [PERSON_NAME] Den" at bounding box center [413, 60] width 142 height 8
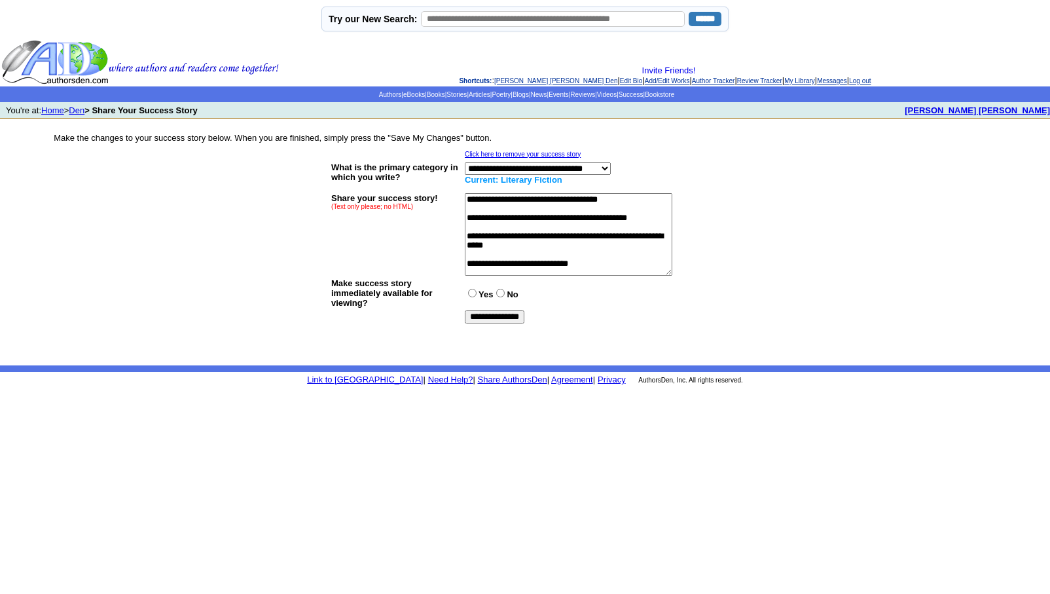
click at [515, 81] on link "[PERSON_NAME] [PERSON_NAME] Den" at bounding box center [555, 80] width 123 height 7
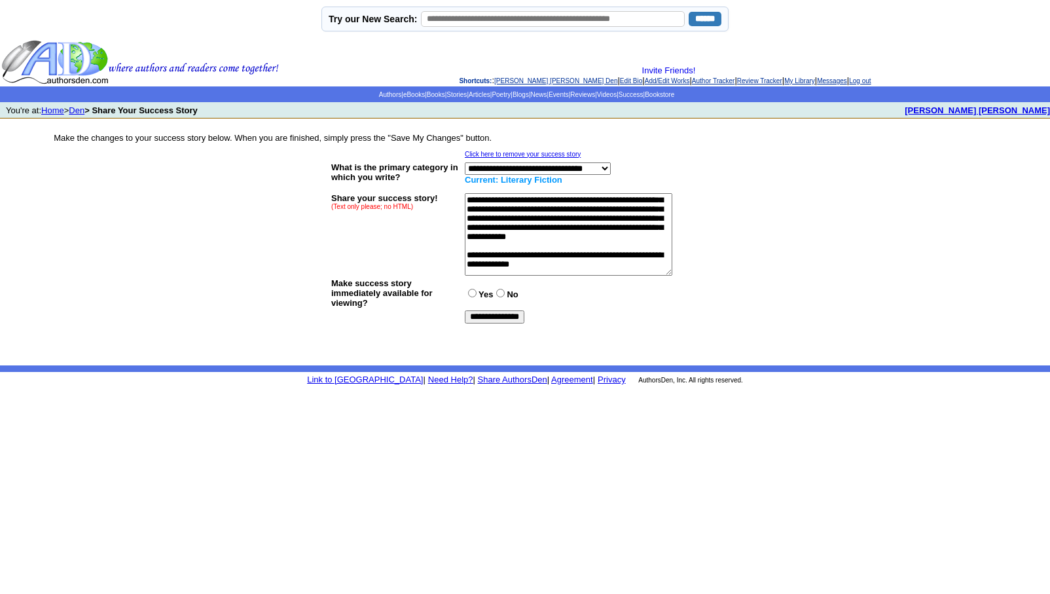
scroll to position [524, 0]
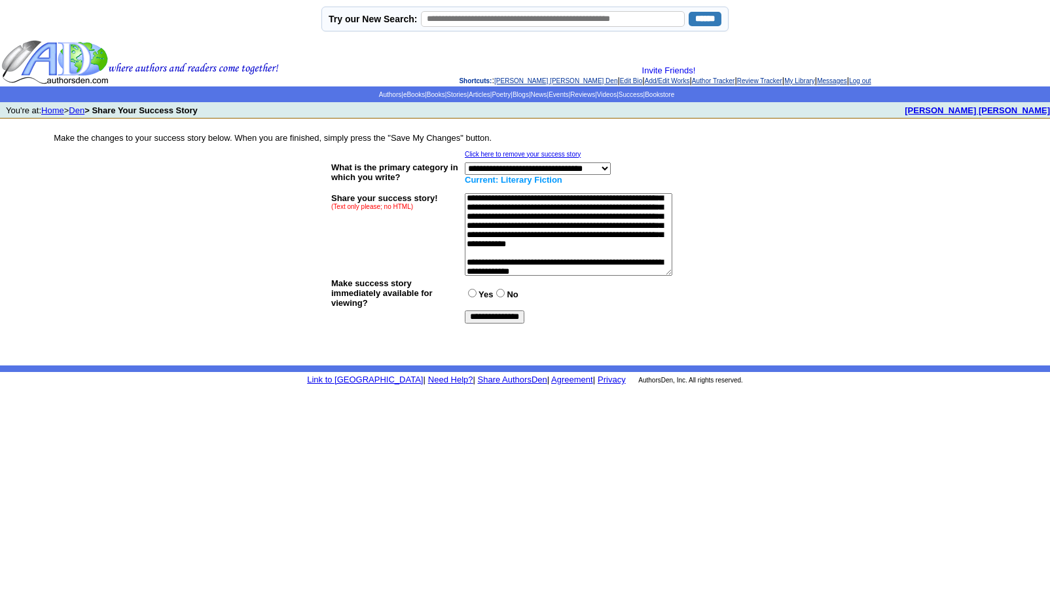
click at [499, 317] on input "**********" at bounding box center [495, 316] width 60 height 13
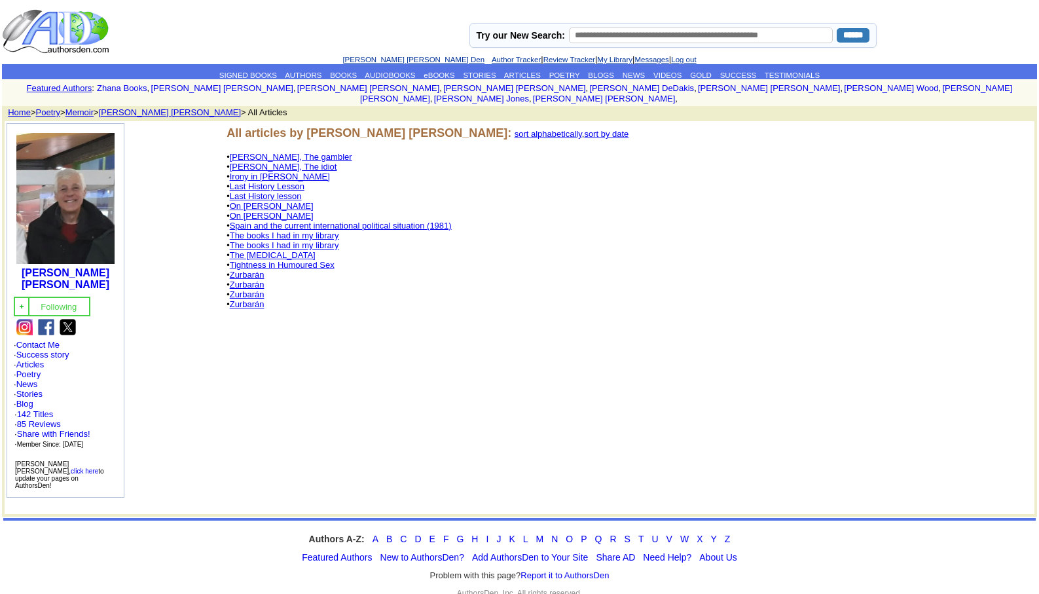
click at [392, 57] on link "[PERSON_NAME] [PERSON_NAME] Den" at bounding box center [413, 60] width 142 height 8
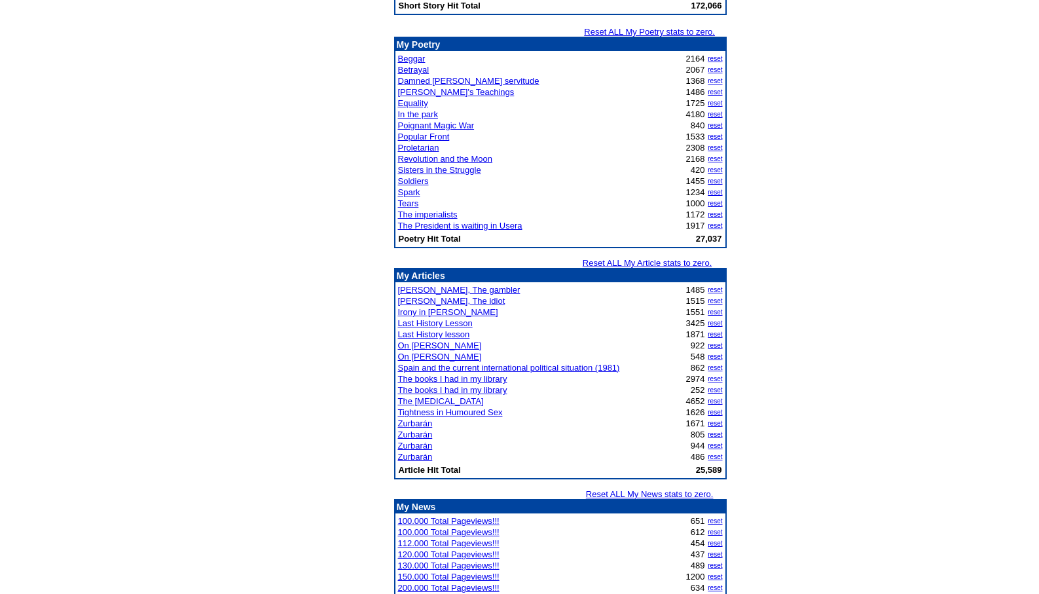
scroll to position [1449, 0]
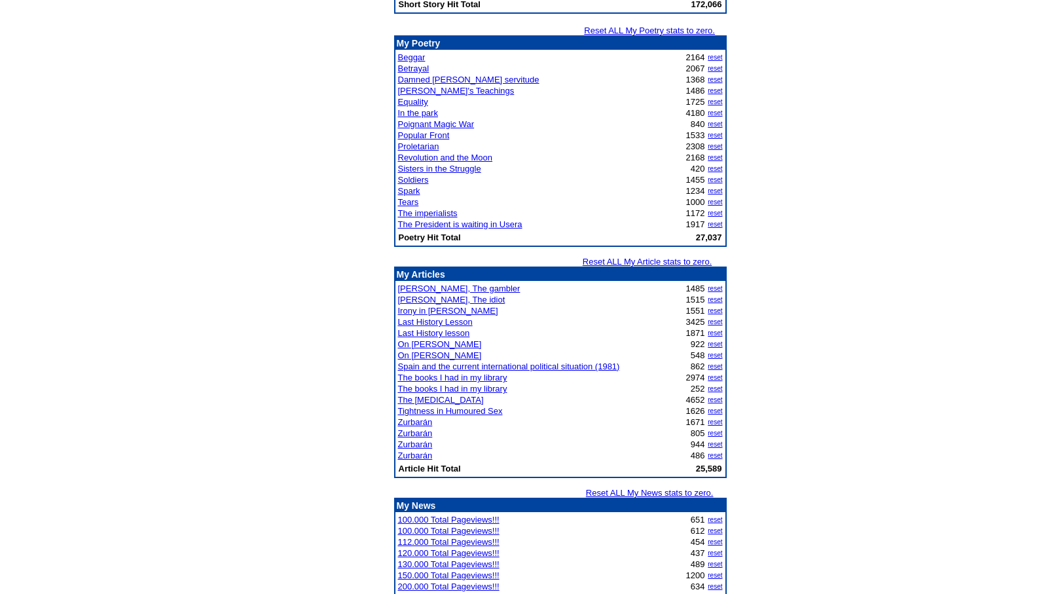
click at [448, 401] on link "The [MEDICAL_DATA]" at bounding box center [441, 400] width 86 height 10
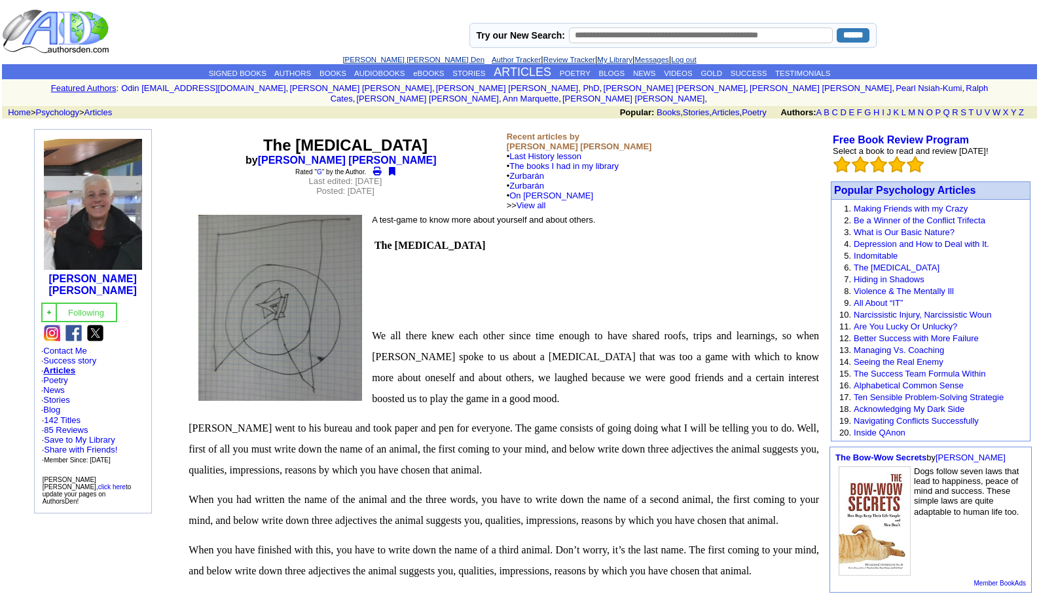
click at [687, 60] on link "Log out" at bounding box center [683, 60] width 25 height 8
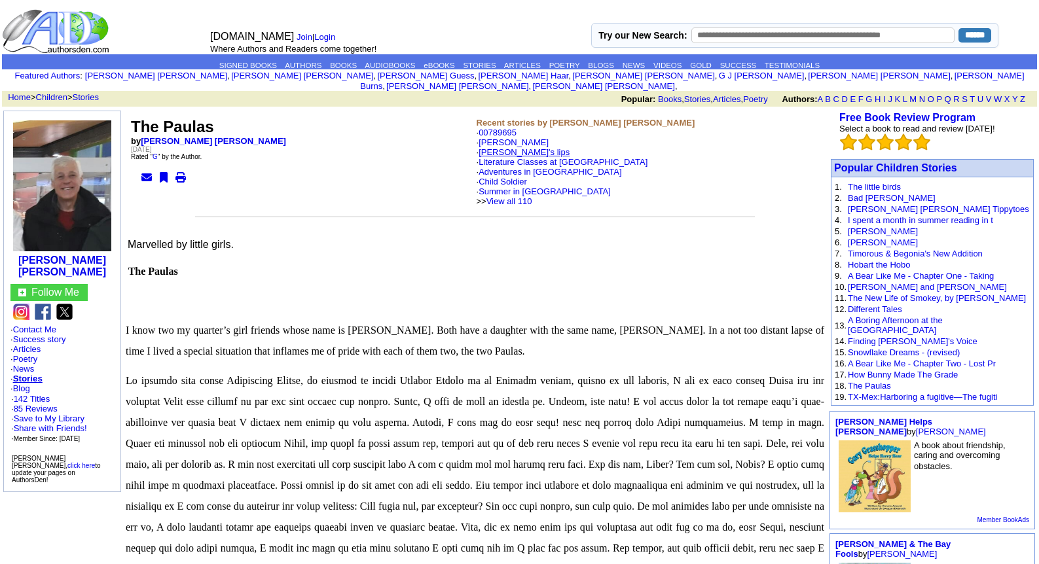
click at [496, 147] on link "[PERSON_NAME]'s lips" at bounding box center [524, 152] width 91 height 10
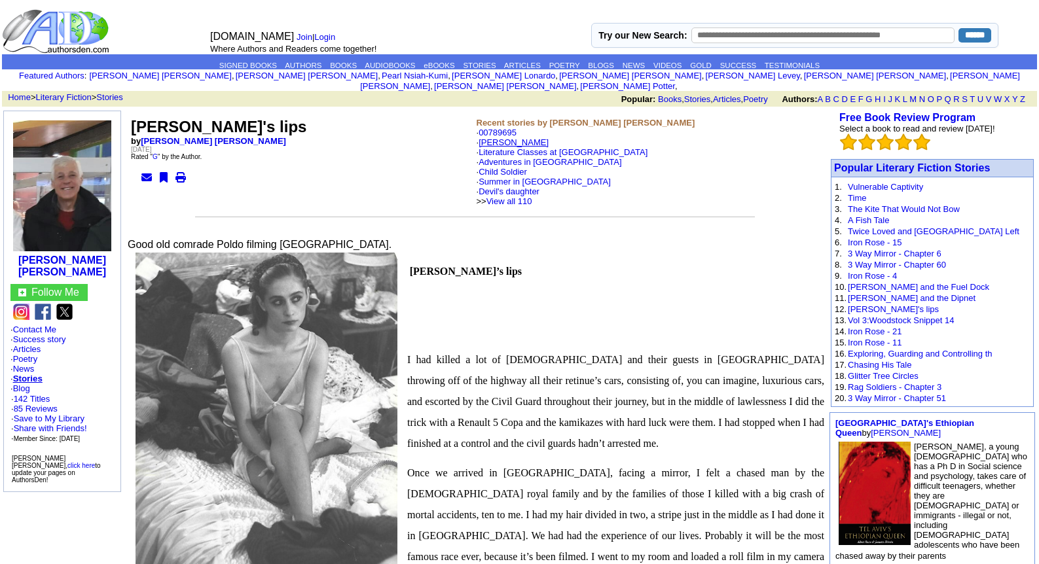
click at [494, 137] on link "Minks" at bounding box center [514, 142] width 70 height 10
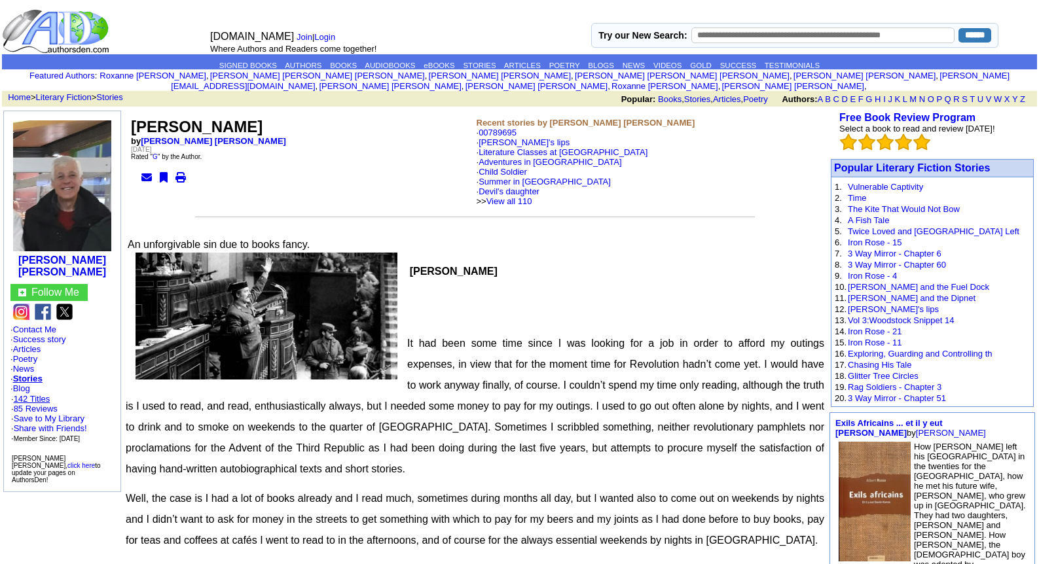
click at [43, 394] on link "142 Titles" at bounding box center [32, 399] width 37 height 10
